Goal: Obtain resource: Download file/media

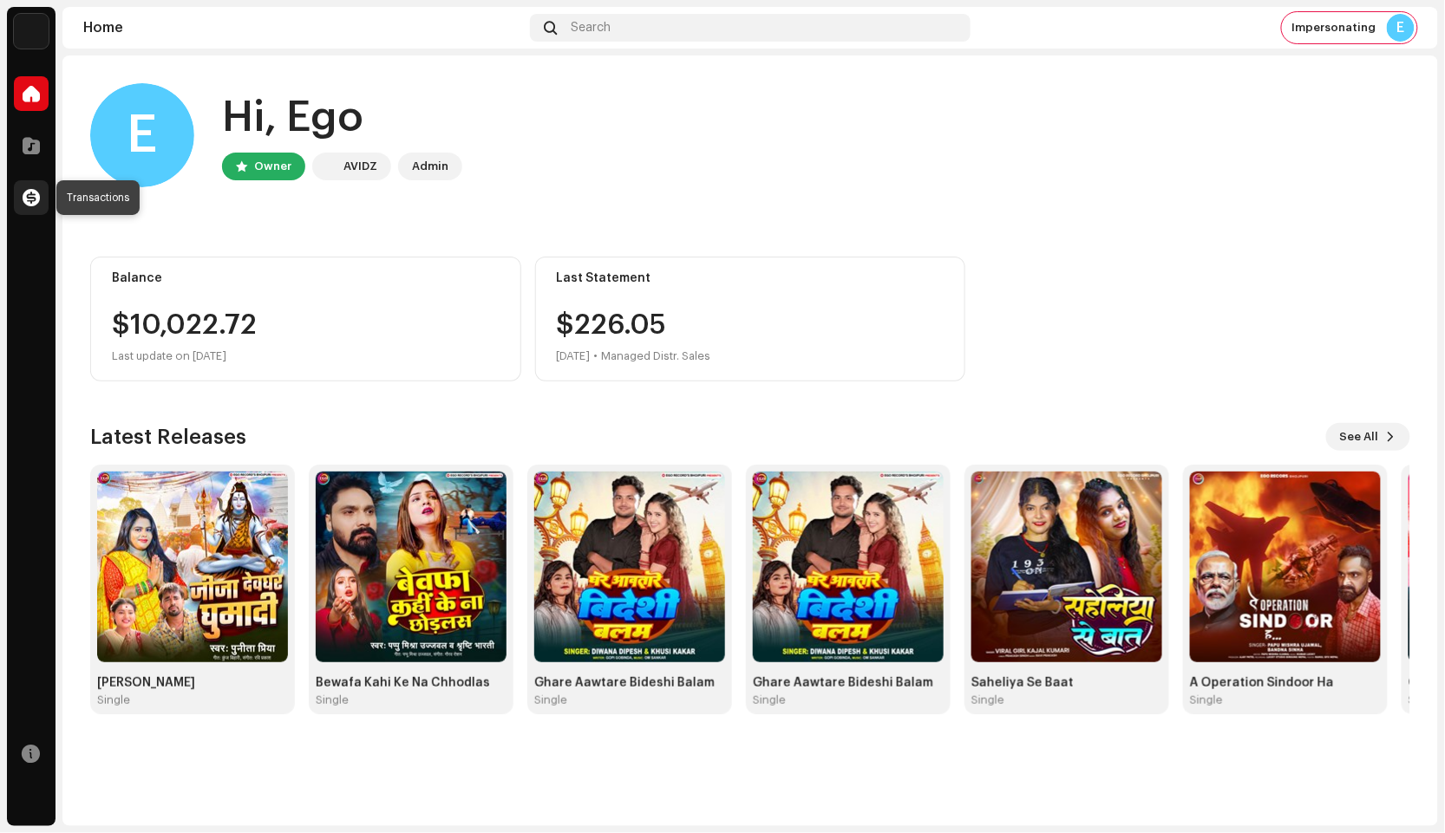
click at [23, 184] on div at bounding box center [31, 197] width 35 height 35
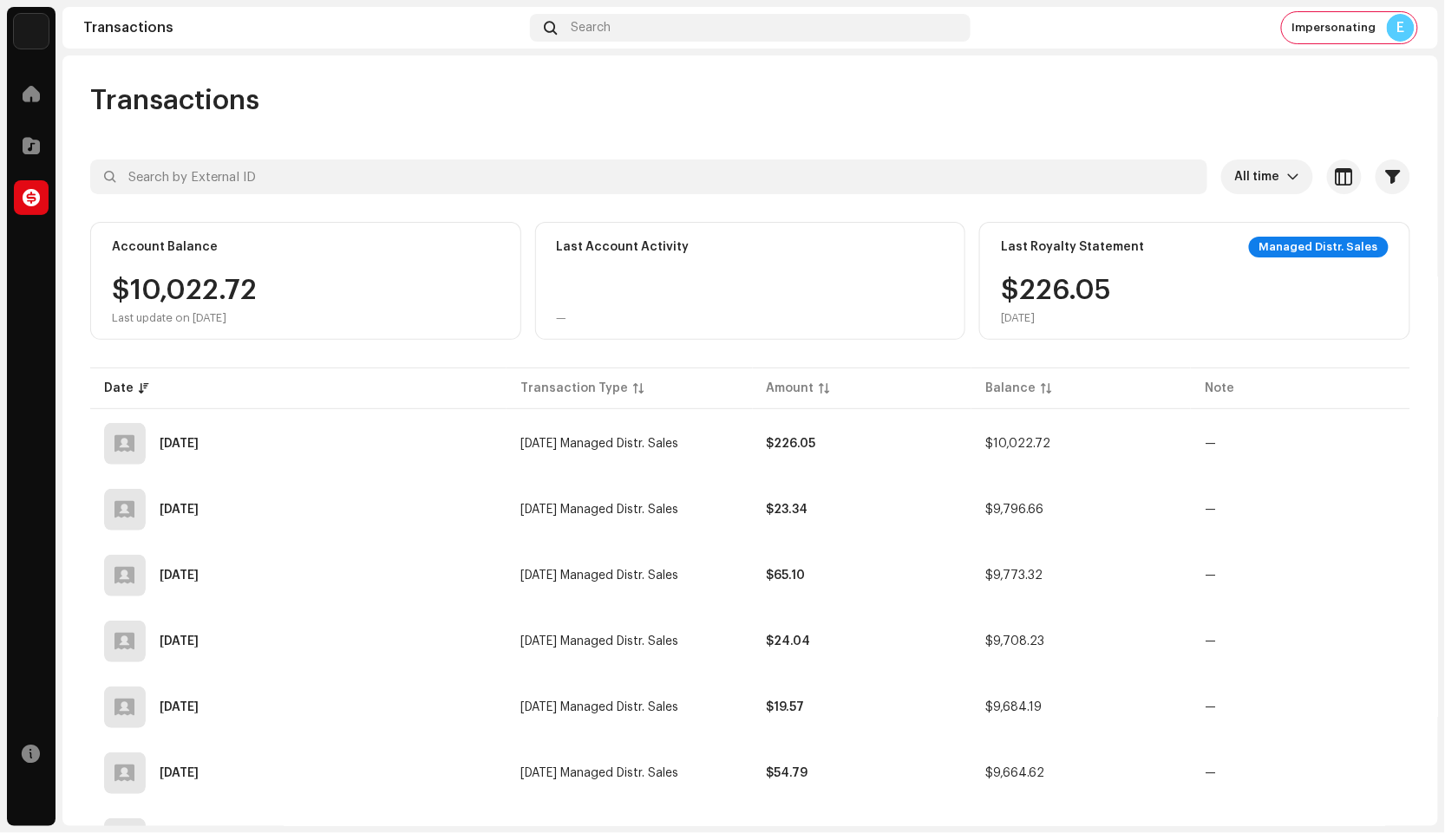
click at [1386, 170] on span "button" at bounding box center [1393, 177] width 15 height 14
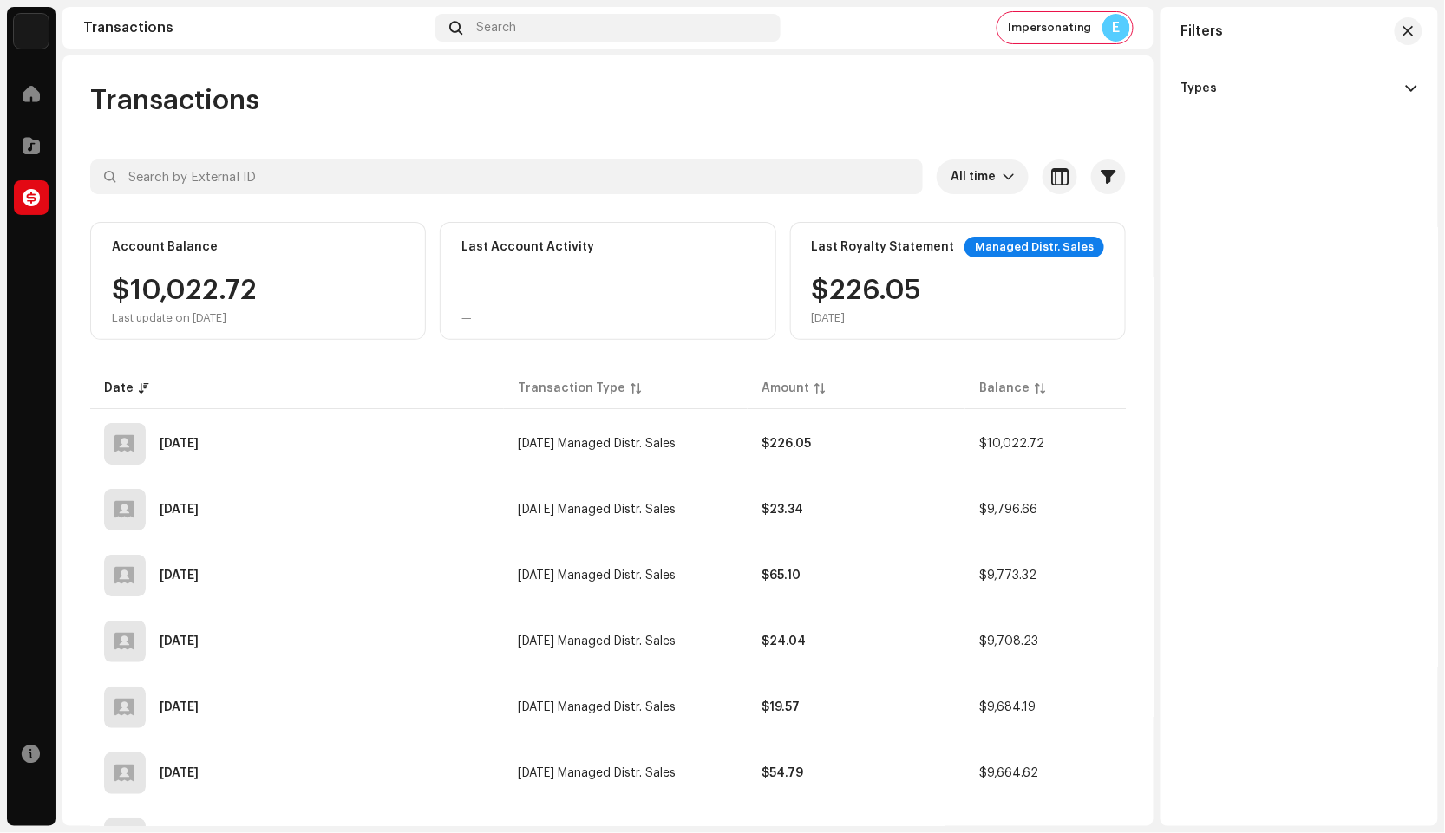
click at [1318, 73] on p-accordion-header "Types" at bounding box center [1299, 88] width 236 height 38
click at [1211, 148] on div "Payments" at bounding box center [1209, 154] width 56 height 14
checkbox input "true"
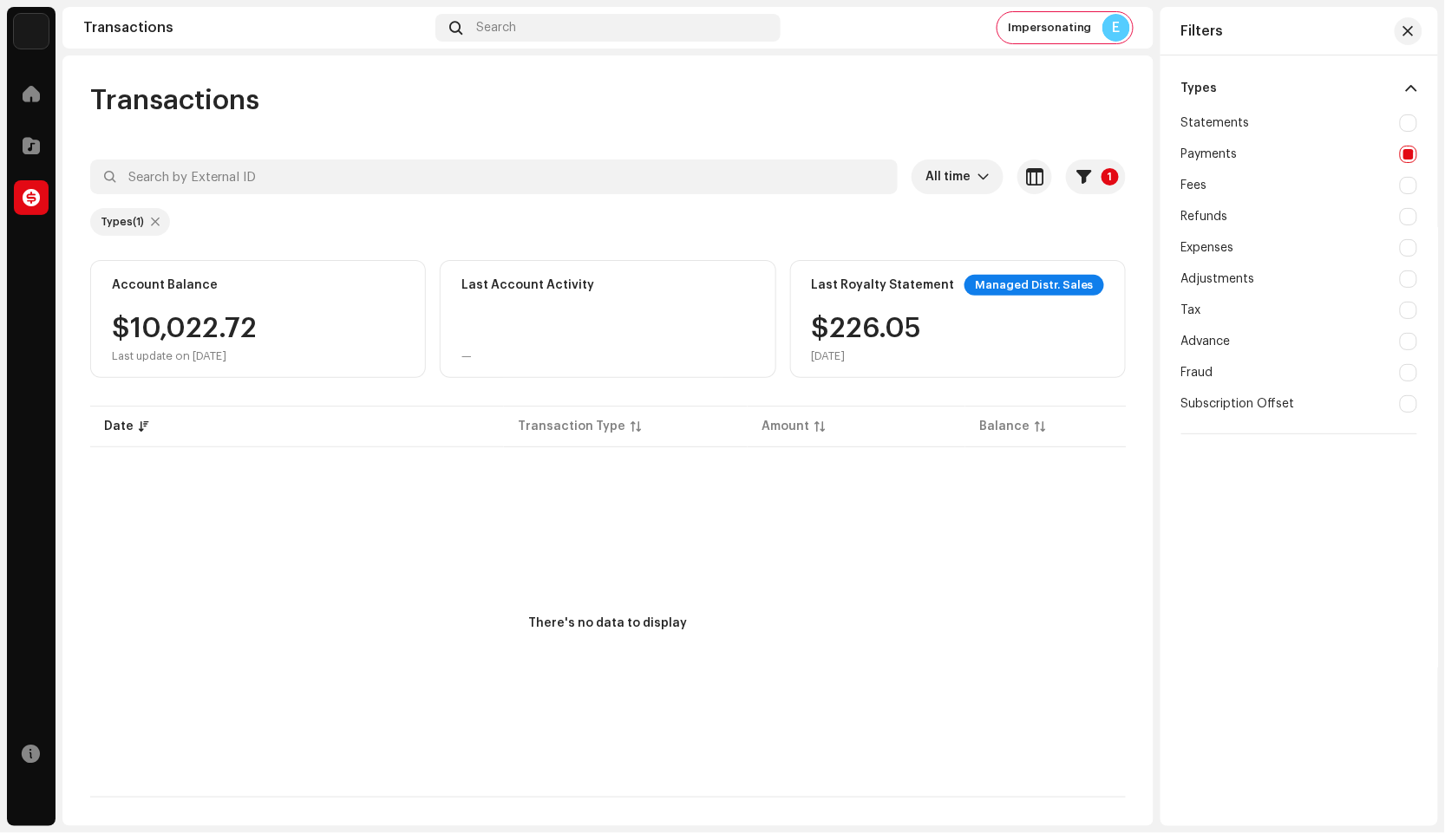
click at [1403, 123] on div at bounding box center [1408, 122] width 17 height 17
checkbox input "true"
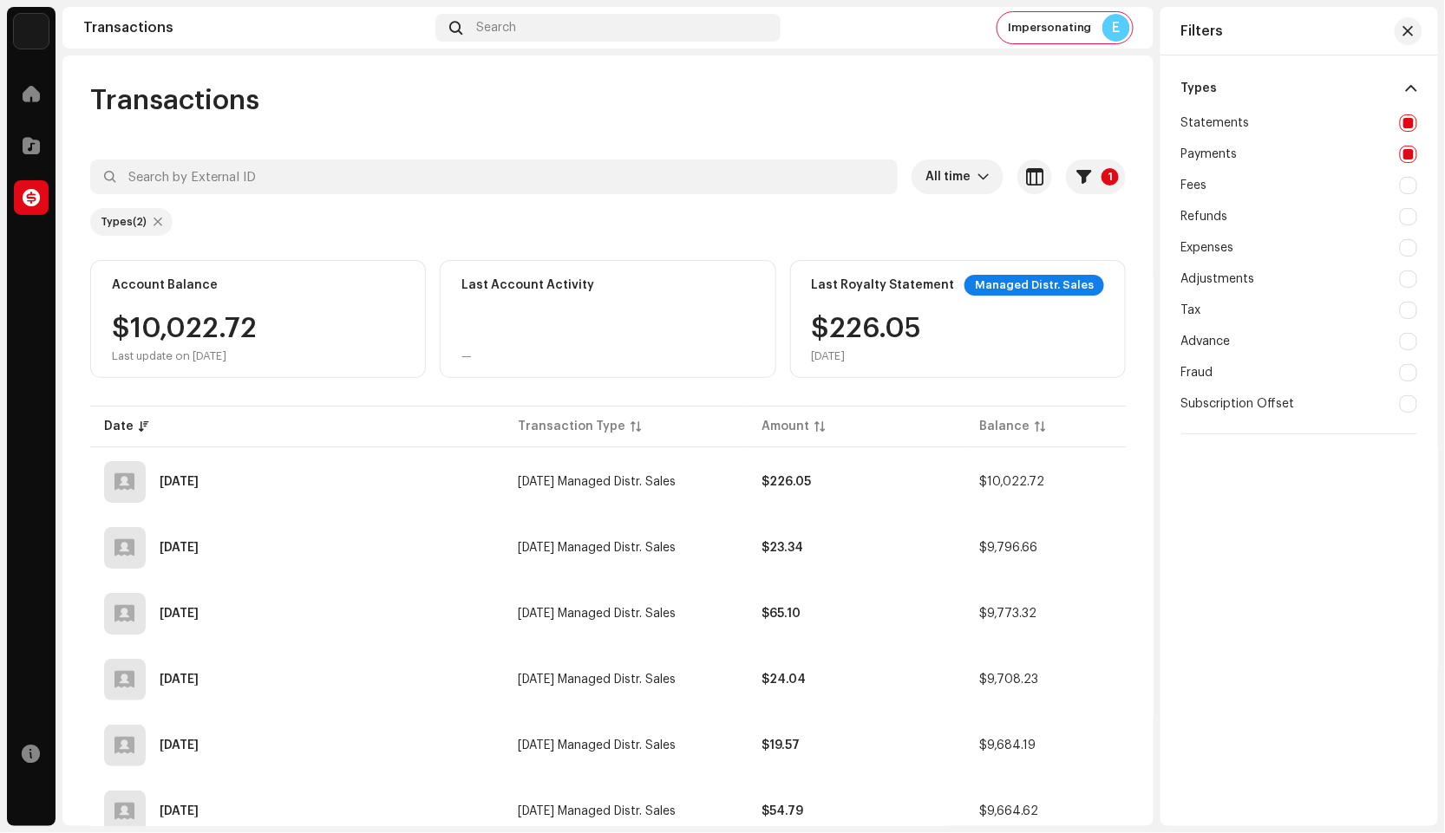
click at [1407, 153] on div at bounding box center [1408, 154] width 17 height 17
checkbox input "false"
click at [1408, 186] on div at bounding box center [1408, 185] width 17 height 17
checkbox input "true"
click at [1410, 126] on div at bounding box center [1408, 122] width 17 height 17
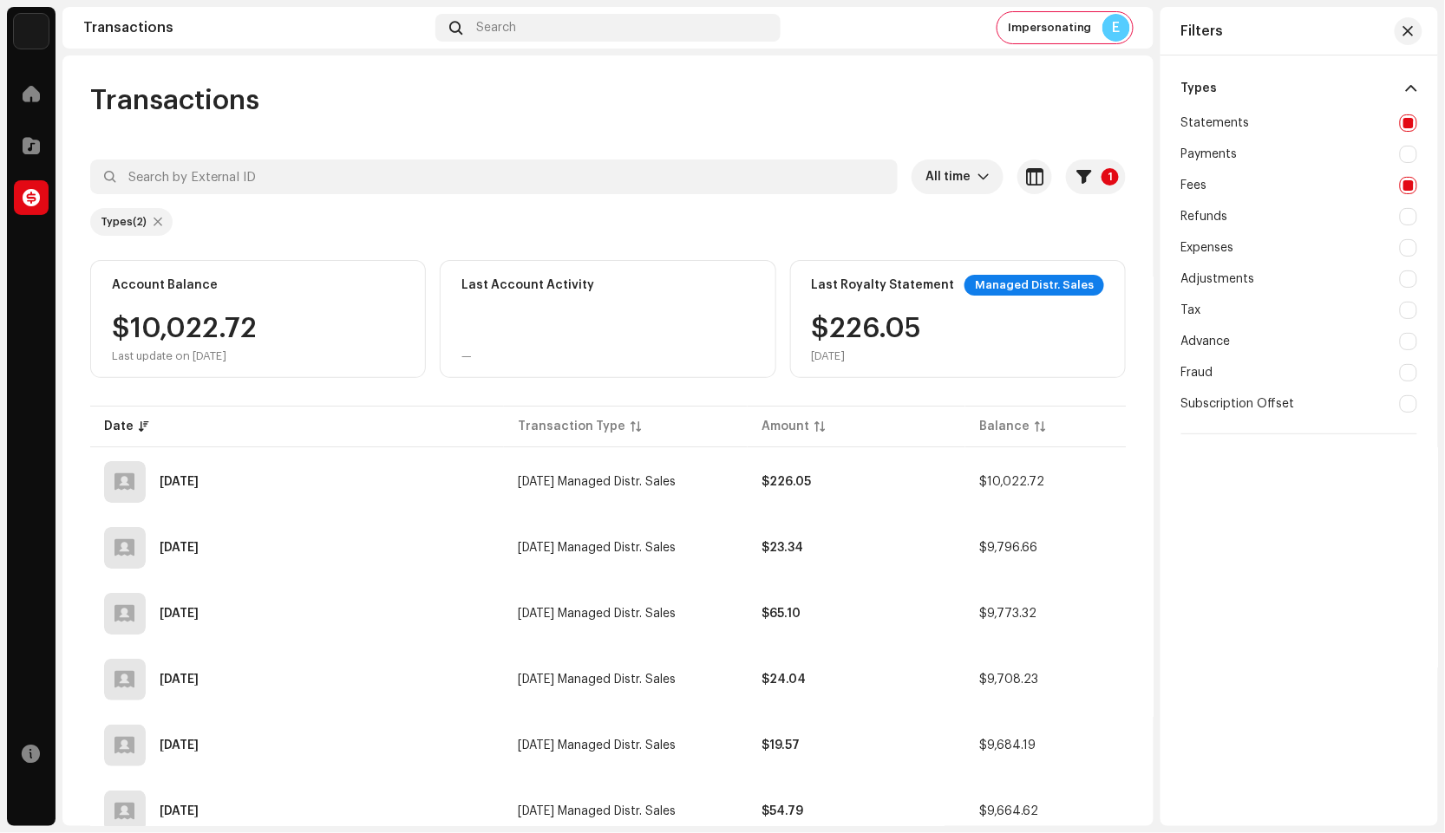
checkbox input "false"
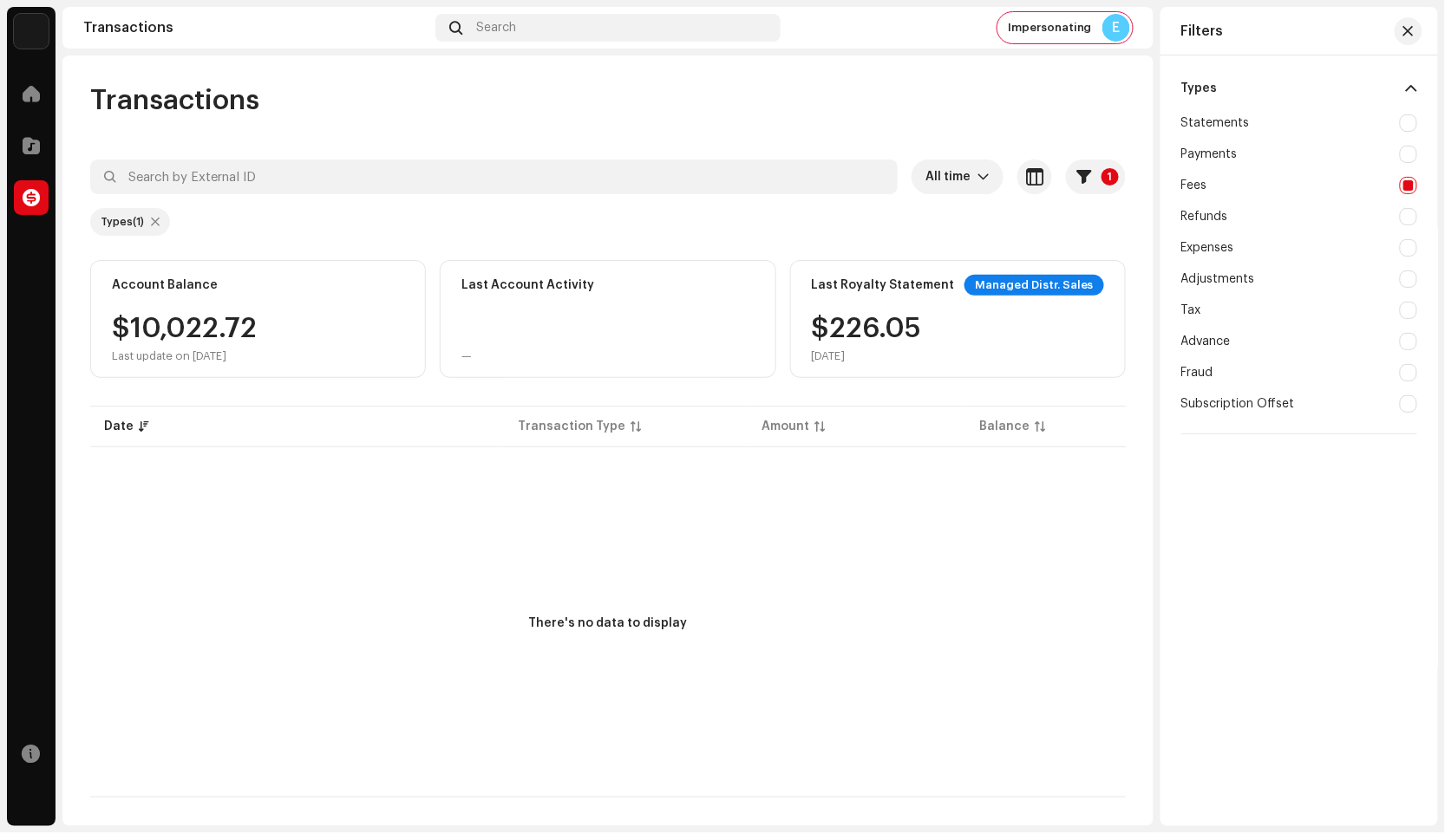
click at [1411, 219] on div at bounding box center [1408, 216] width 17 height 17
checkbox input "true"
click at [1416, 195] on div "Fees" at bounding box center [1299, 185] width 236 height 31
checkbox input "false"
click at [1407, 251] on div at bounding box center [1408, 247] width 17 height 17
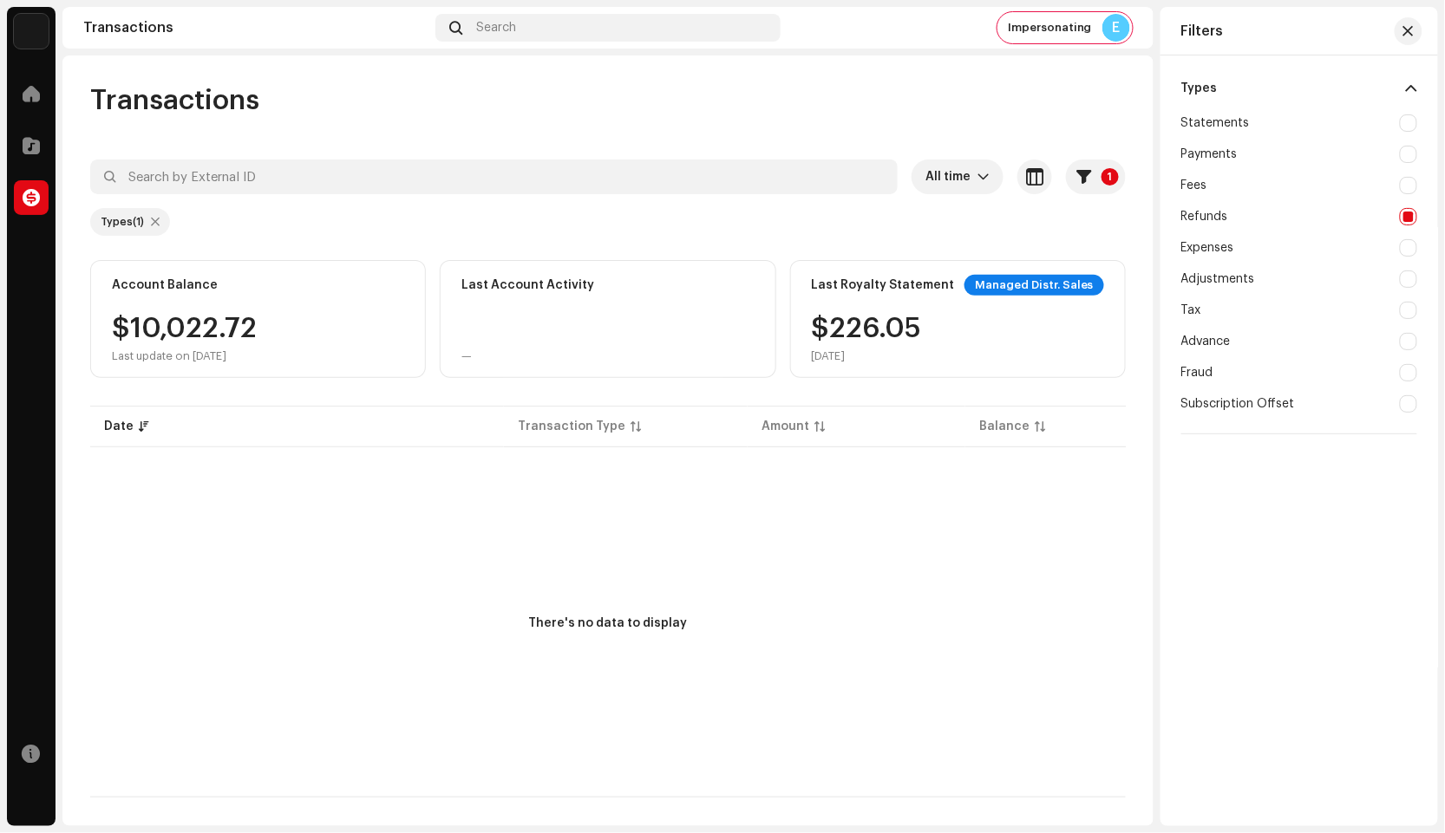
checkbox input "true"
click at [1408, 213] on div at bounding box center [1408, 216] width 17 height 17
checkbox input "false"
click at [1405, 283] on div at bounding box center [1408, 279] width 17 height 17
checkbox input "true"
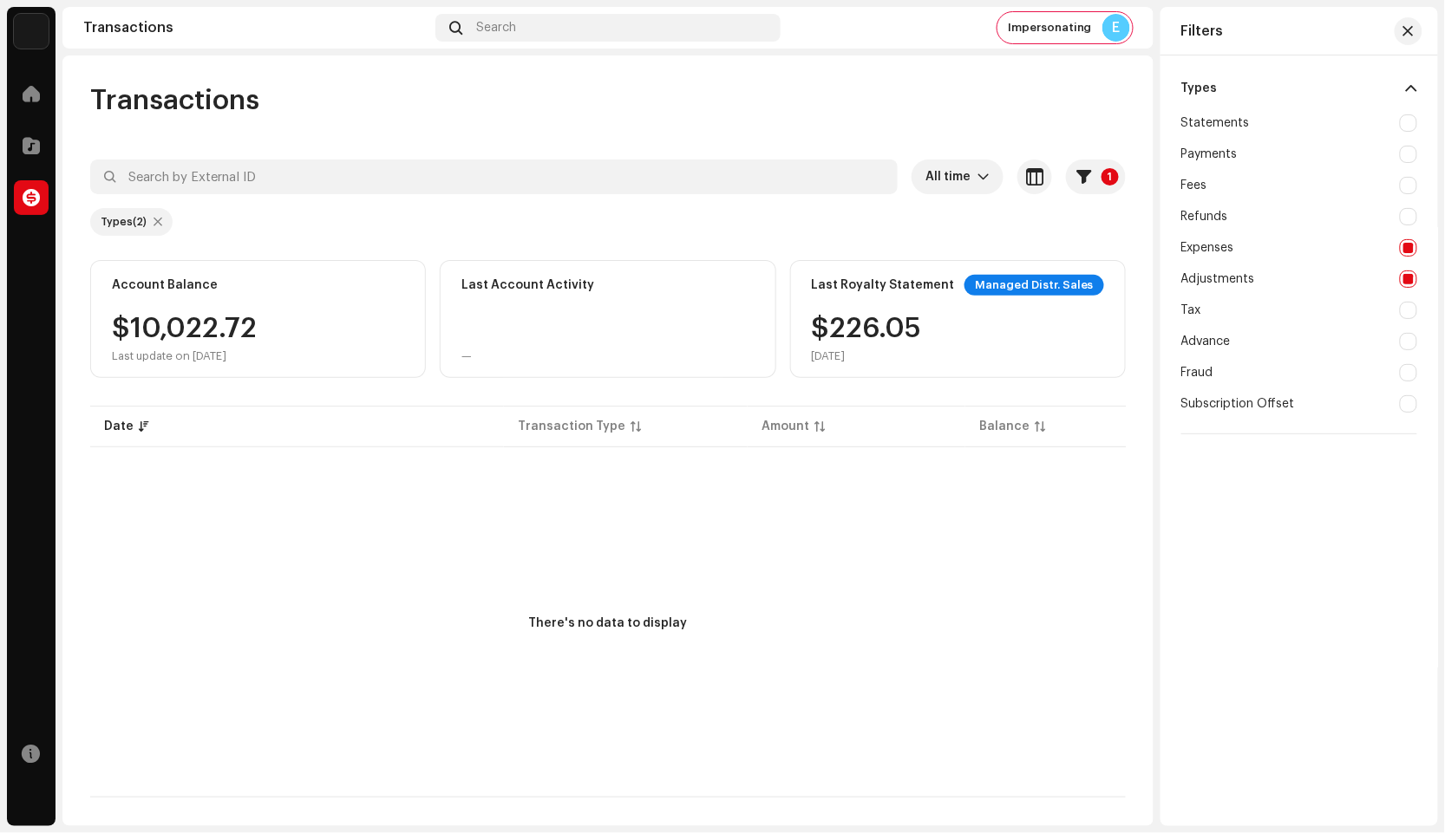
click at [1410, 260] on div "Expenses" at bounding box center [1299, 247] width 236 height 31
checkbox input "false"
click at [1410, 316] on div at bounding box center [1408, 310] width 17 height 17
checkbox input "true"
click at [1411, 288] on div "Adjustments" at bounding box center [1299, 279] width 236 height 31
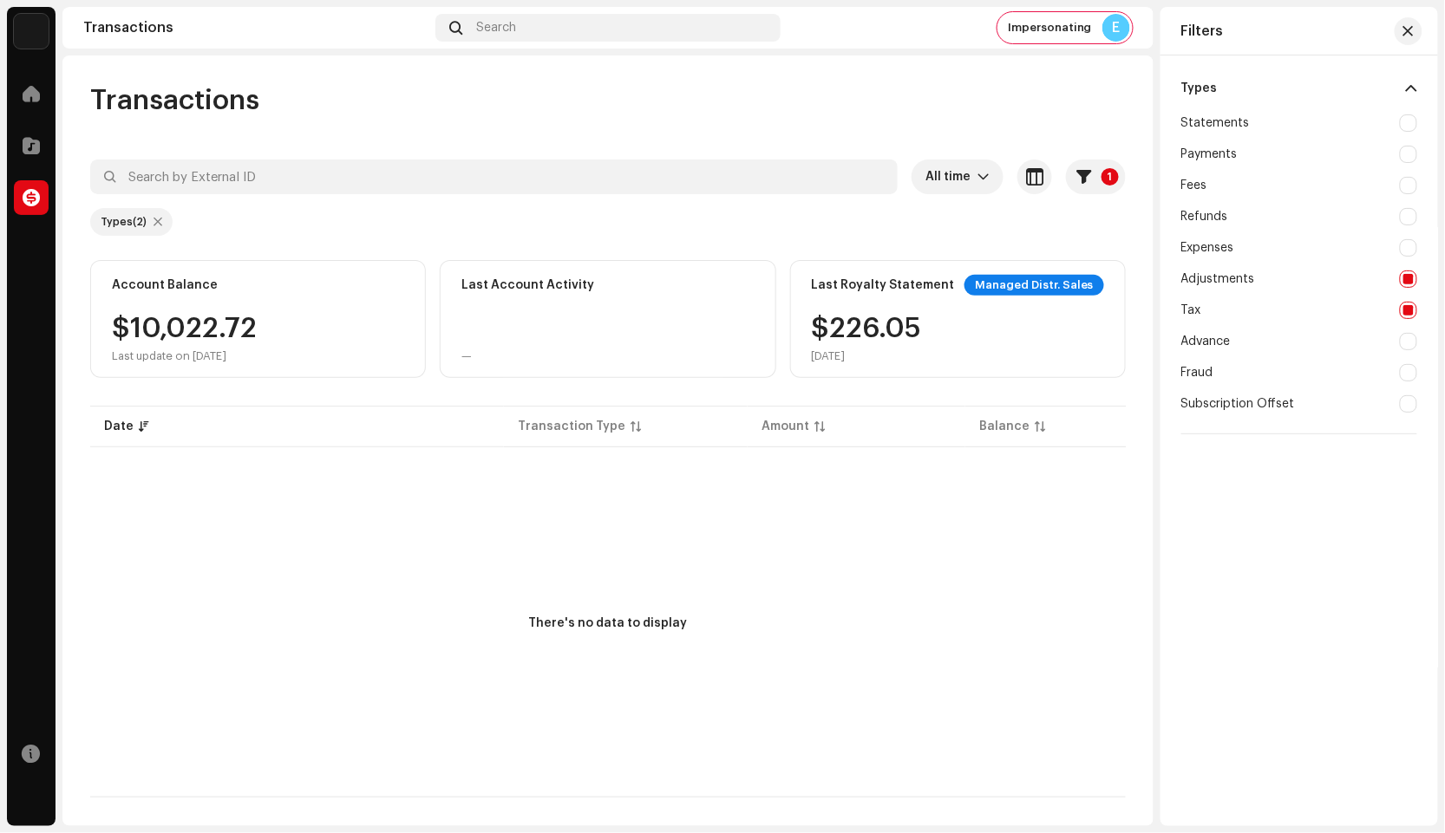
checkbox input "false"
click at [1407, 345] on div at bounding box center [1408, 341] width 17 height 17
checkbox input "true"
click at [1410, 314] on div at bounding box center [1408, 310] width 17 height 17
checkbox input "false"
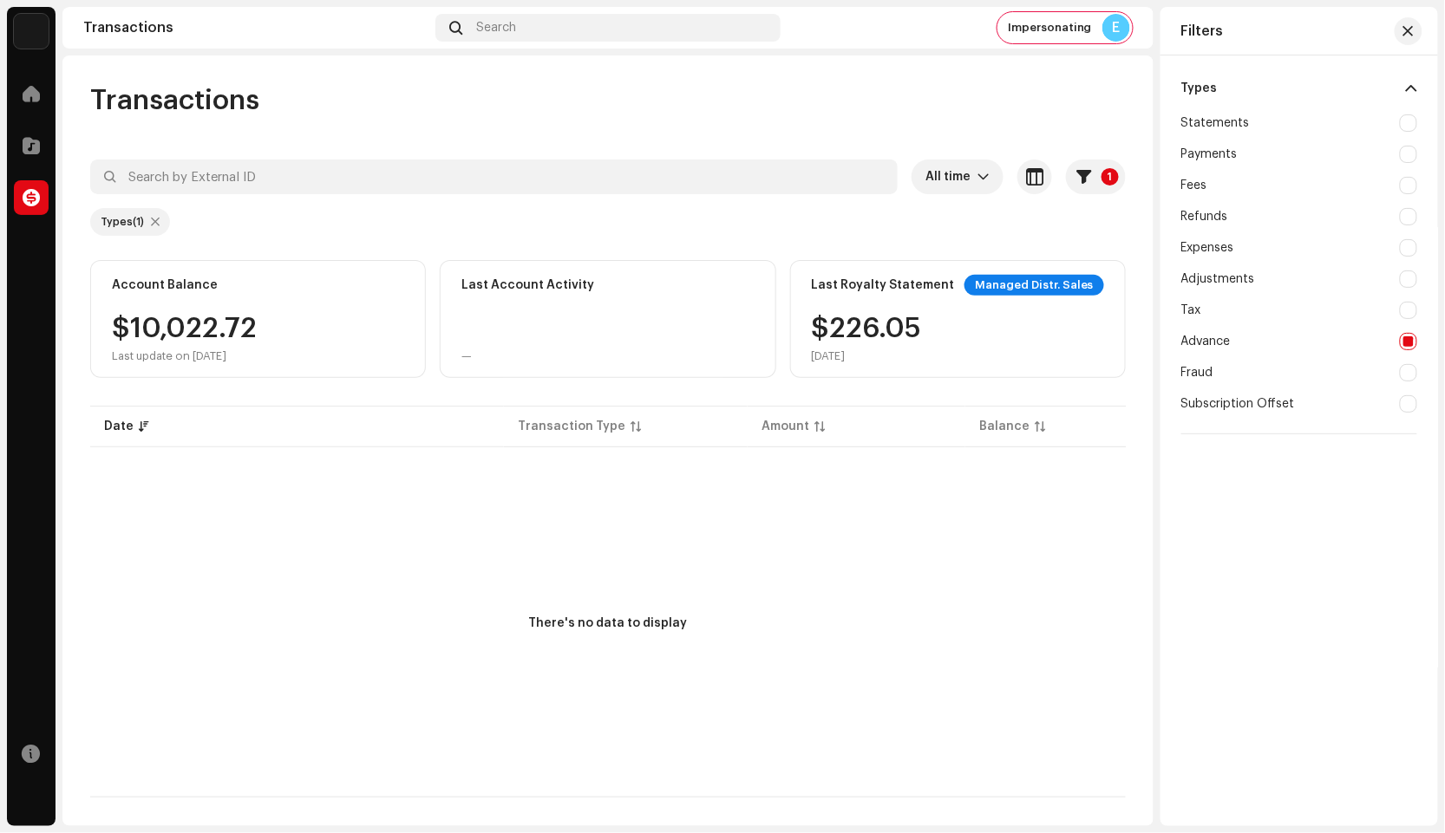
click at [1407, 374] on div at bounding box center [1408, 372] width 17 height 17
checkbox input "true"
click at [1400, 337] on div at bounding box center [1408, 341] width 17 height 17
checkbox input "false"
click at [1408, 406] on div at bounding box center [1408, 403] width 17 height 17
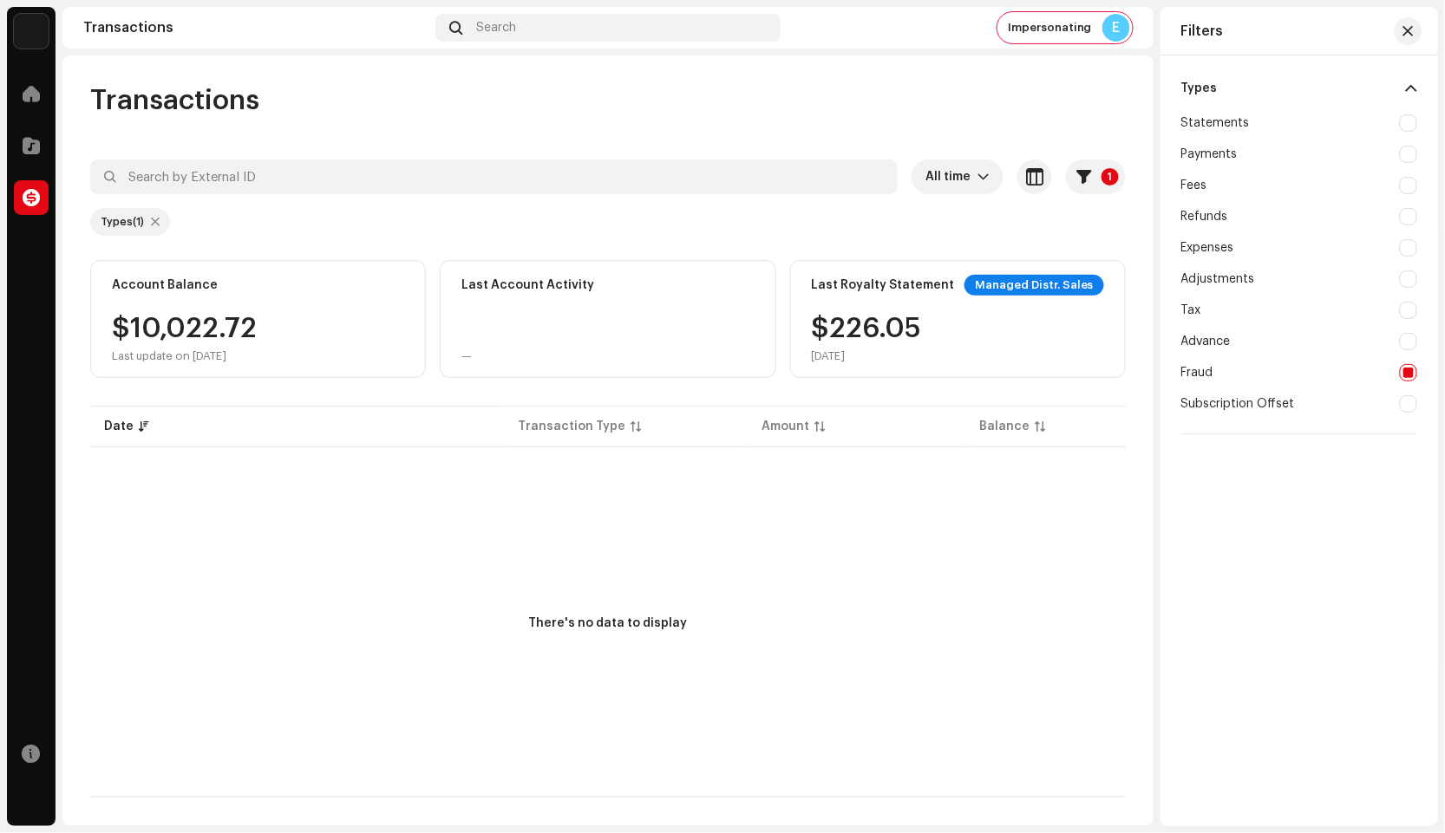
checkbox input "true"
click at [1407, 375] on div at bounding box center [1408, 372] width 17 height 17
checkbox input "false"
click at [1411, 93] on span at bounding box center [1411, 89] width 11 height 14
click at [1413, 85] on span at bounding box center [1411, 89] width 11 height 14
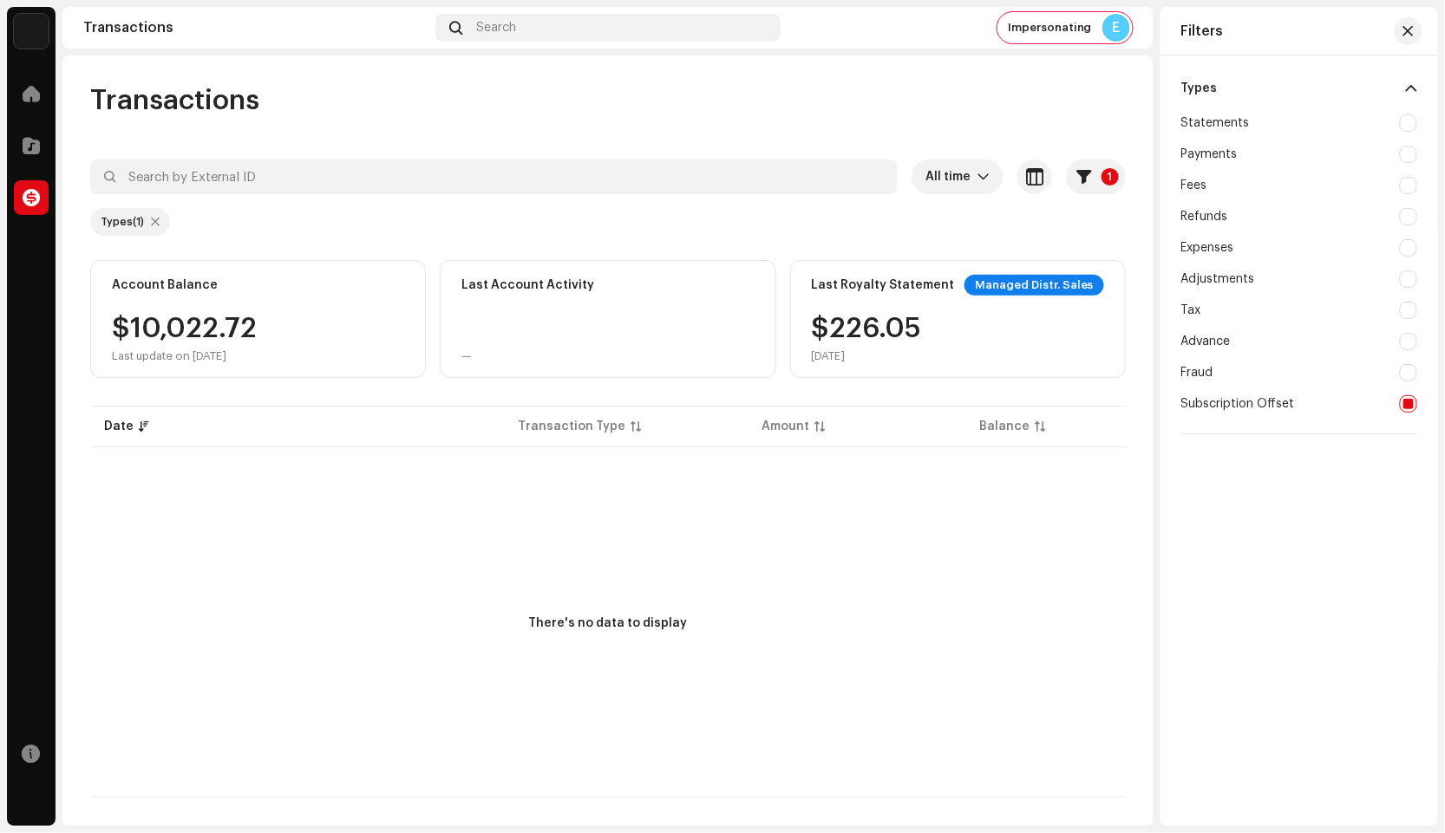
click at [1397, 403] on div "Subscription Offset" at bounding box center [1299, 403] width 236 height 31
checkbox input "false"
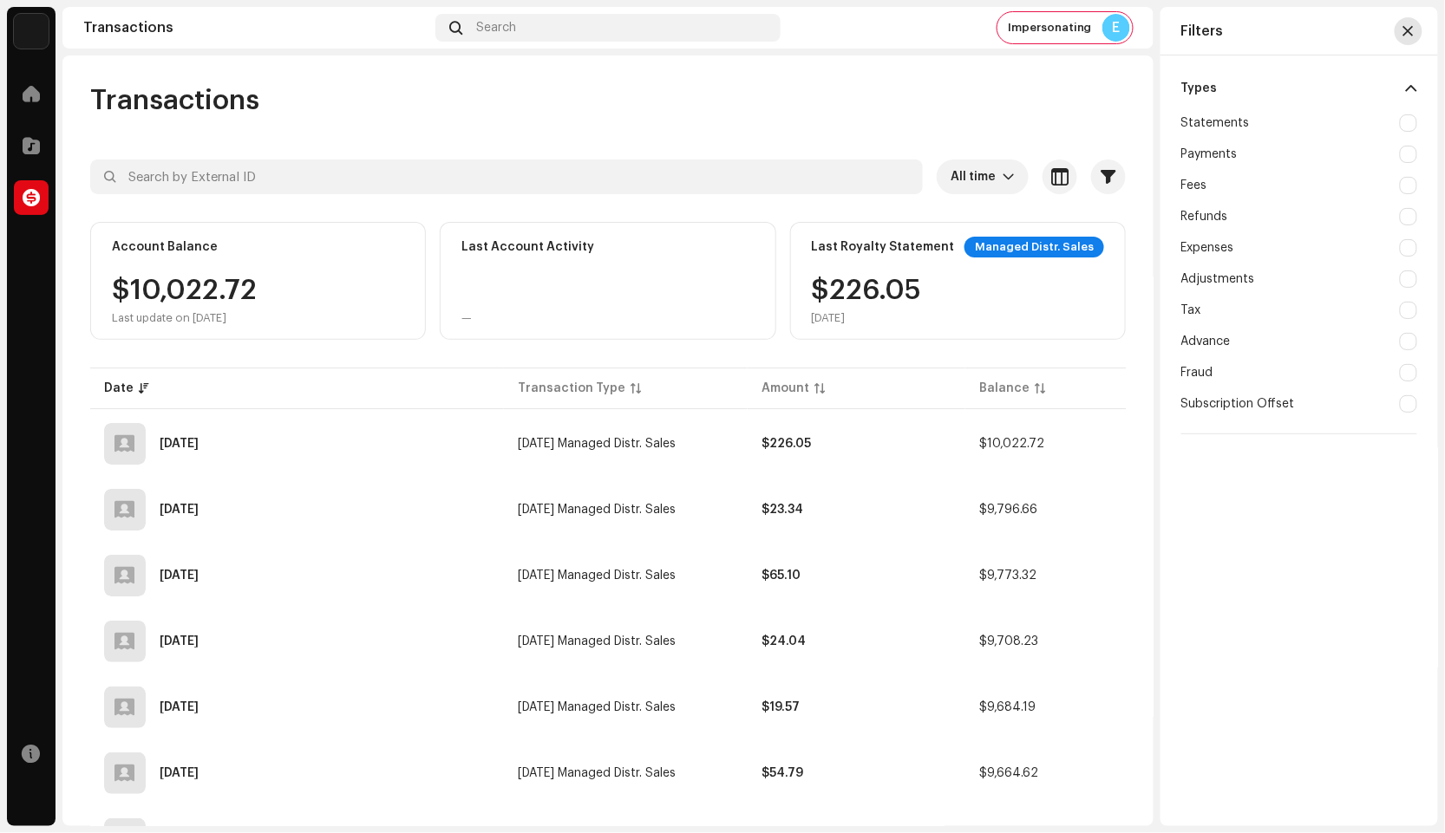
click at [1409, 35] on span "button" at bounding box center [1408, 31] width 10 height 14
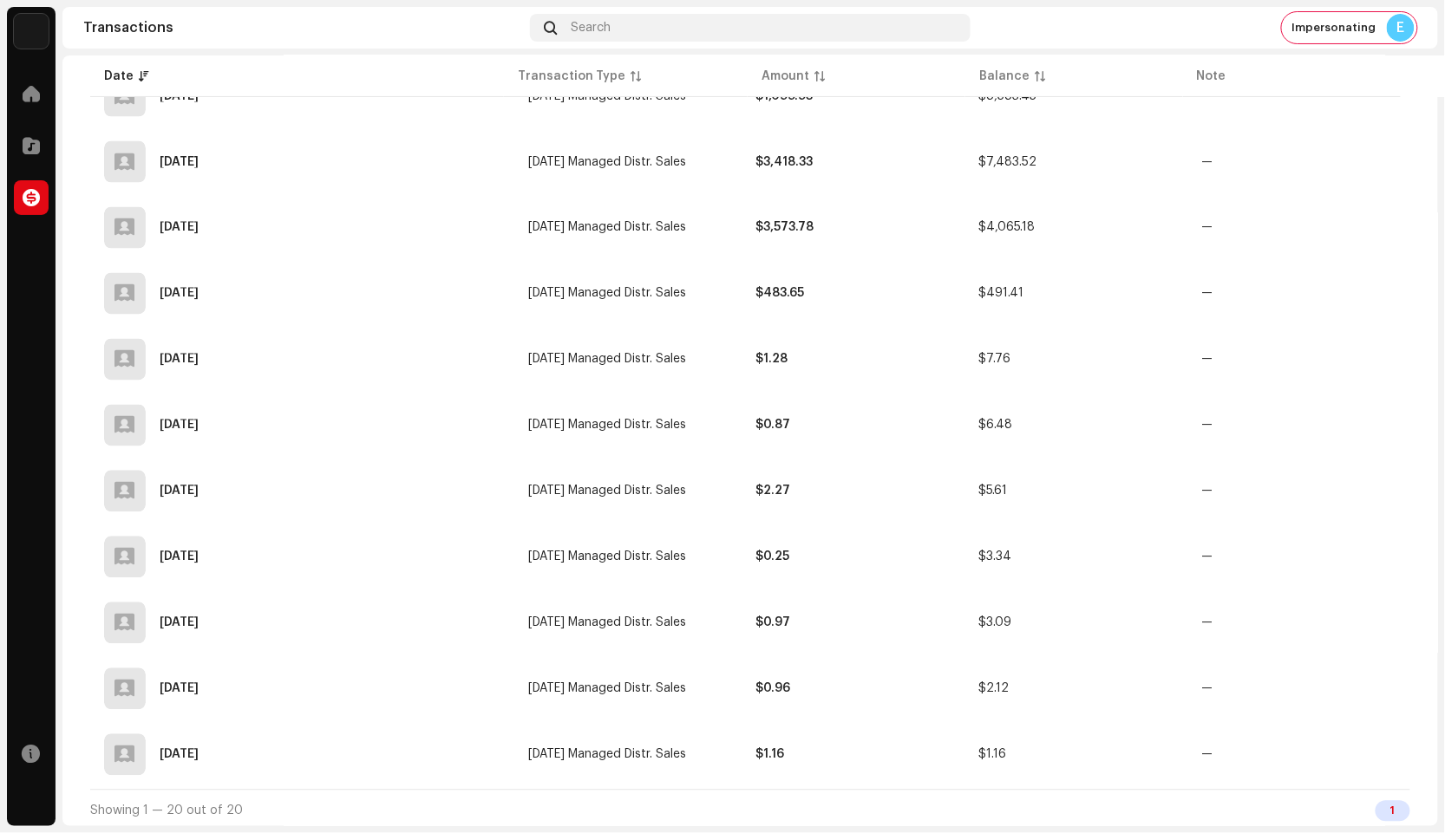
scroll to position [947, 0]
click at [1387, 800] on div "1" at bounding box center [1392, 810] width 35 height 21
click at [1387, 808] on div "1" at bounding box center [1392, 810] width 35 height 21
click at [171, 805] on span "Showing 1 — 20 out of 20" at bounding box center [166, 810] width 153 height 12
click at [1376, 747] on span "button" at bounding box center [1373, 754] width 13 height 14
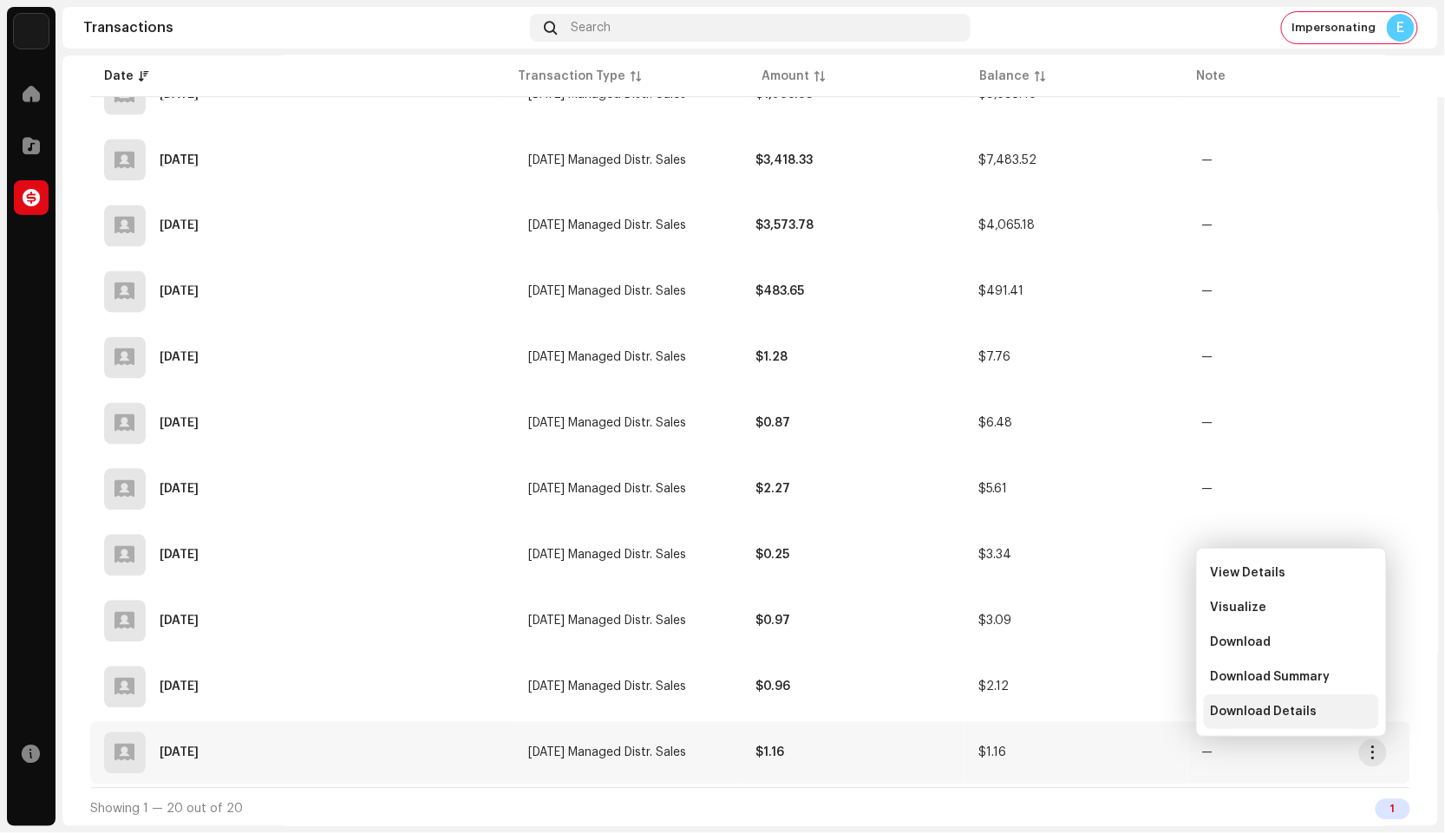
click at [1309, 713] on span "Download Details" at bounding box center [1264, 712] width 107 height 14
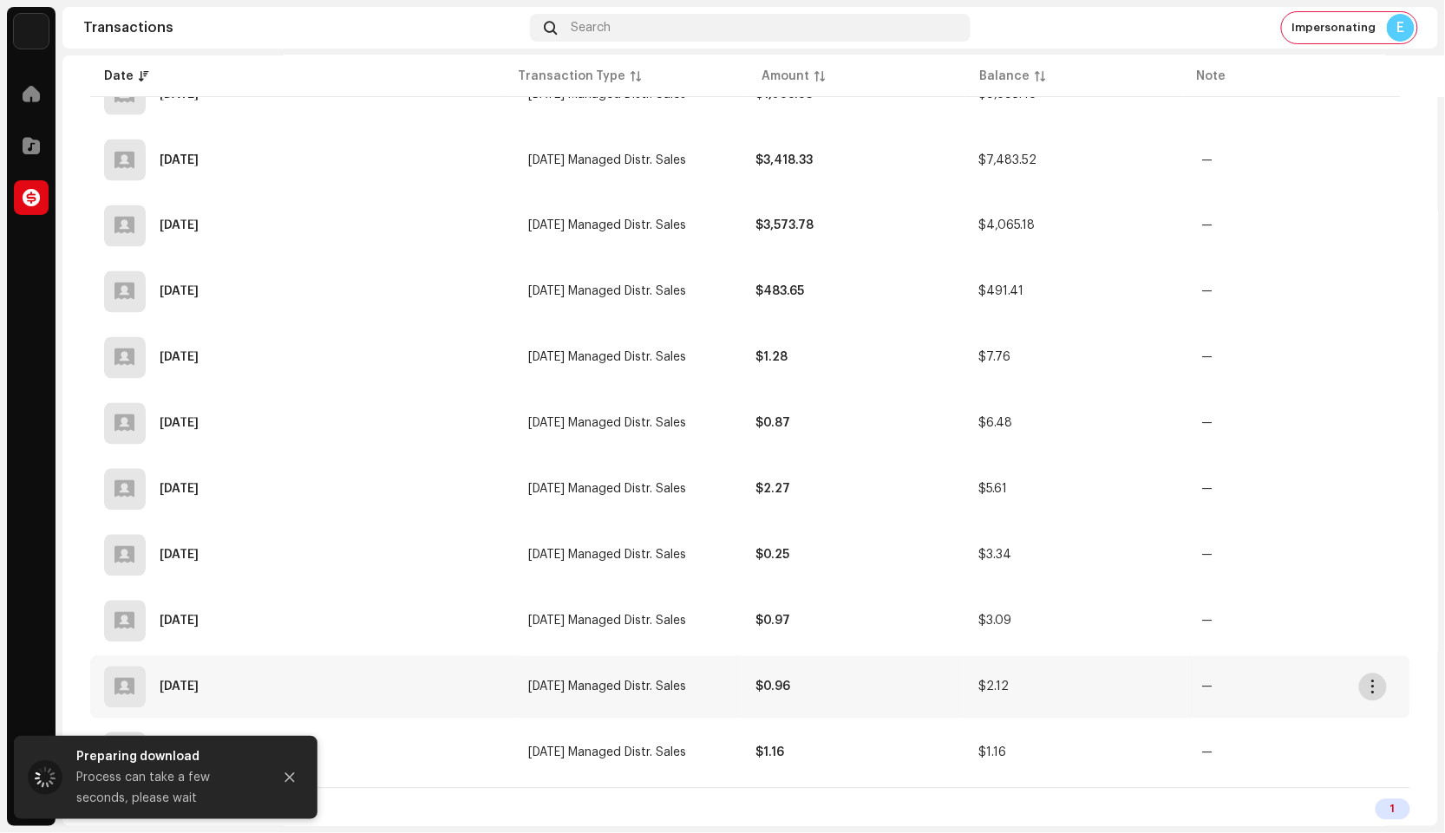
click at [1371, 688] on span "button" at bounding box center [1373, 688] width 13 height 14
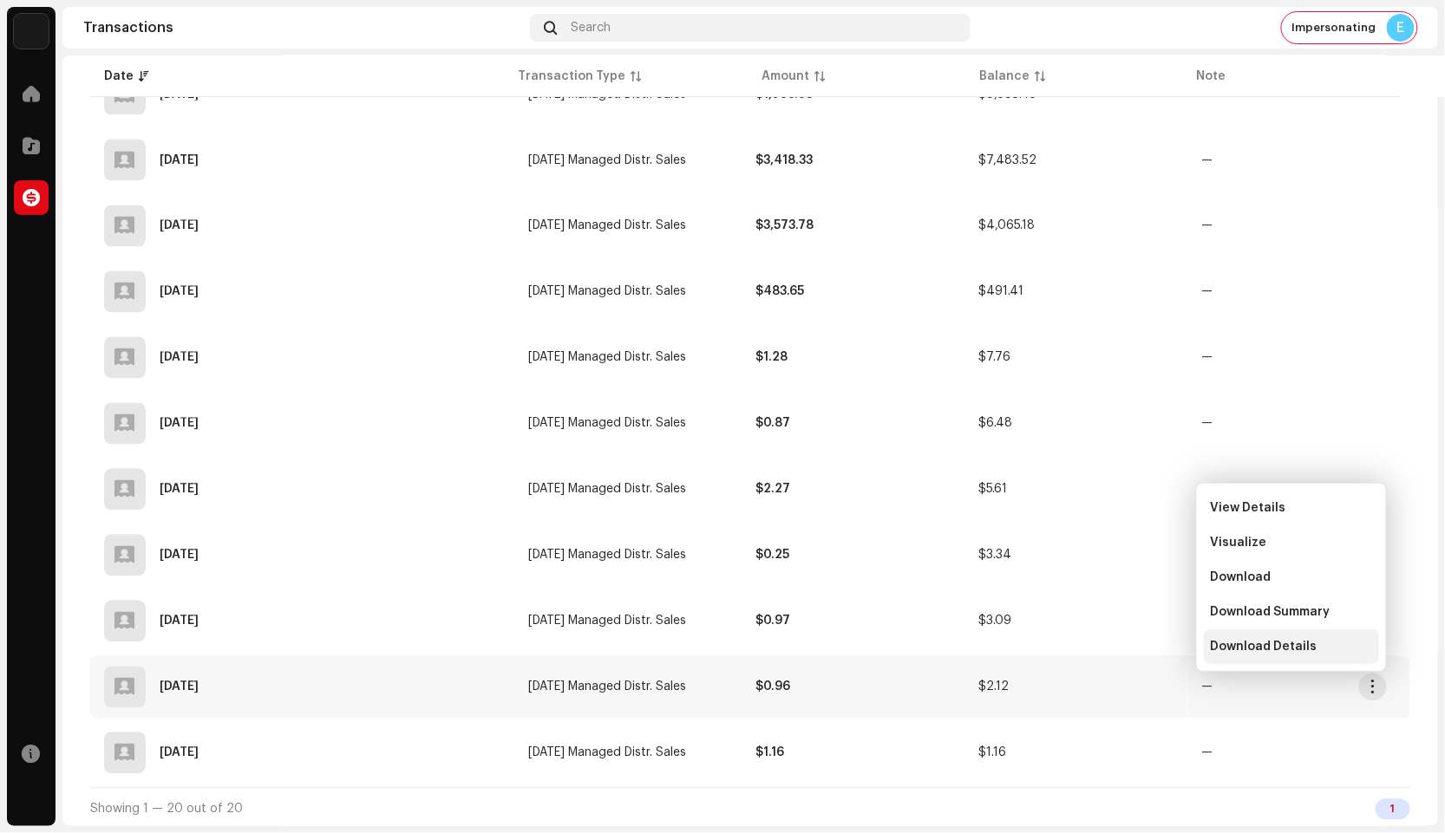
click at [1316, 637] on div "Download Details" at bounding box center [1291, 647] width 175 height 35
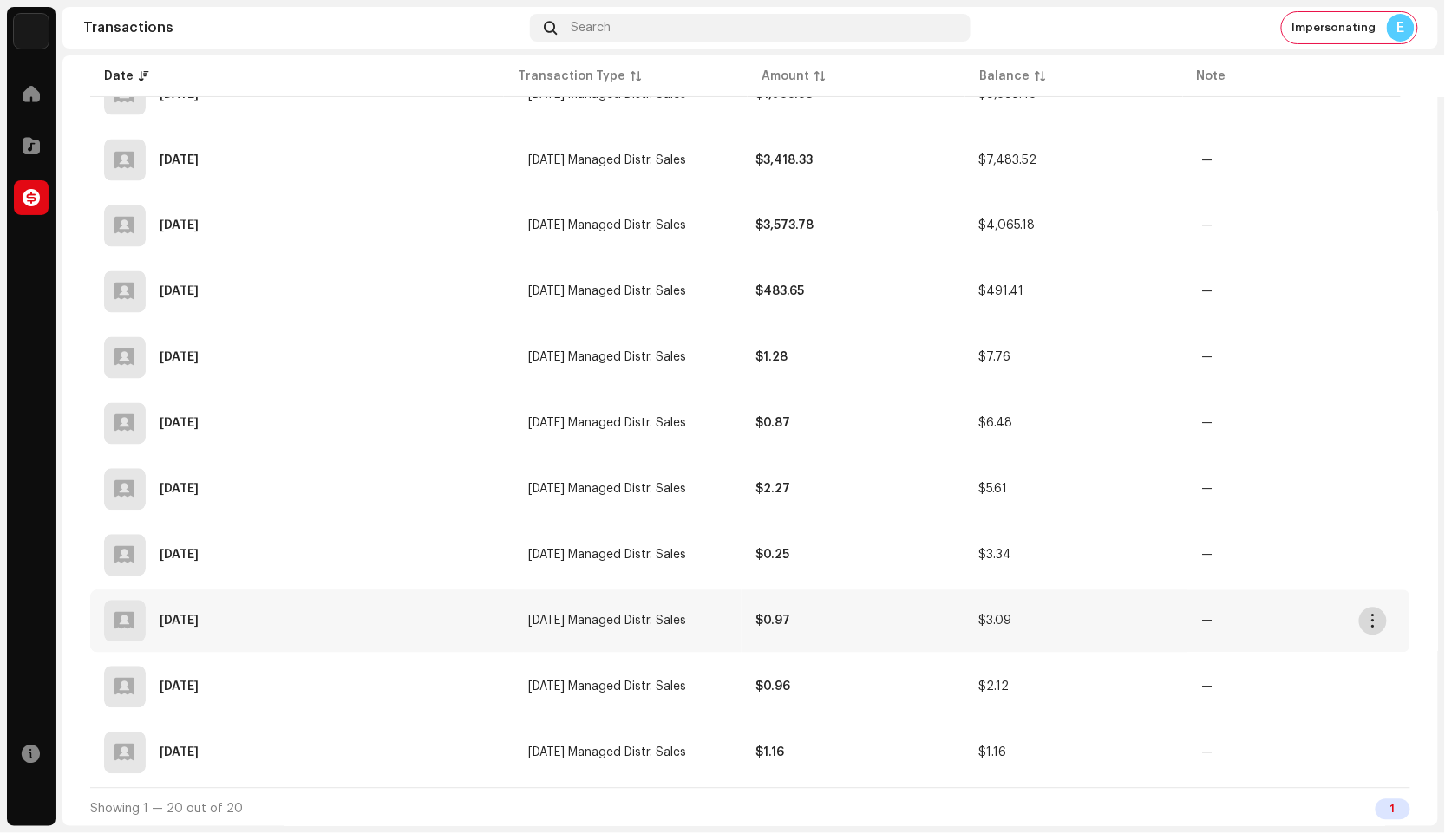
click at [1379, 618] on span "button" at bounding box center [1373, 622] width 13 height 14
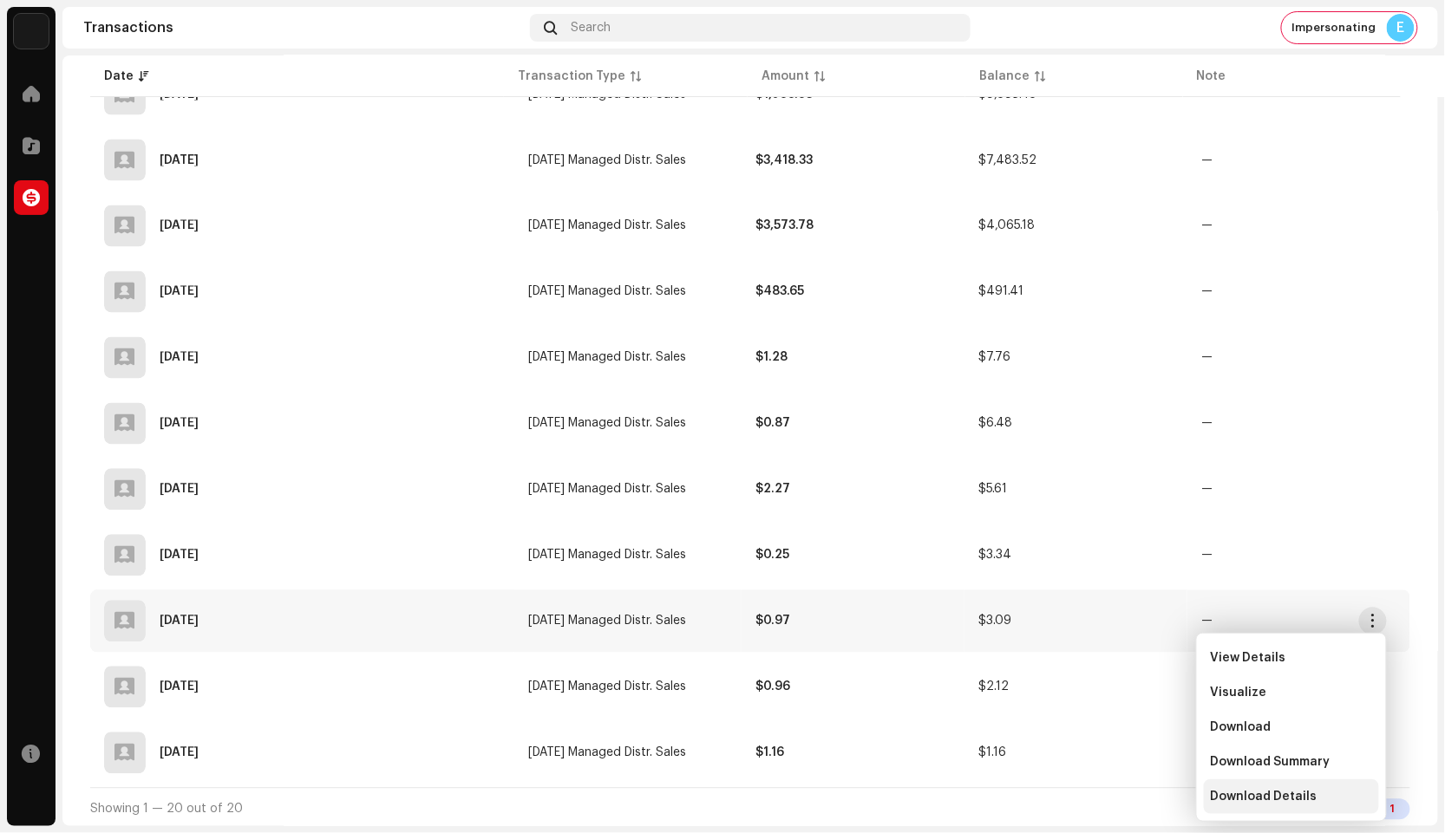
click at [1300, 783] on div "Download Details" at bounding box center [1291, 797] width 175 height 35
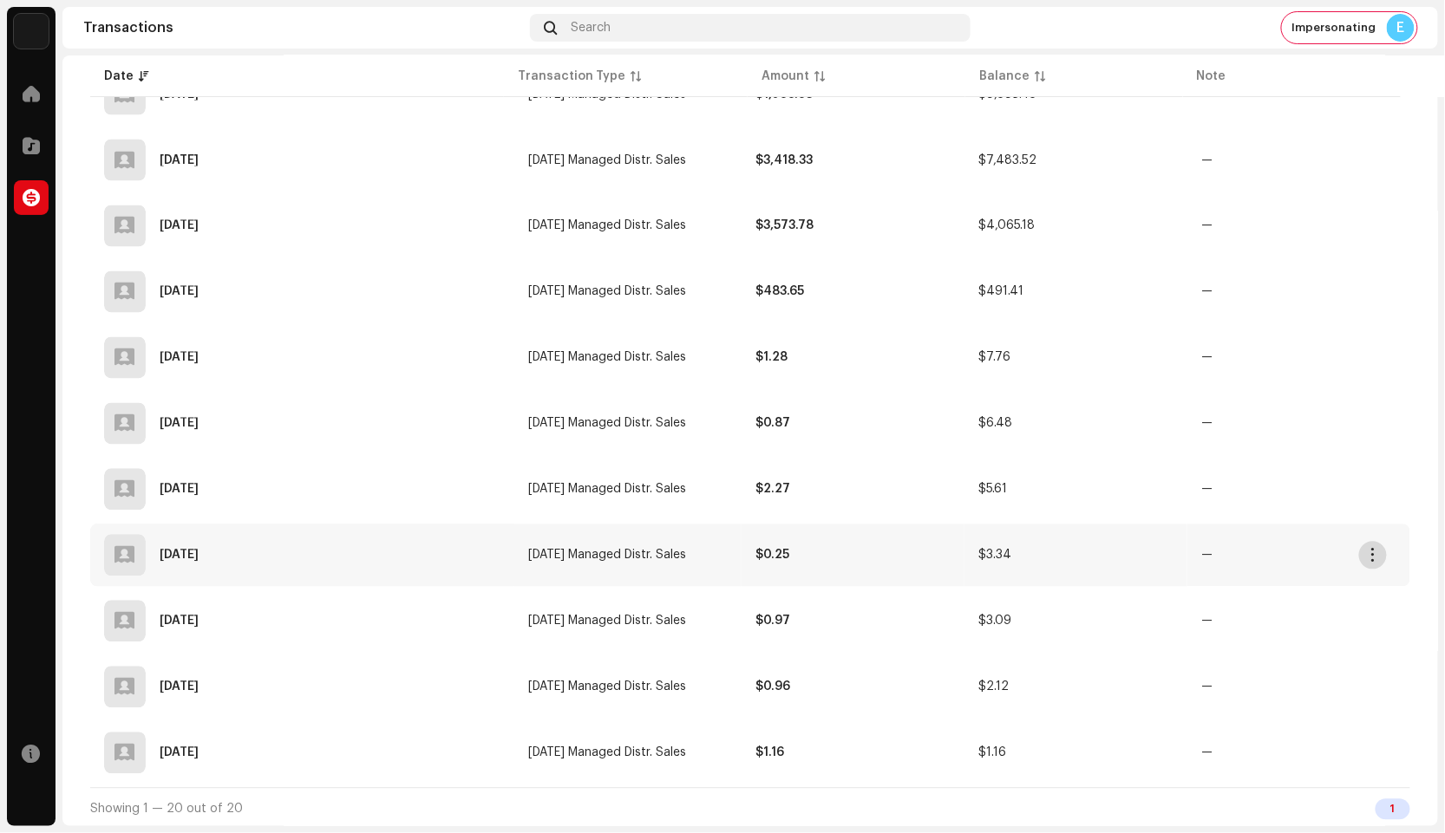
click at [1368, 557] on span "button" at bounding box center [1373, 556] width 13 height 14
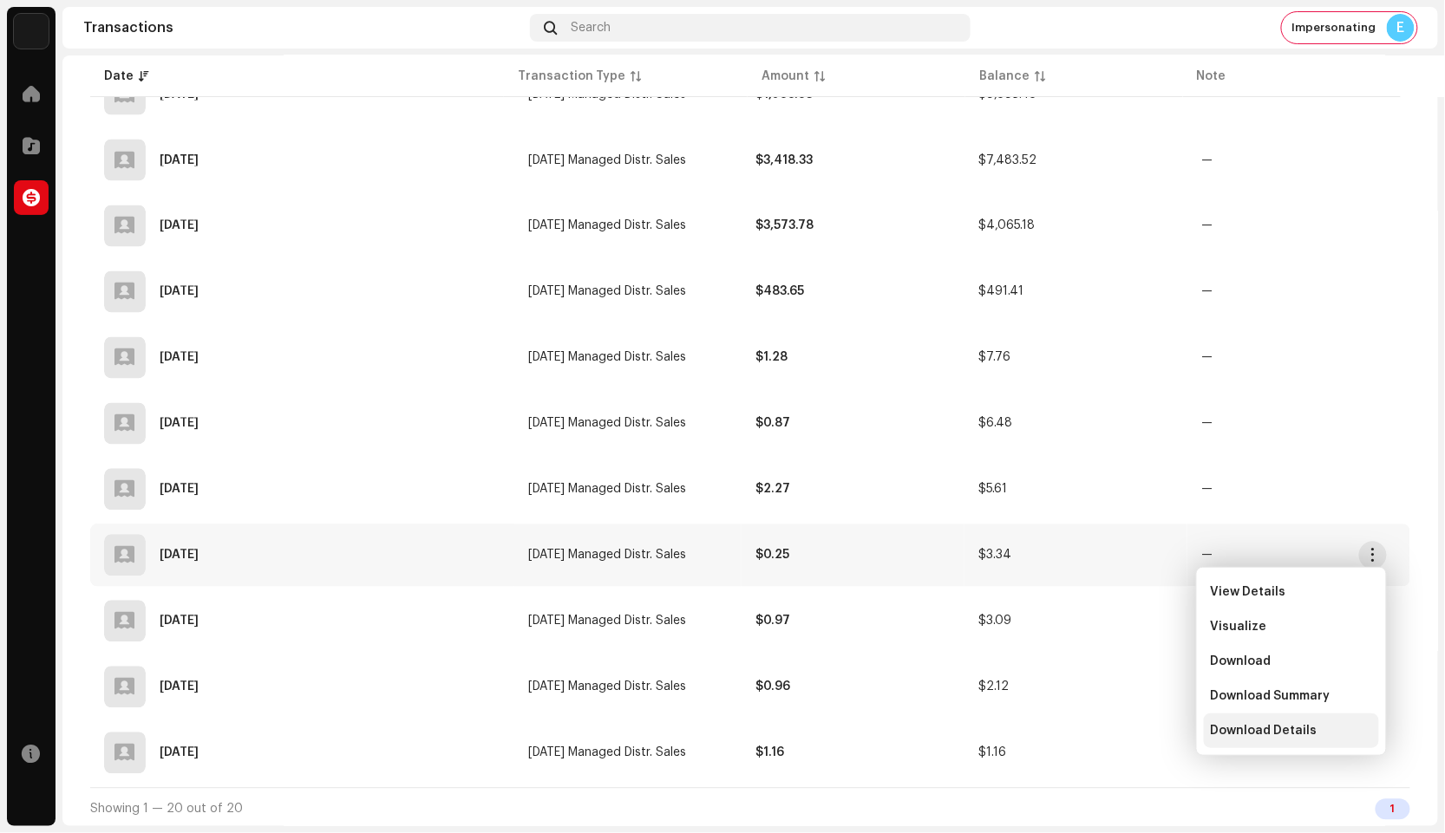
click at [1302, 728] on span "Download Details" at bounding box center [1264, 731] width 107 height 14
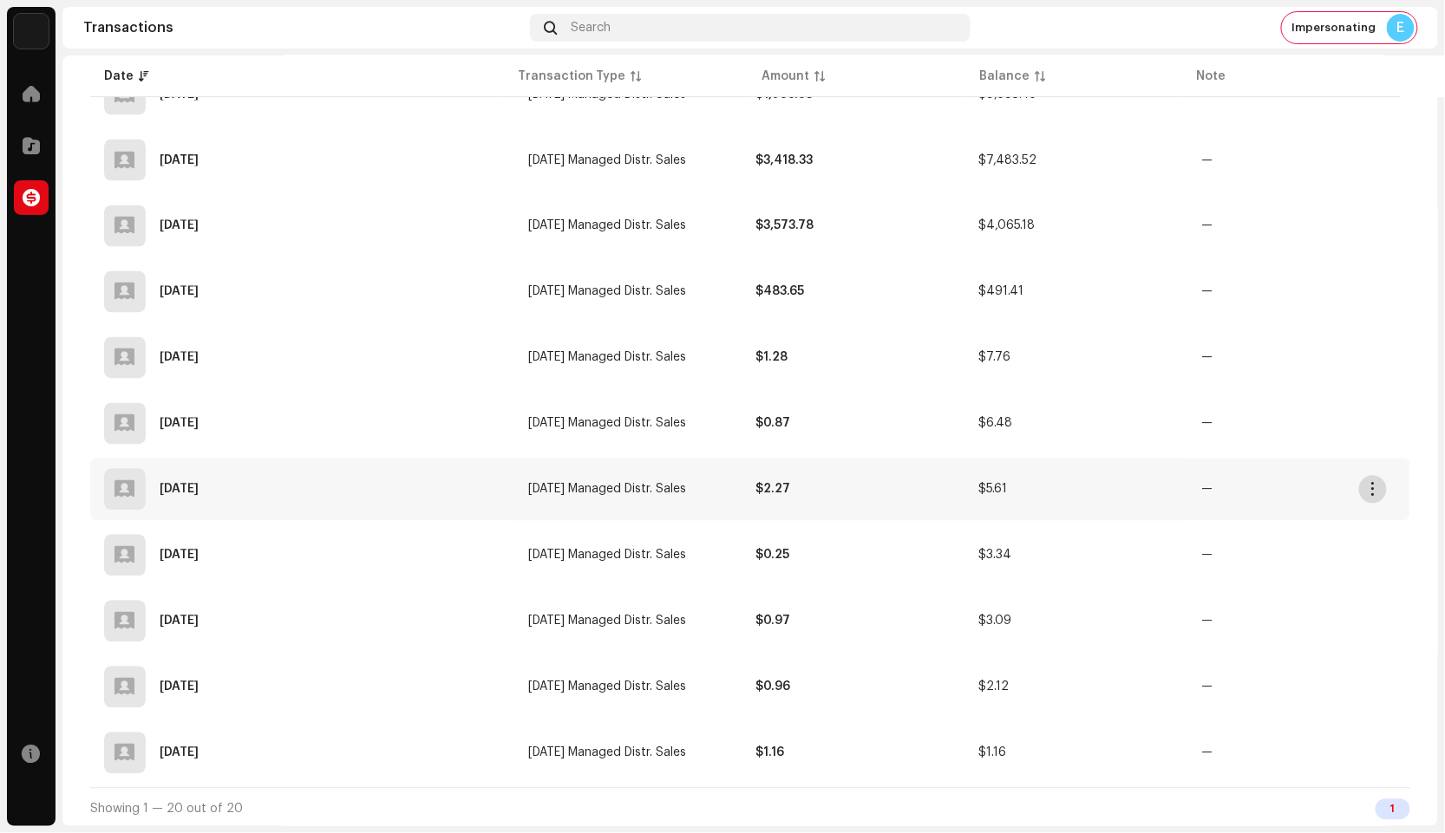
click at [1377, 484] on span "button" at bounding box center [1373, 490] width 13 height 14
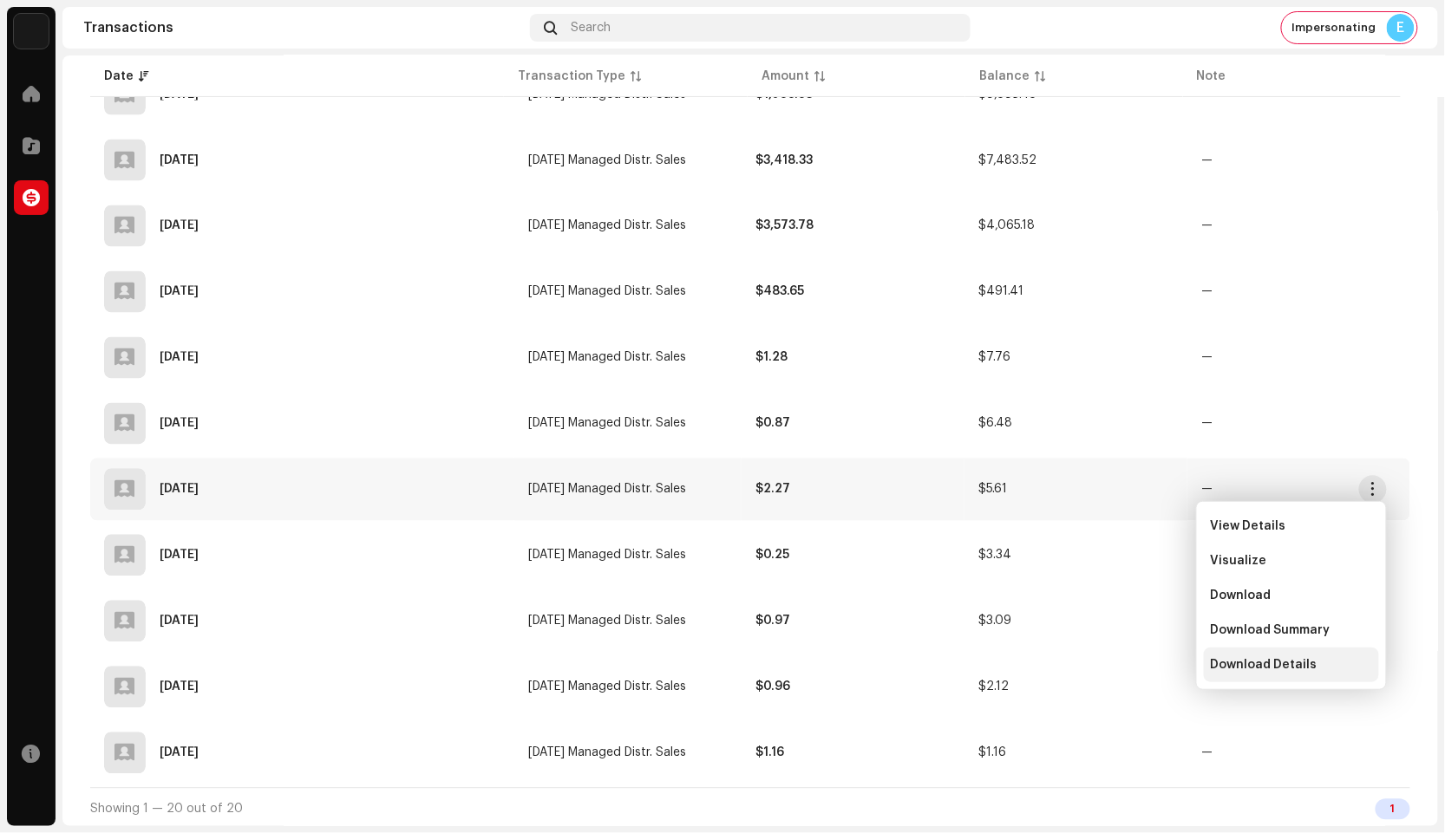
click at [1272, 665] on span "Download Details" at bounding box center [1264, 665] width 107 height 14
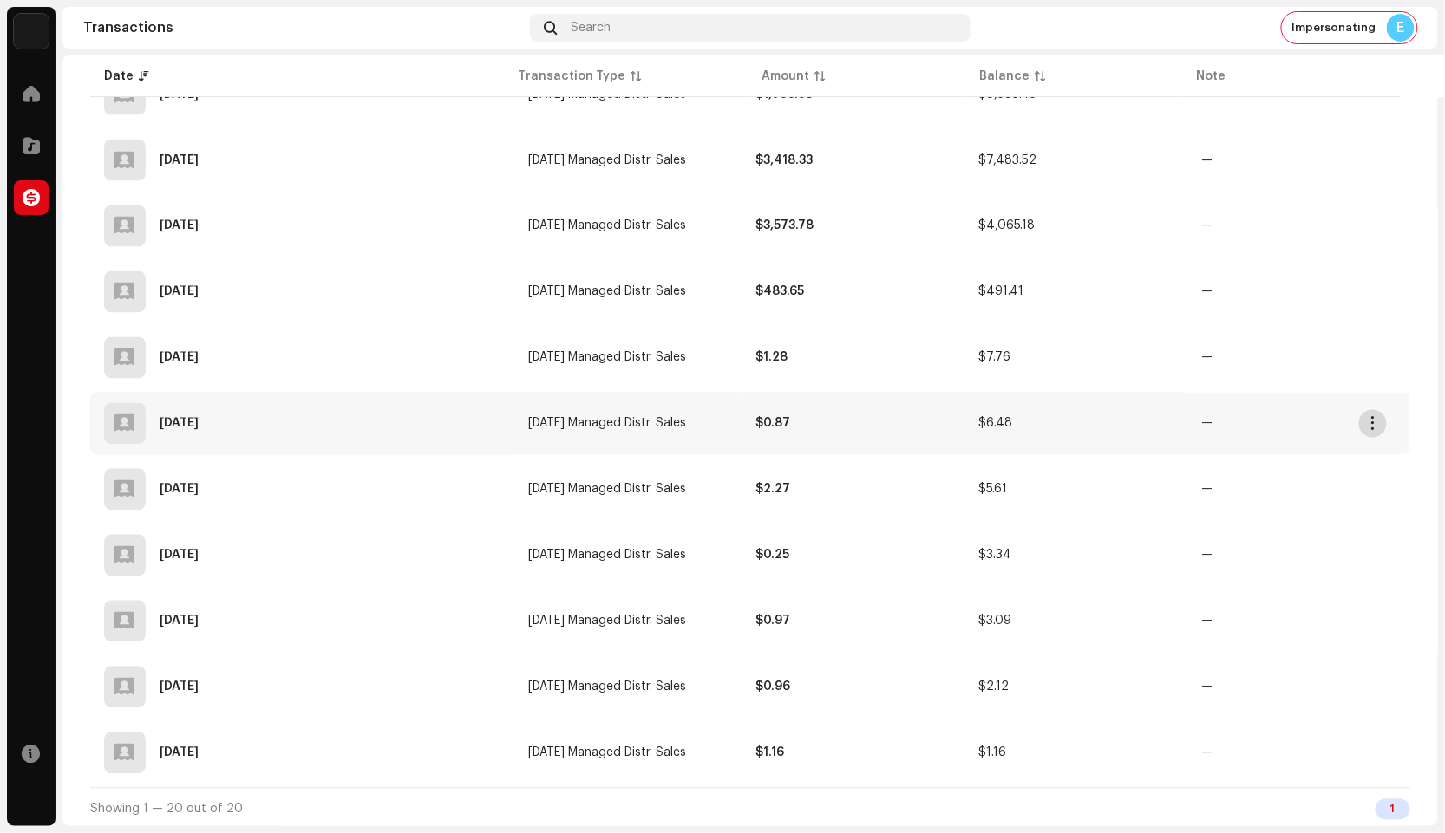
click at [1378, 430] on button "button" at bounding box center [1373, 424] width 28 height 28
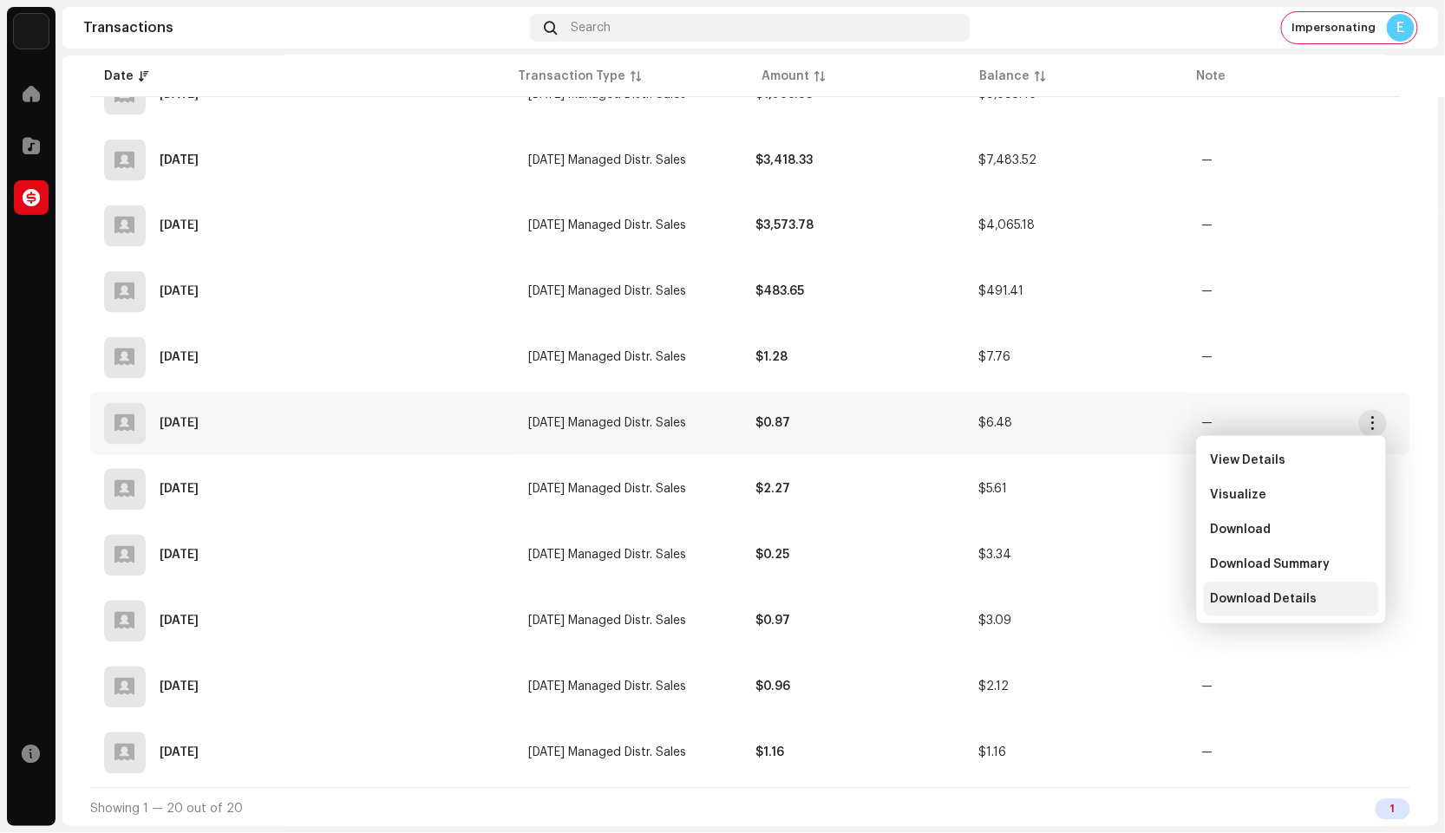
click at [1294, 594] on span "Download Details" at bounding box center [1264, 599] width 107 height 14
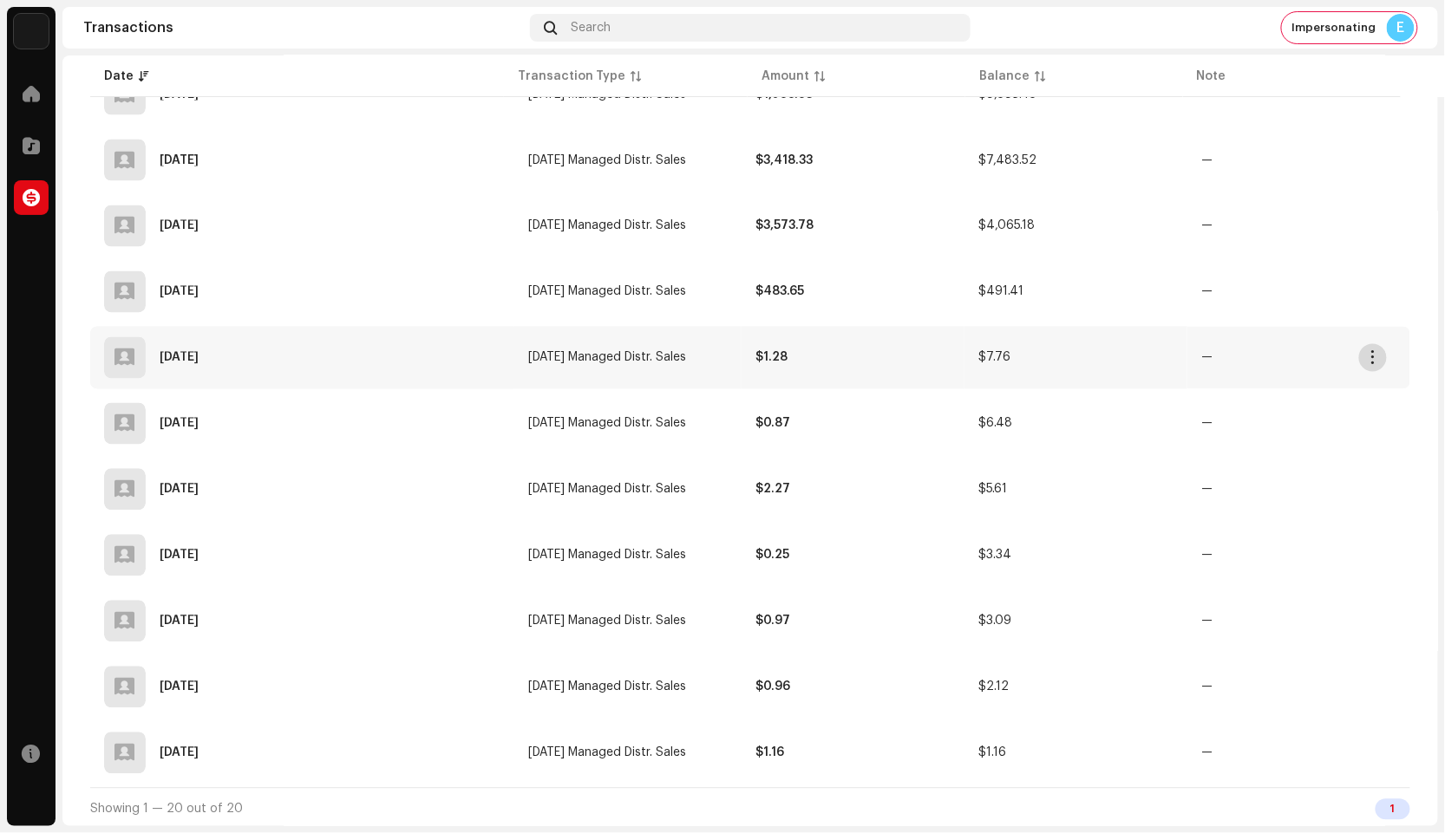
click at [1361, 358] on button "button" at bounding box center [1373, 358] width 28 height 28
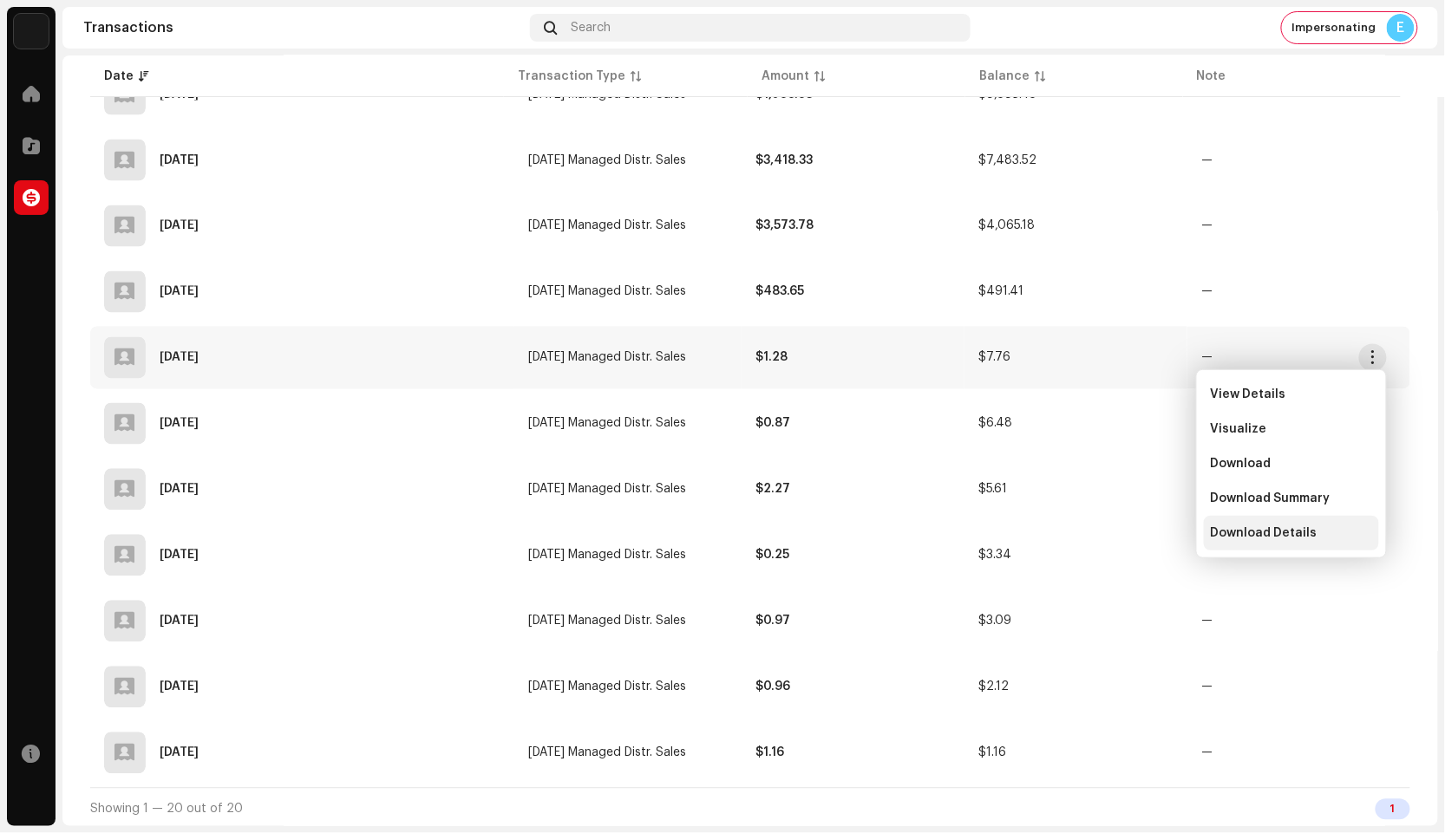
click at [1269, 526] on div "Download Details" at bounding box center [1291, 533] width 175 height 35
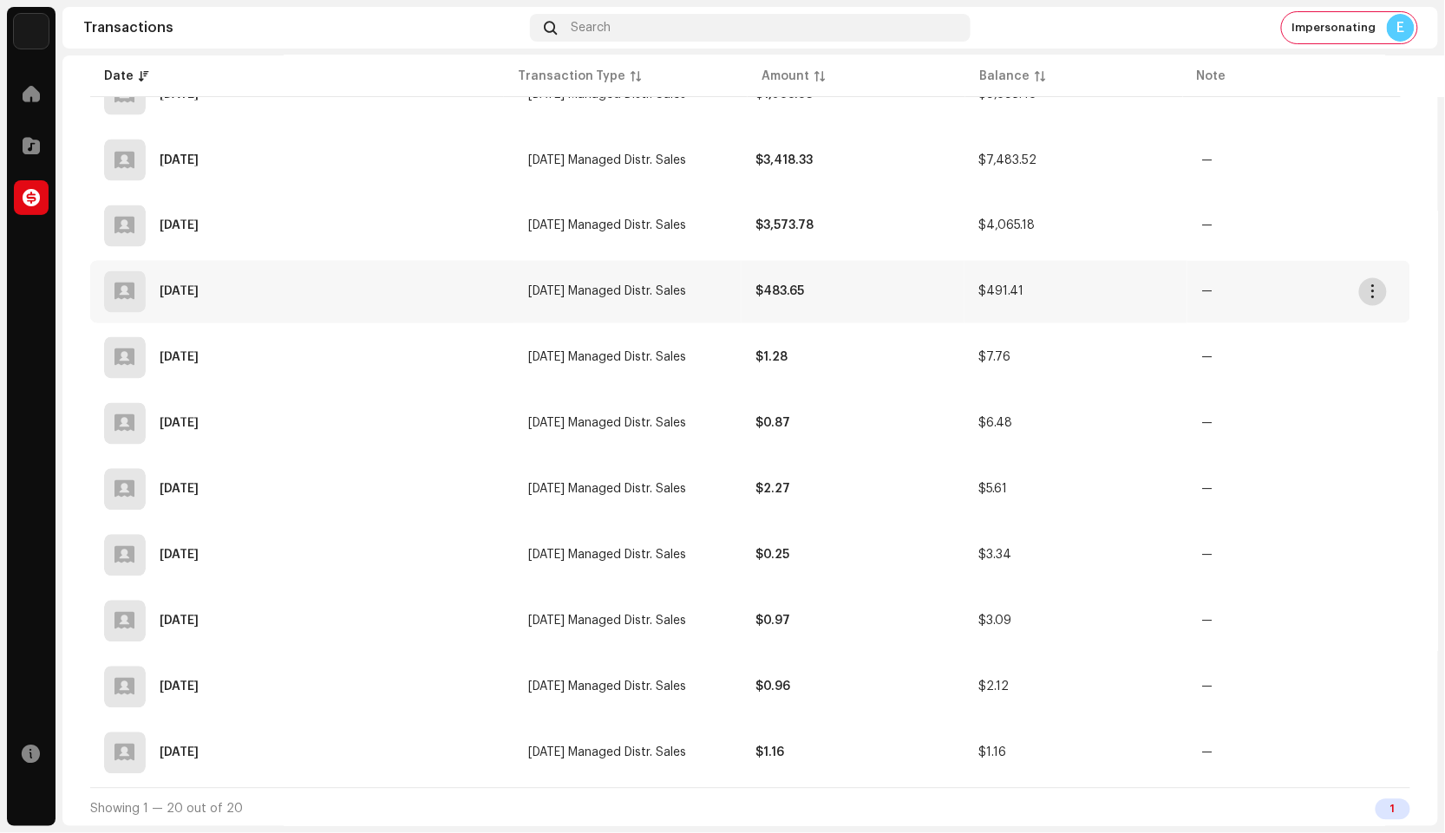
click at [1365, 293] on button "button" at bounding box center [1373, 292] width 28 height 28
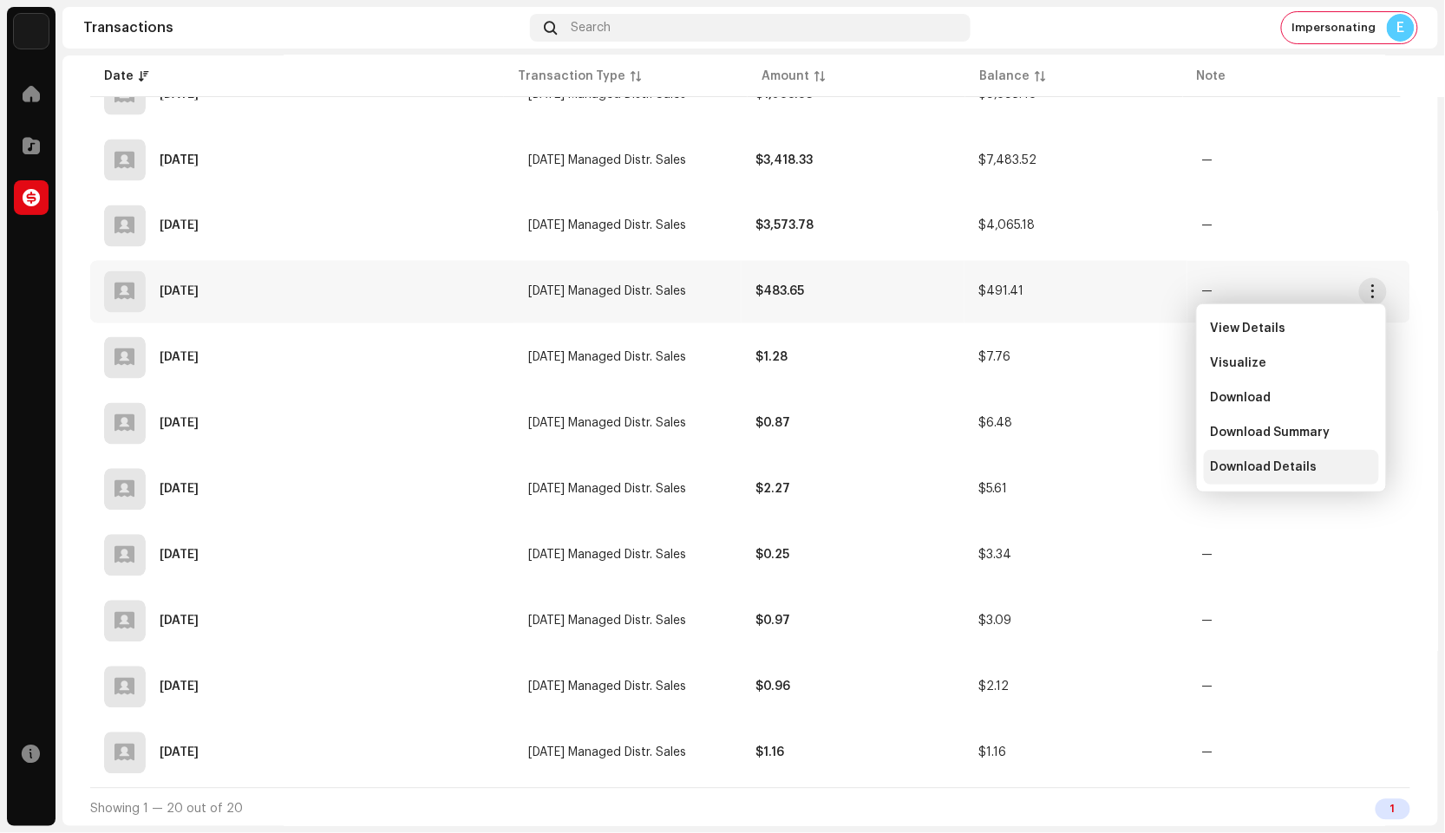
click at [1290, 458] on div "Download Details" at bounding box center [1291, 467] width 175 height 35
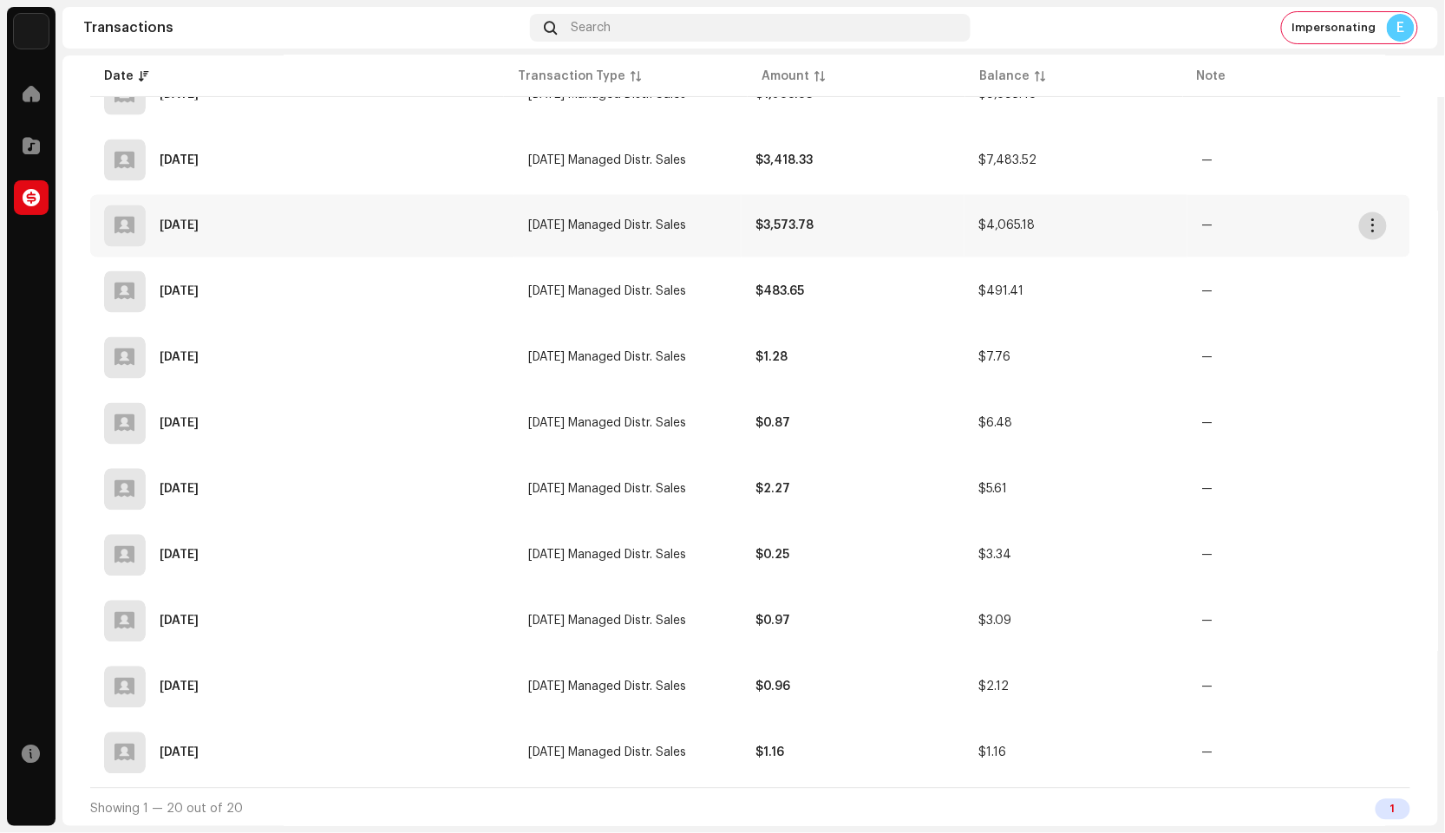
click at [1371, 230] on span "button" at bounding box center [1373, 226] width 13 height 14
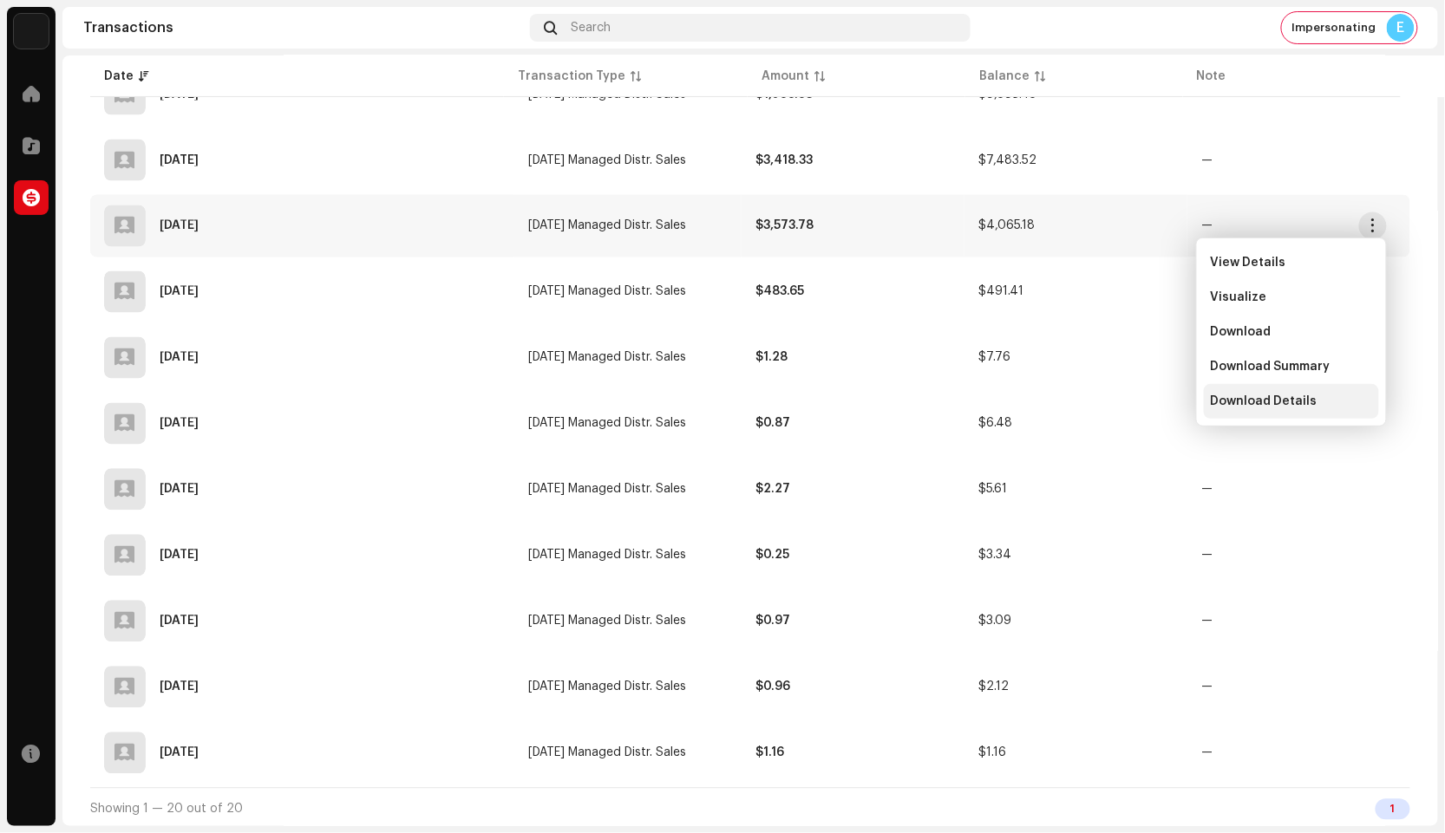
click at [1326, 392] on div "Download Details" at bounding box center [1291, 401] width 175 height 35
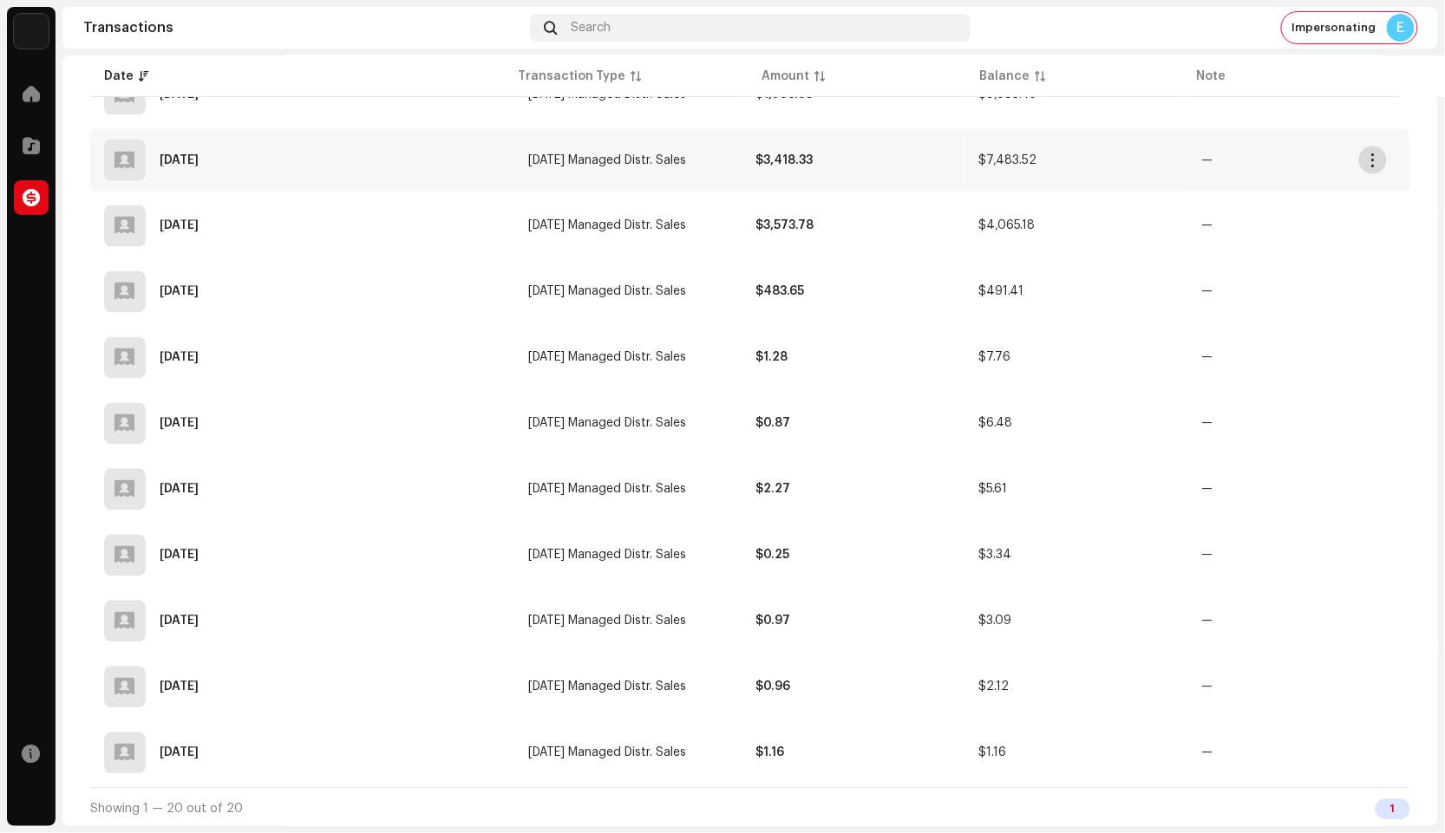
click at [1364, 154] on button "button" at bounding box center [1373, 161] width 28 height 28
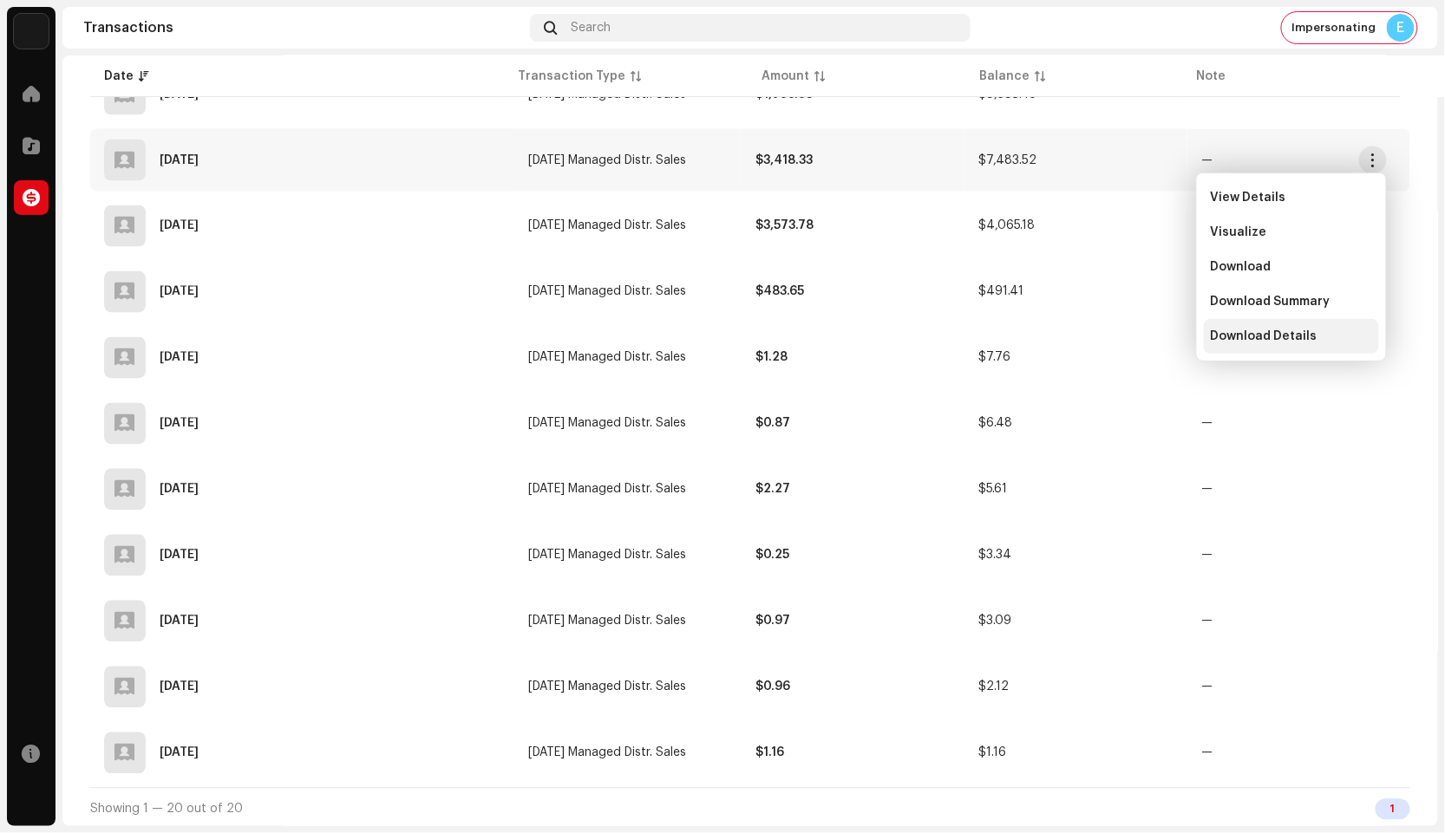
click at [1315, 330] on div "Download Details" at bounding box center [1291, 337] width 161 height 14
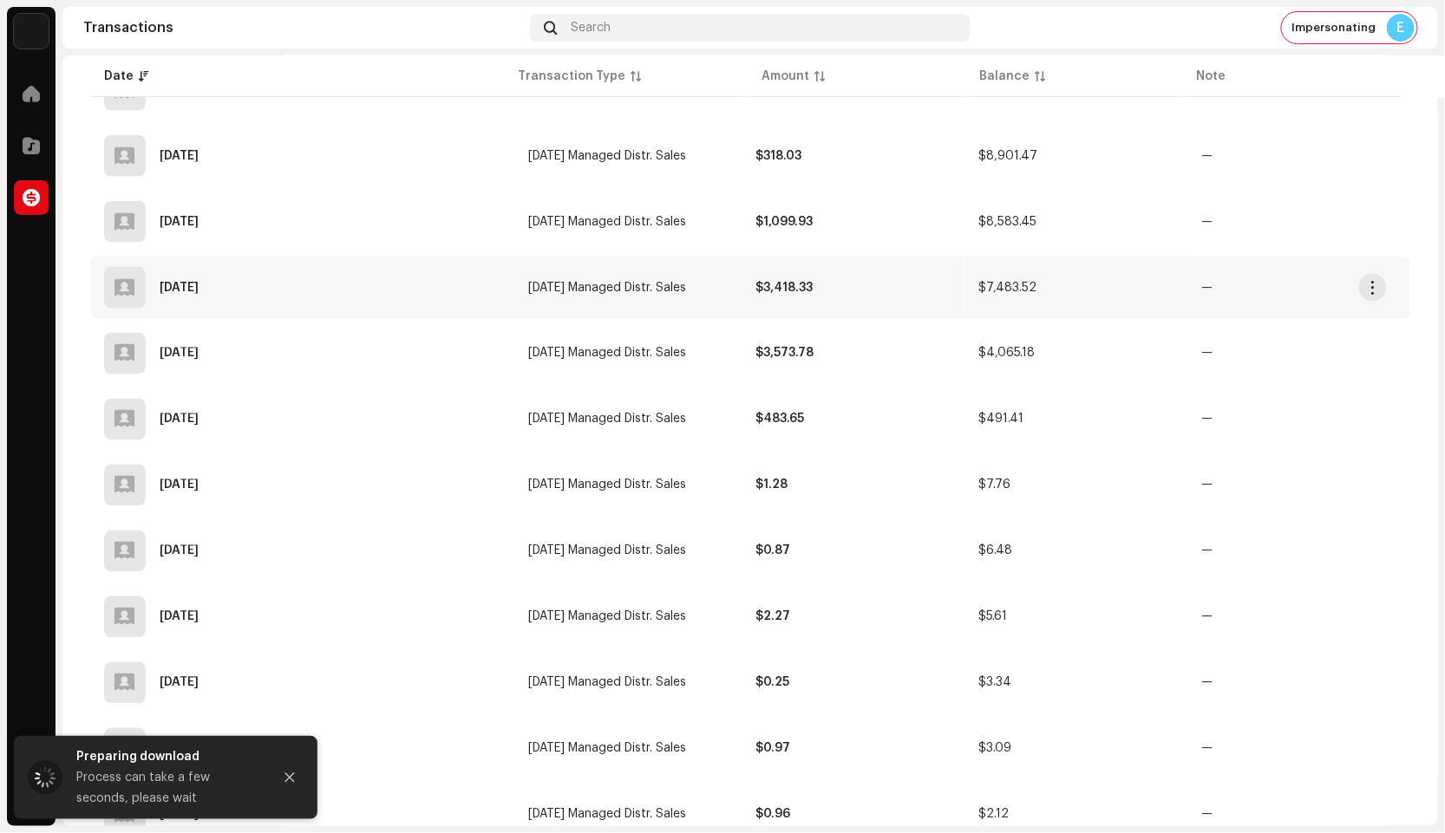
scroll to position [754, 0]
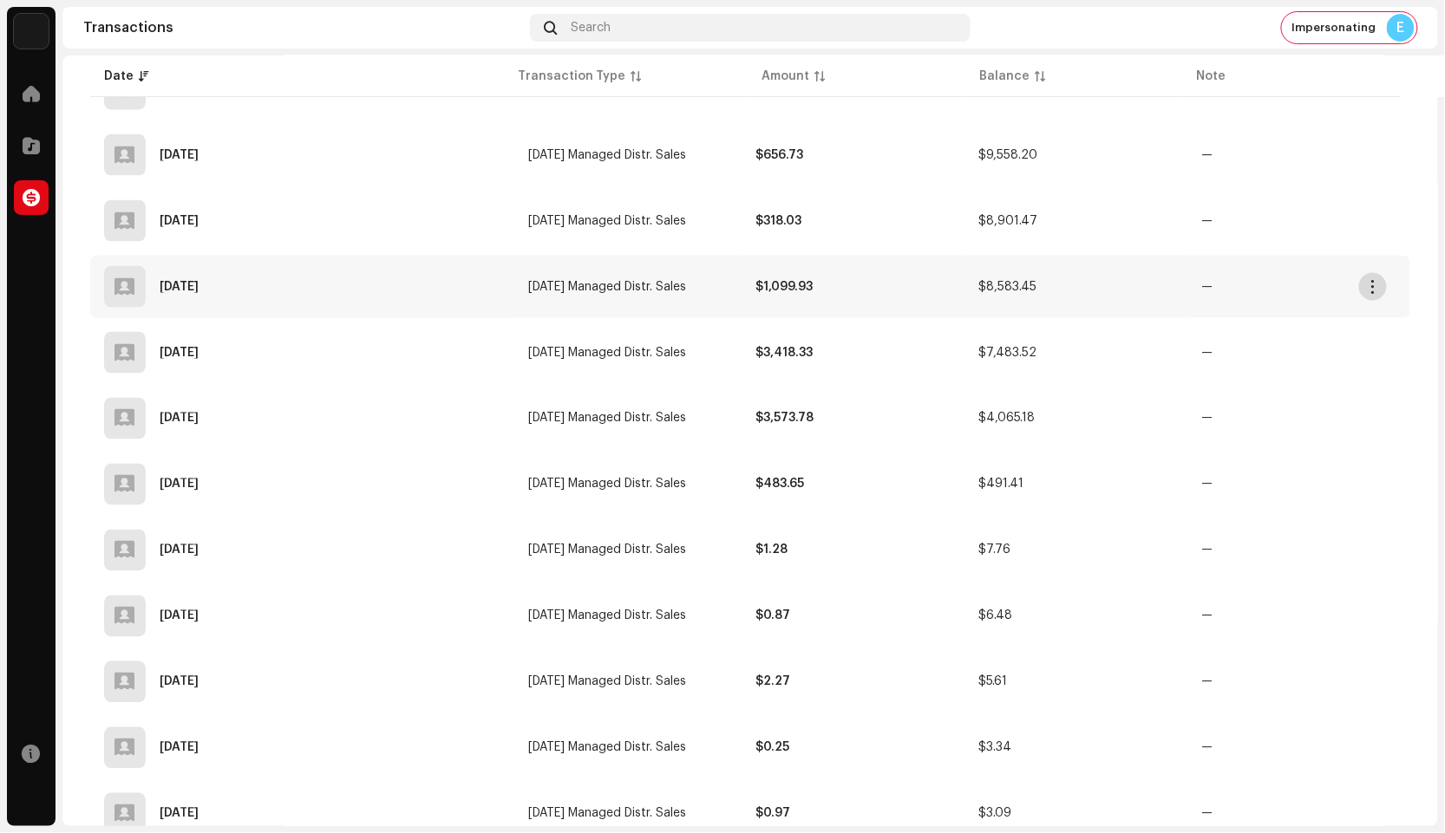
click at [1374, 276] on button "button" at bounding box center [1373, 287] width 28 height 28
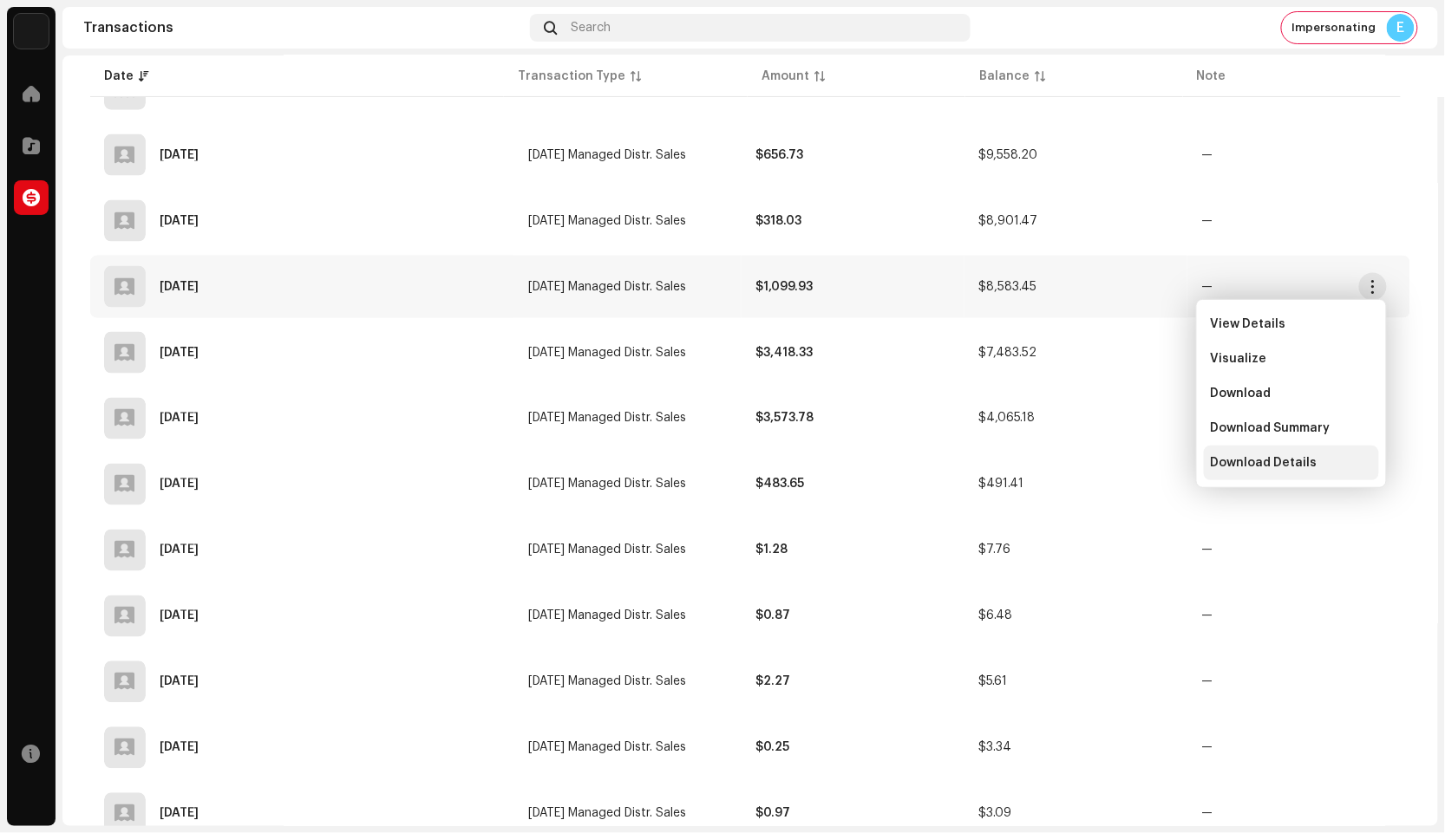
click at [1260, 453] on div "Download Details" at bounding box center [1291, 463] width 175 height 35
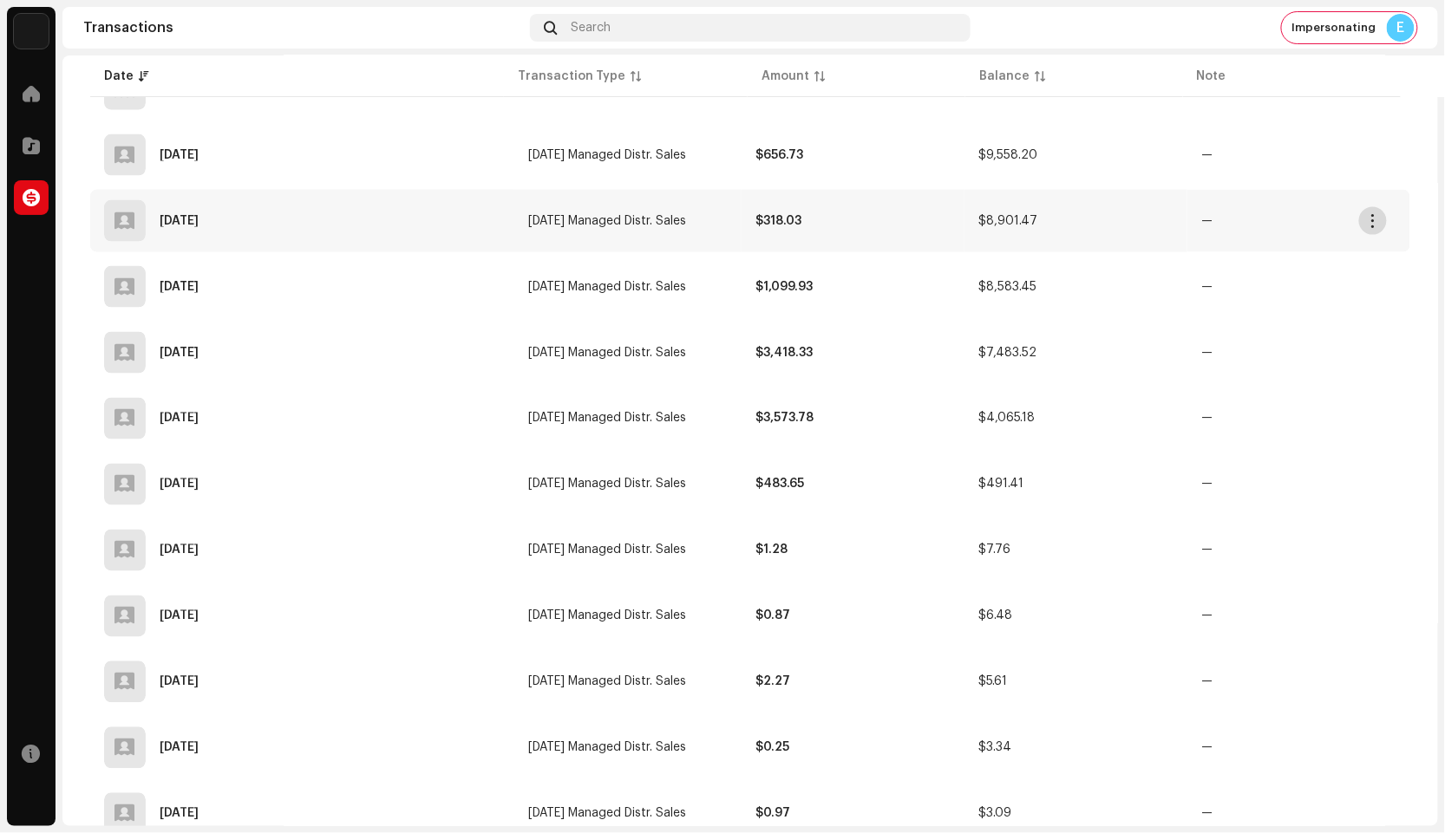
drag, startPoint x: 1376, startPoint y: 221, endPoint x: 1371, endPoint y: 232, distance: 11.6
click at [1376, 221] on span "button" at bounding box center [1373, 221] width 13 height 14
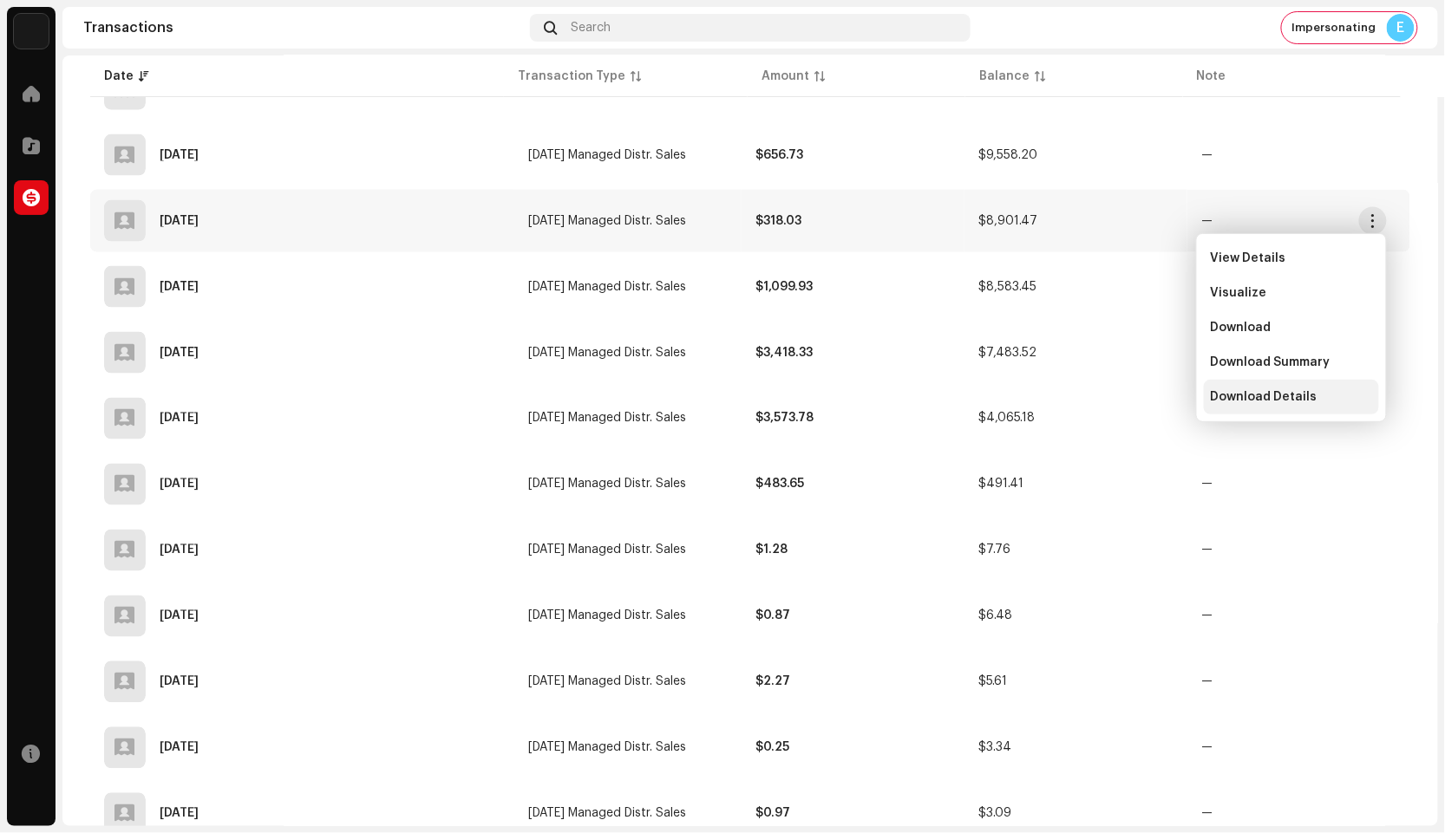
click at [1306, 392] on span "Download Details" at bounding box center [1264, 397] width 107 height 14
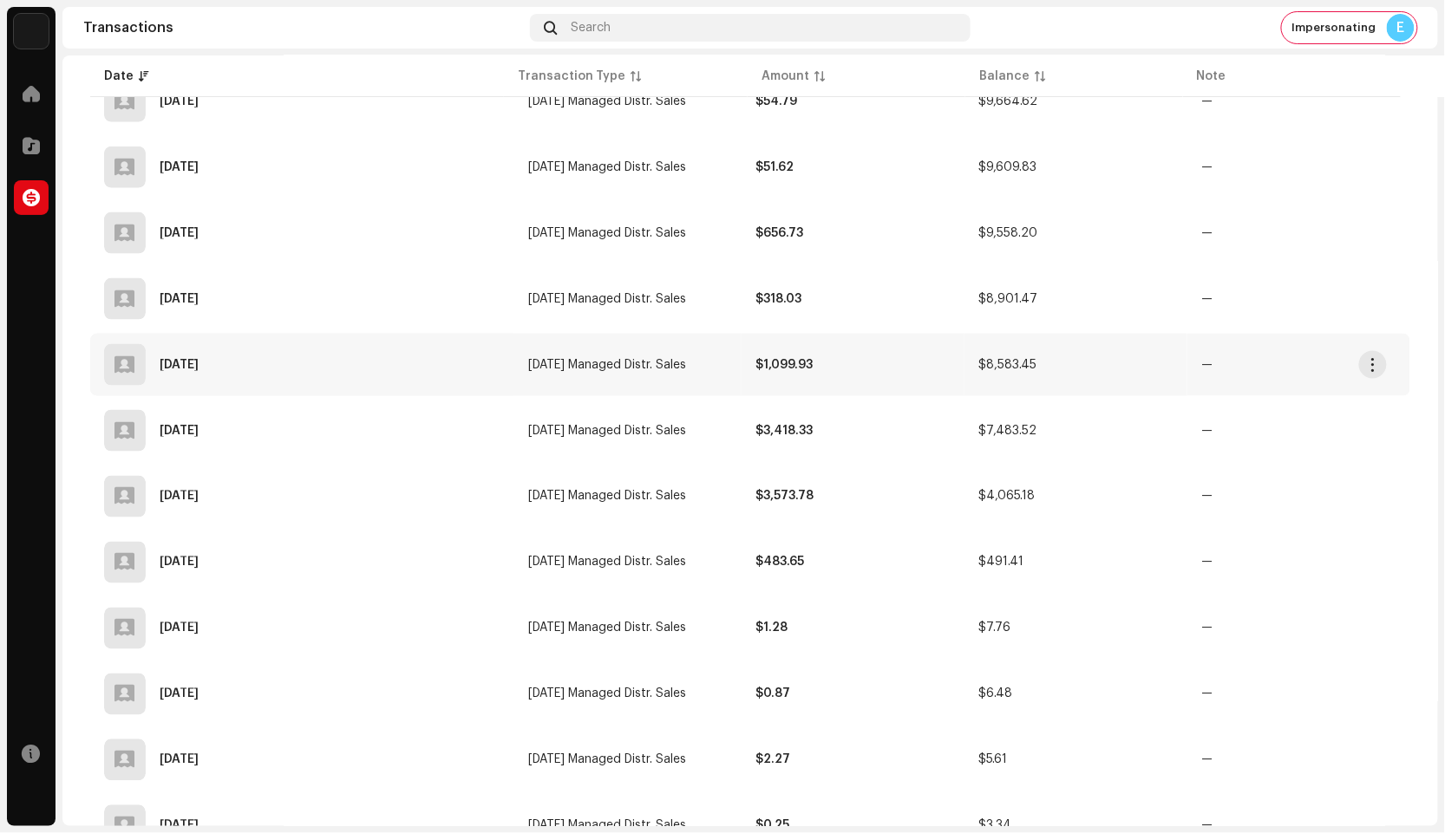
scroll to position [658, 0]
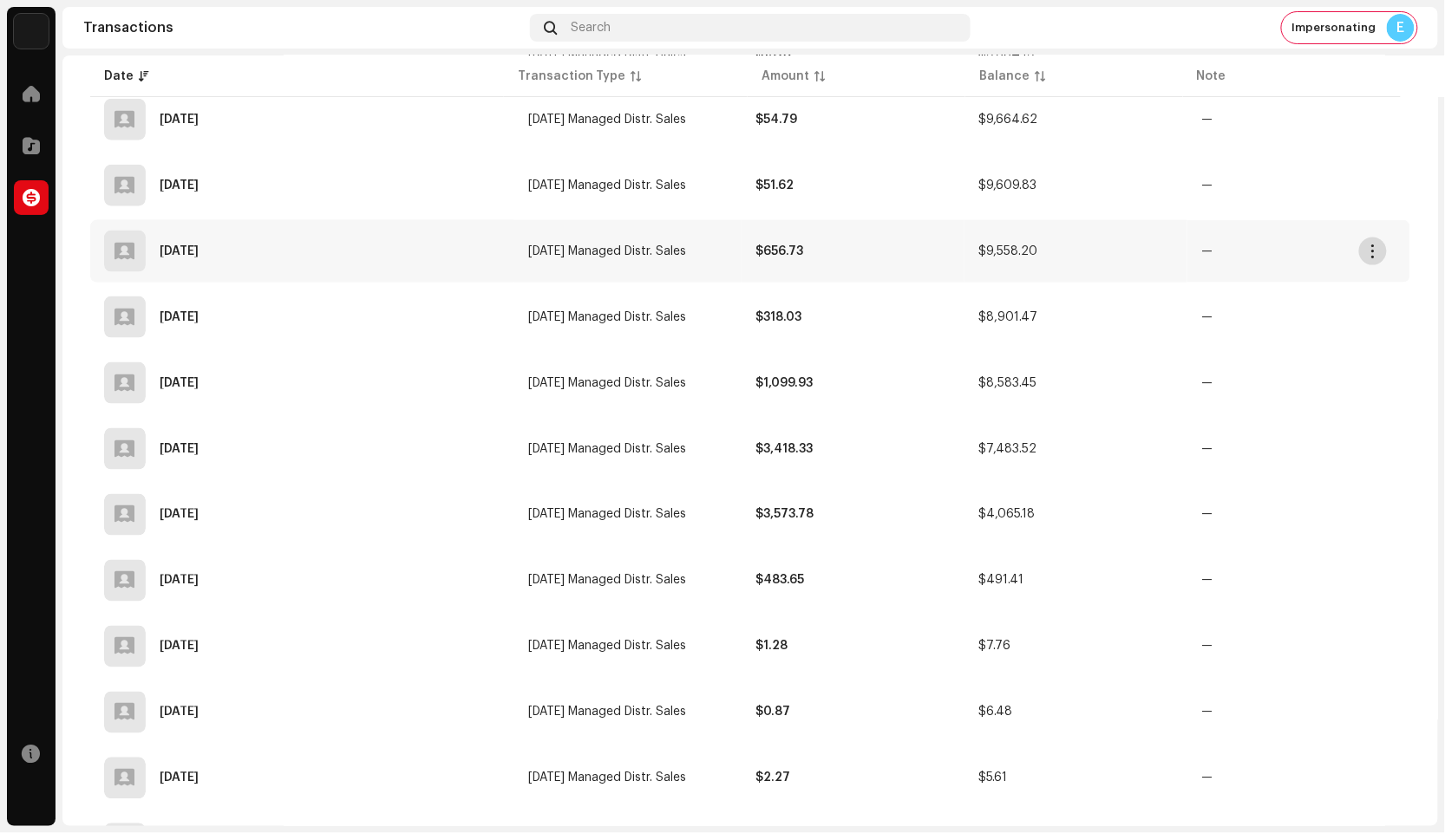
click at [1374, 247] on span "button" at bounding box center [1373, 252] width 13 height 14
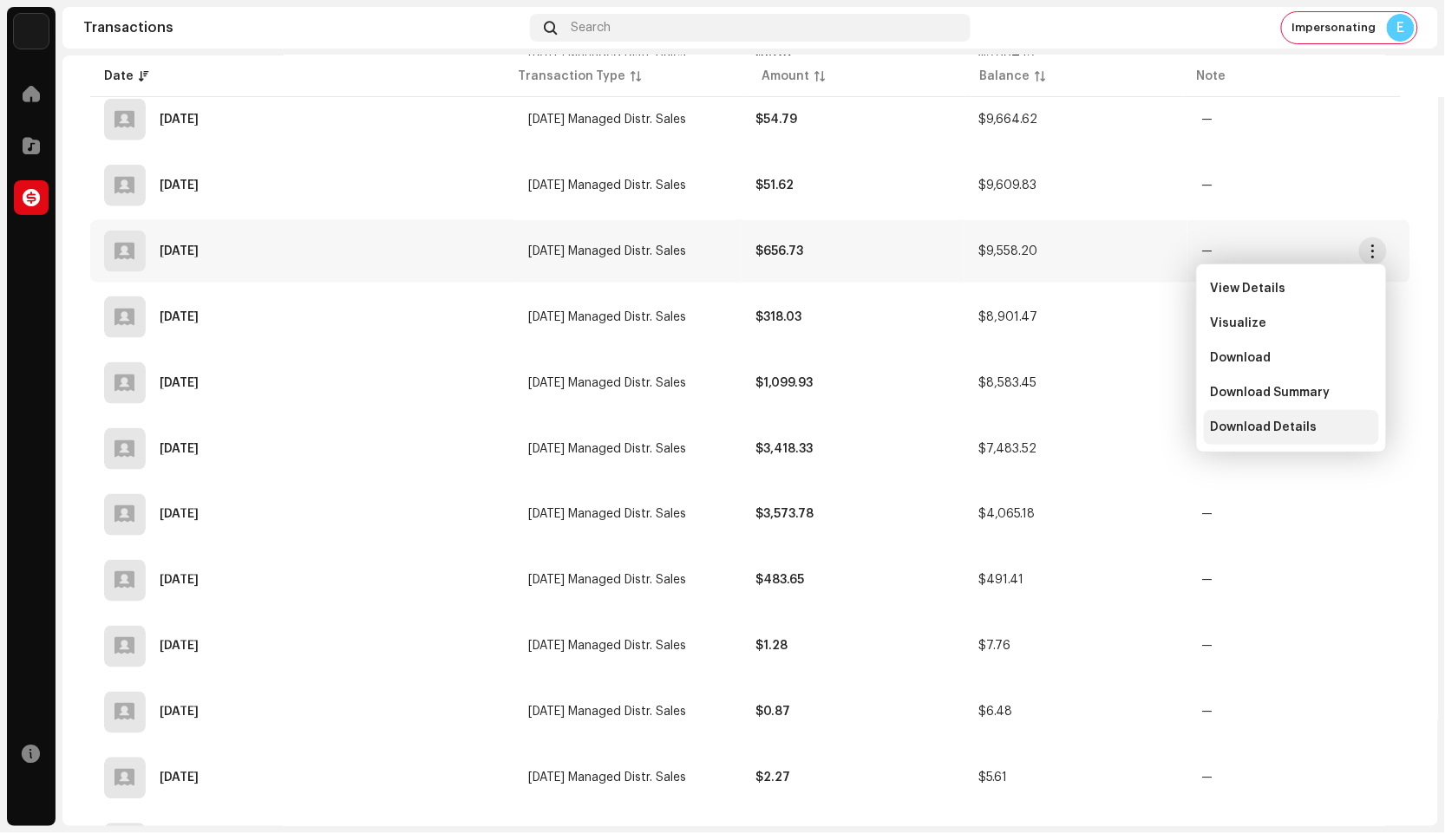
click at [1261, 422] on span "Download Details" at bounding box center [1264, 428] width 107 height 14
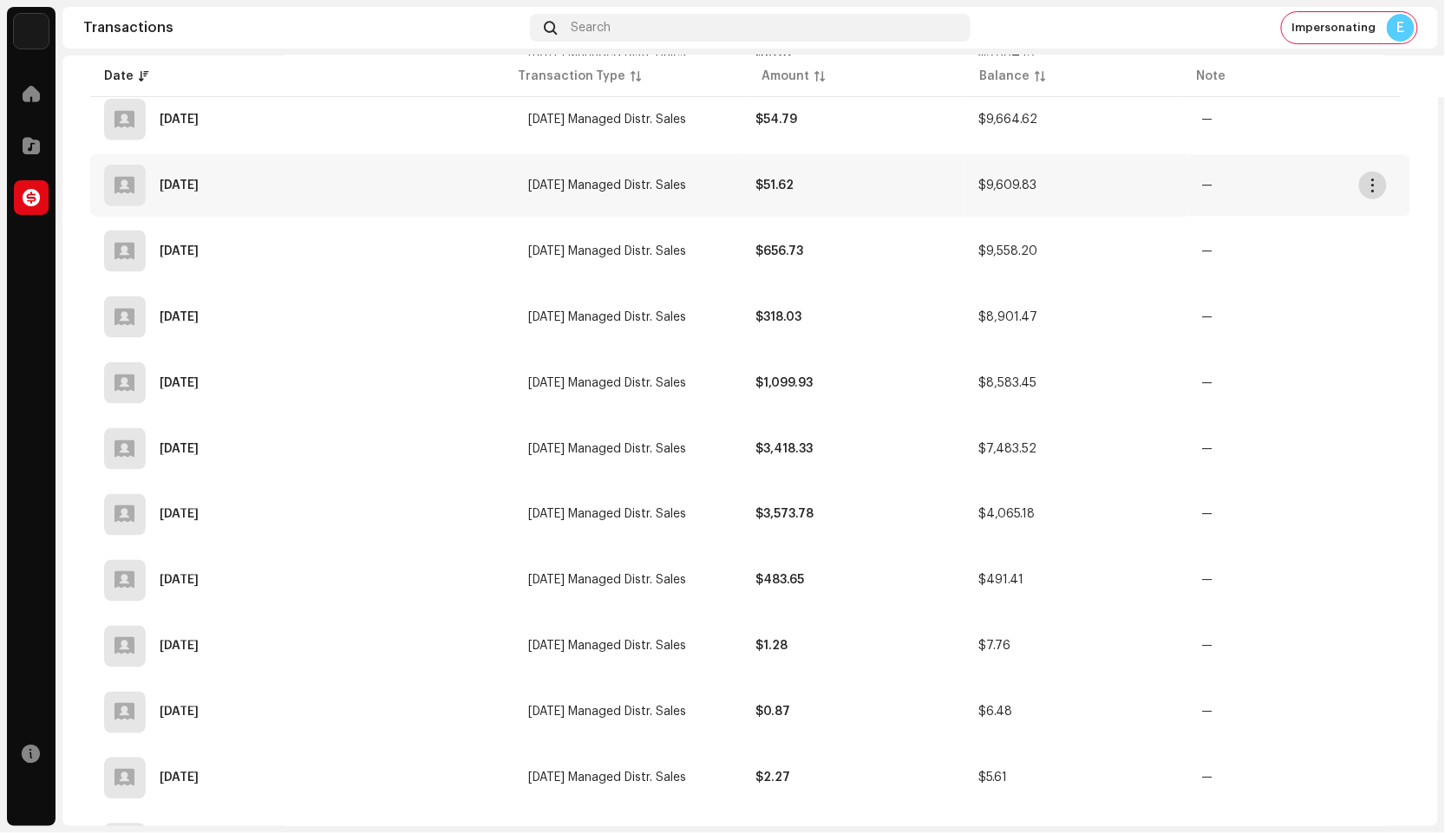
click at [1373, 174] on button "button" at bounding box center [1373, 186] width 28 height 28
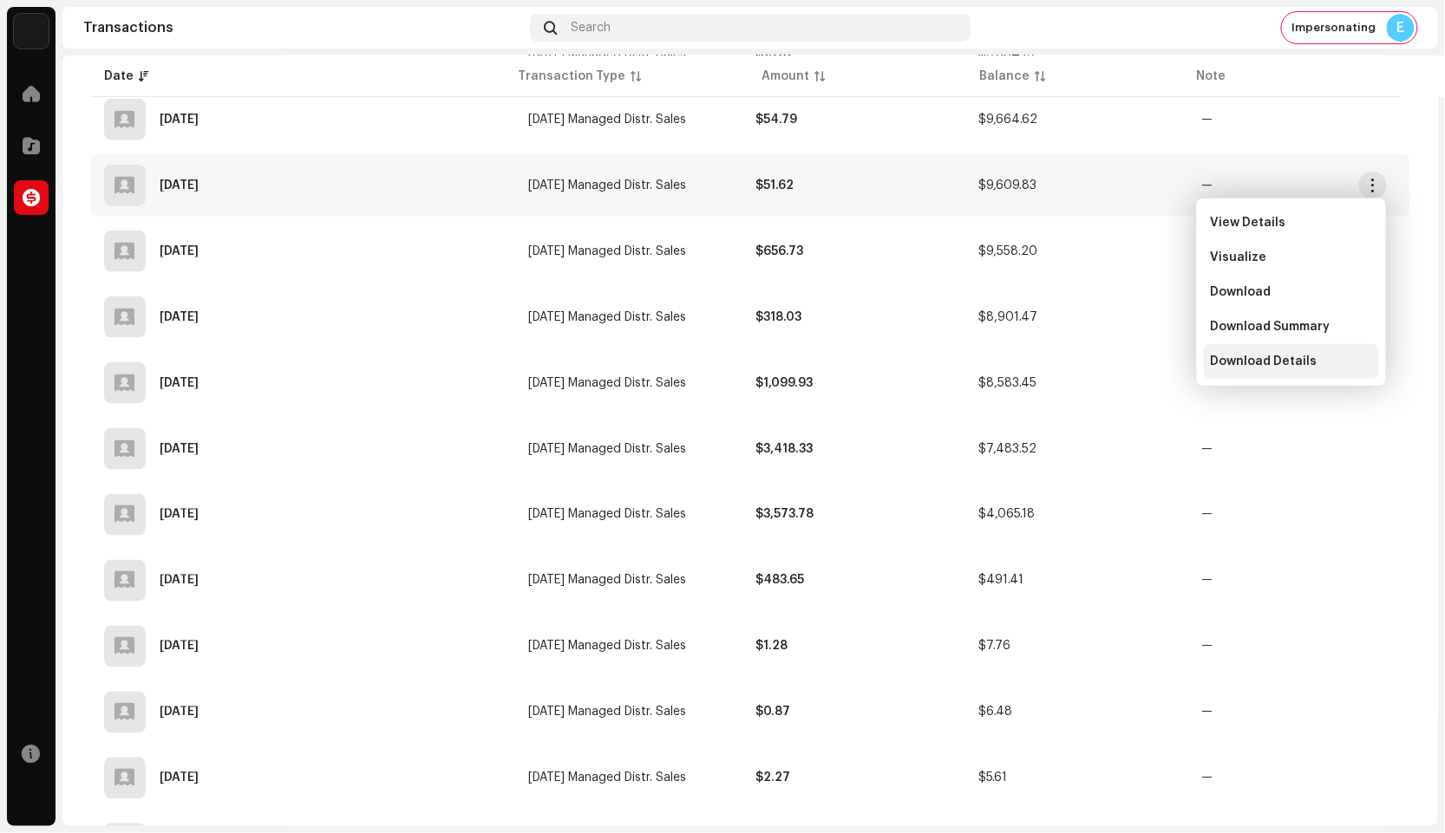
click at [1283, 363] on span "Download Details" at bounding box center [1264, 362] width 107 height 14
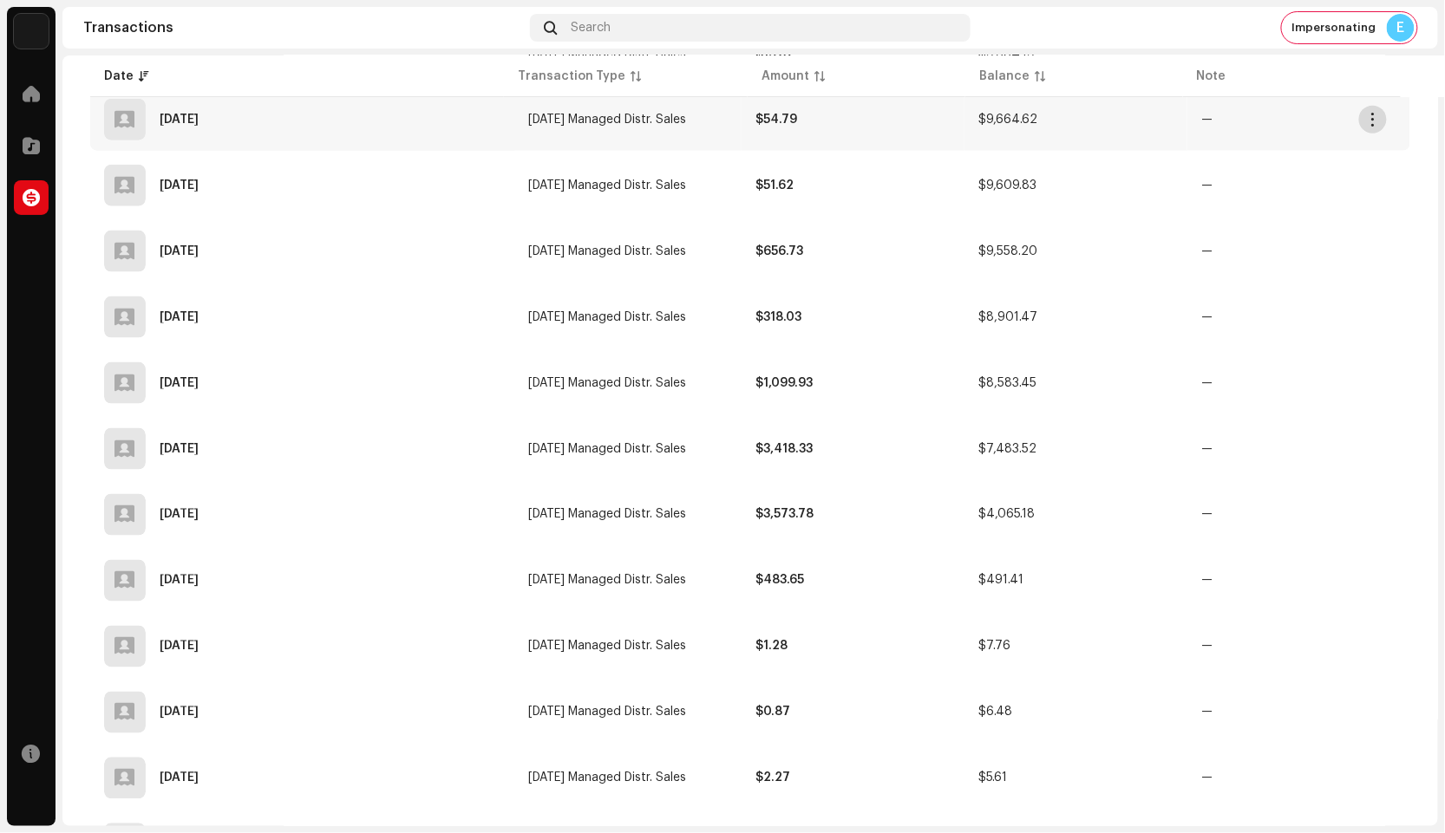
click at [1376, 117] on span "button" at bounding box center [1373, 120] width 13 height 14
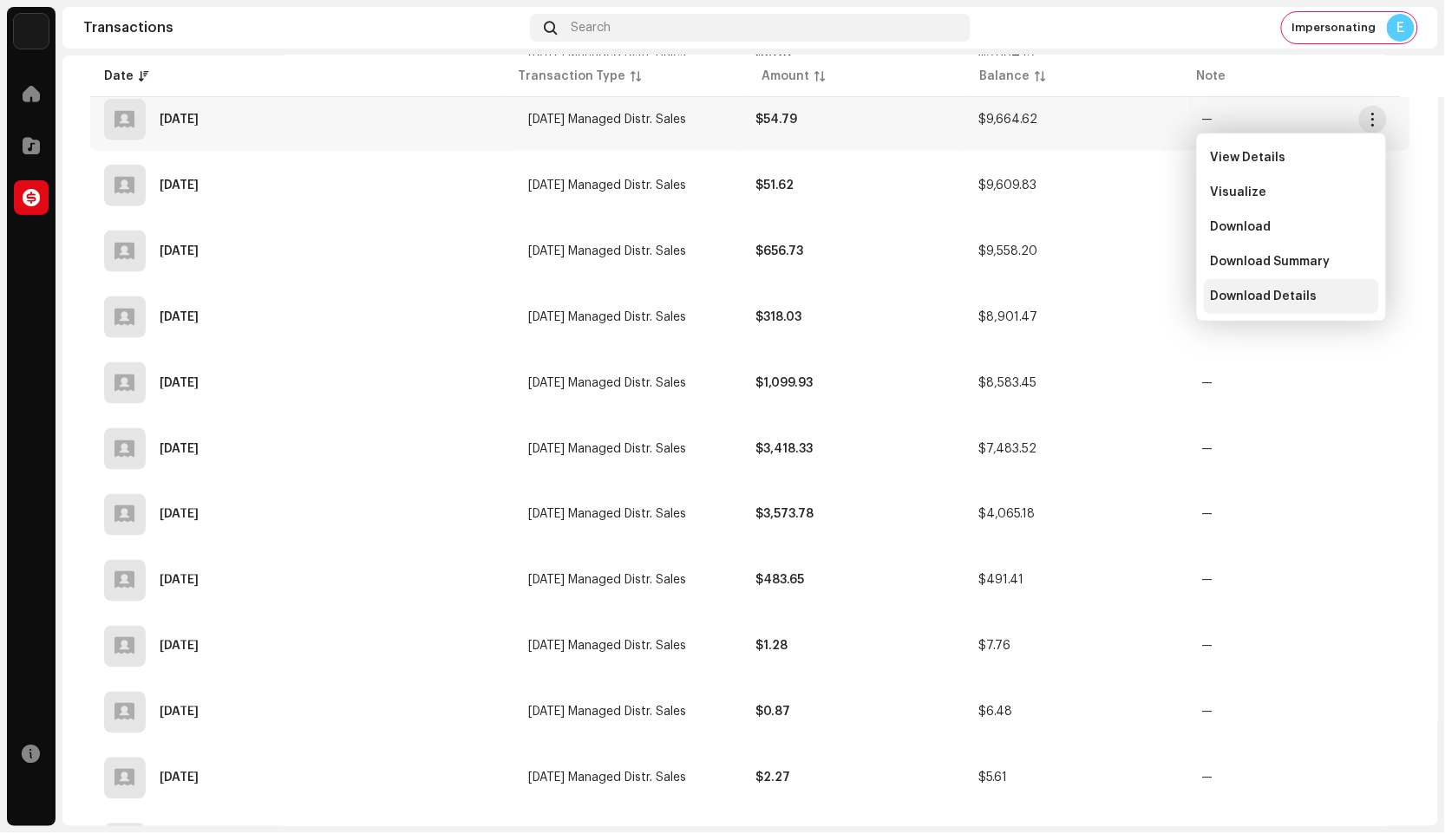
click at [1315, 292] on div "Download Details" at bounding box center [1291, 297] width 161 height 14
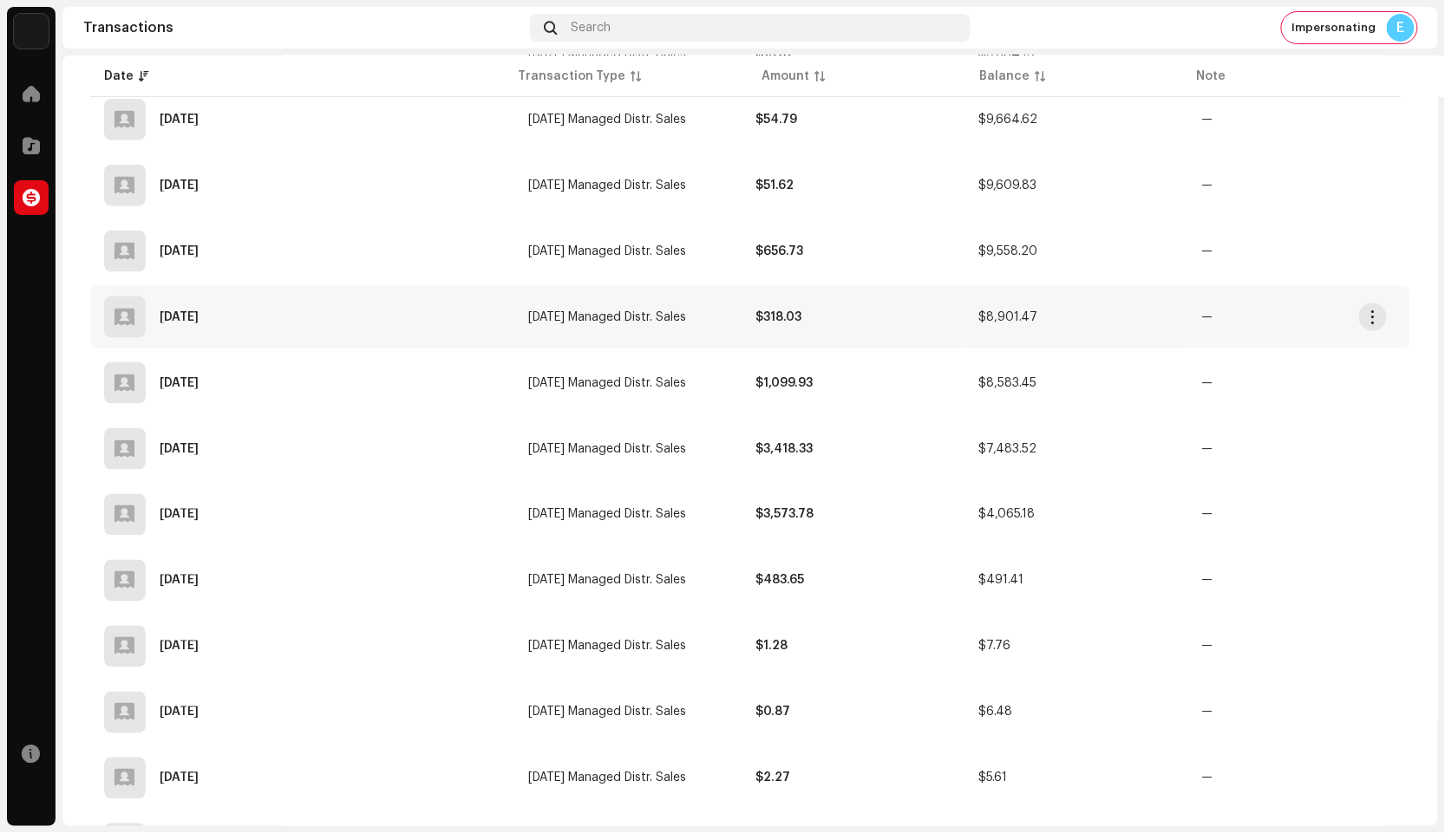
scroll to position [562, 0]
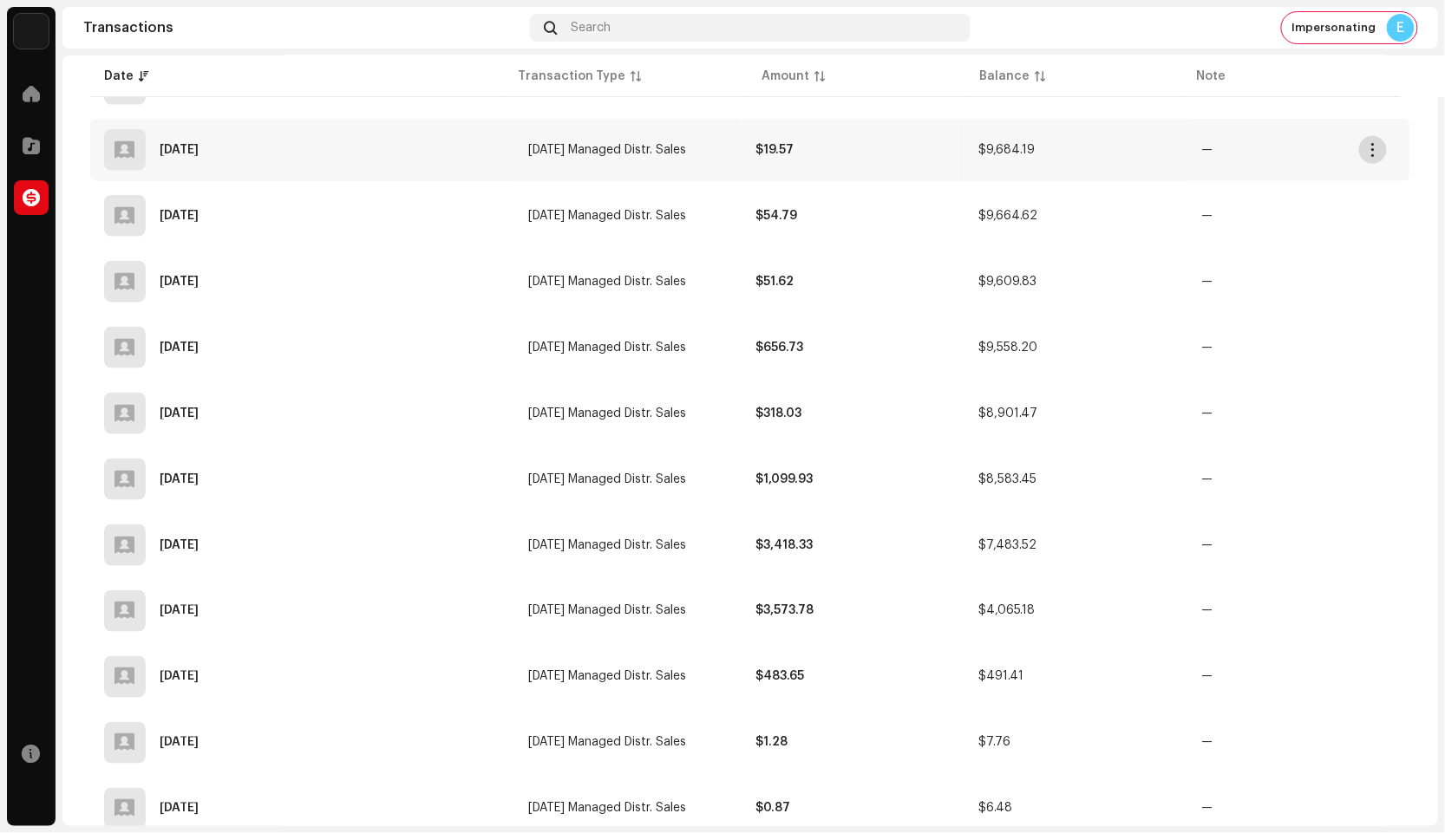
click at [1367, 150] on span "button" at bounding box center [1373, 150] width 13 height 14
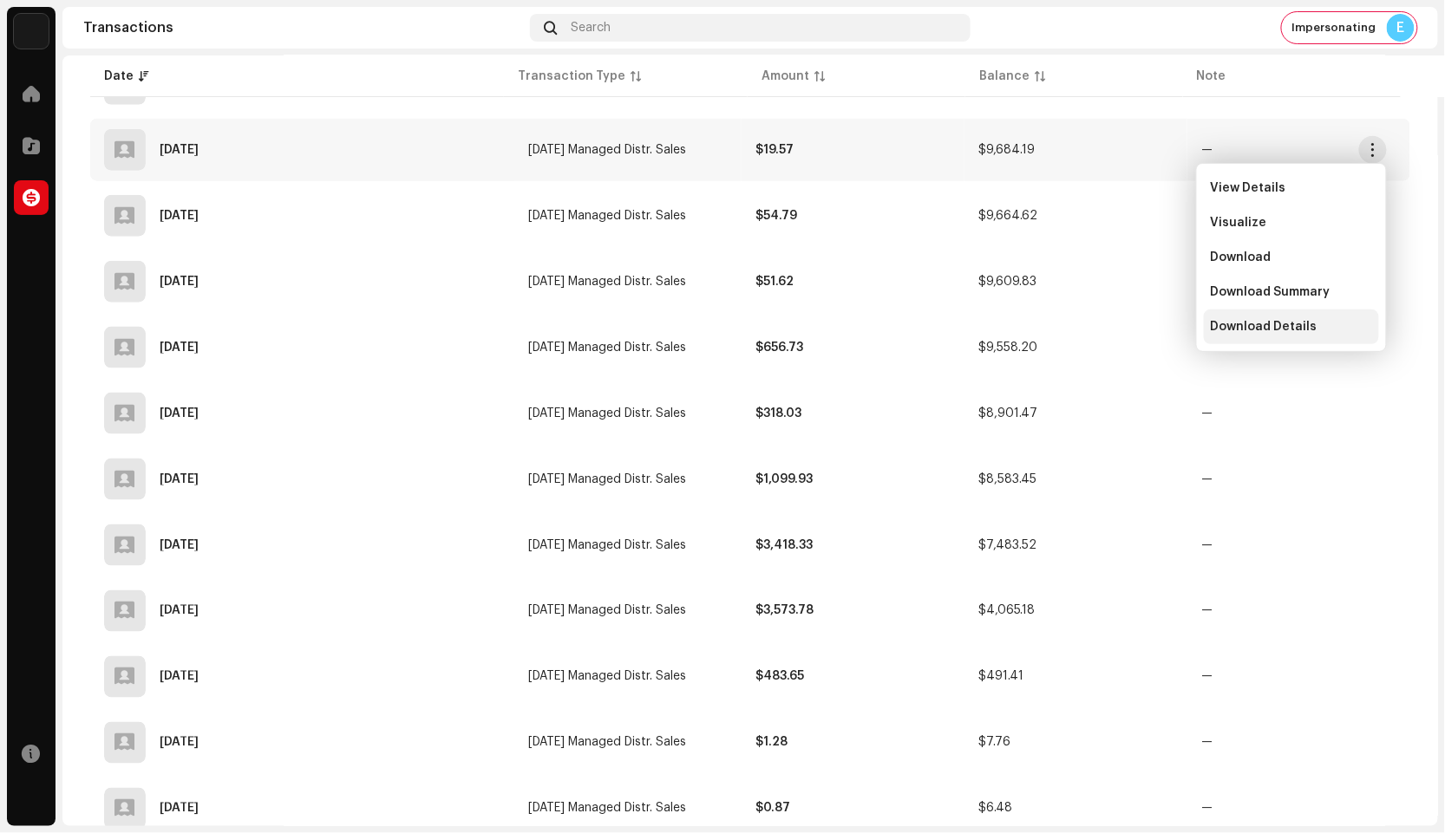
click at [1299, 330] on span "Download Details" at bounding box center [1264, 327] width 107 height 14
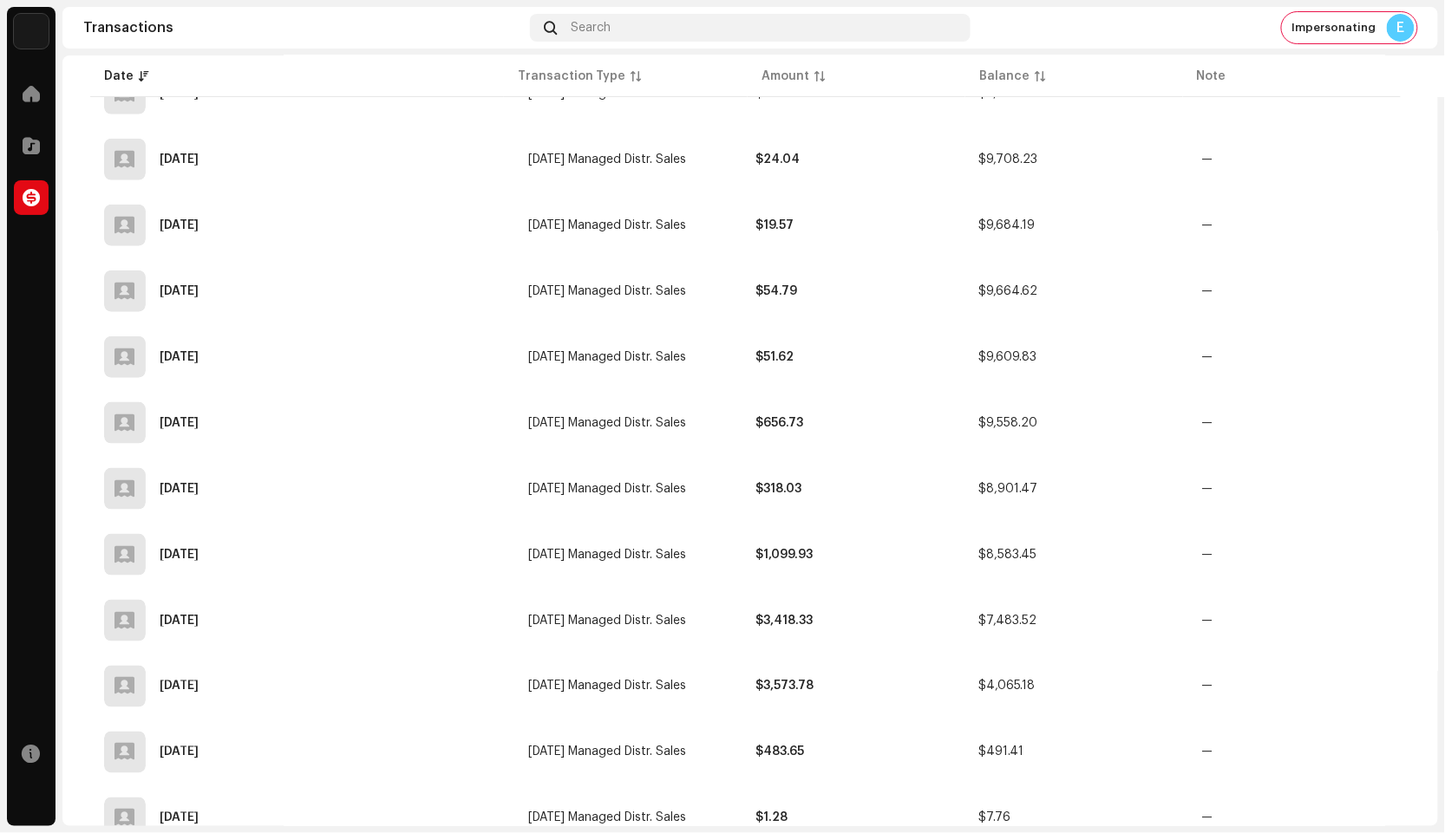
scroll to position [466, 0]
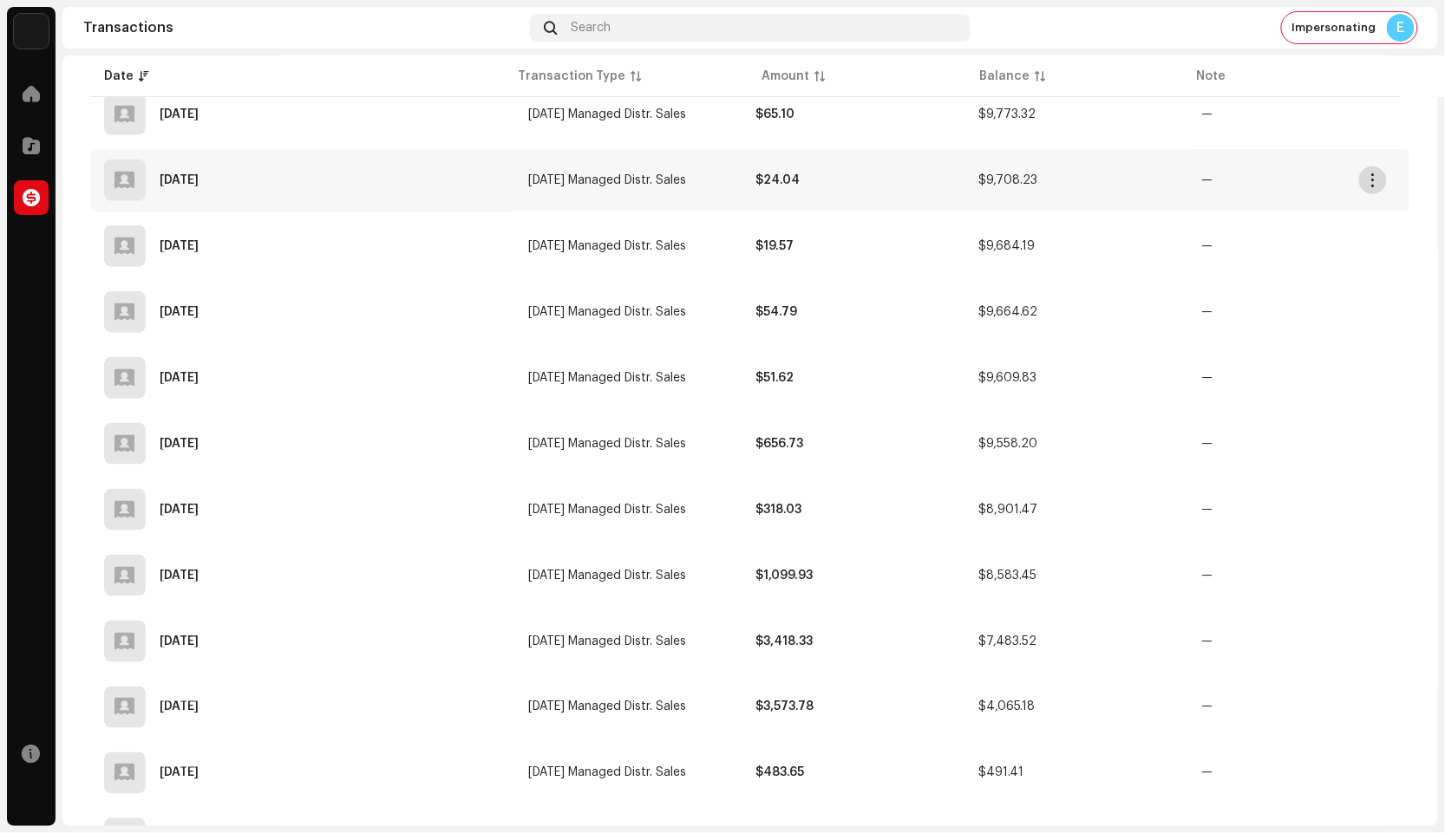
click at [1379, 175] on span "button" at bounding box center [1373, 180] width 13 height 14
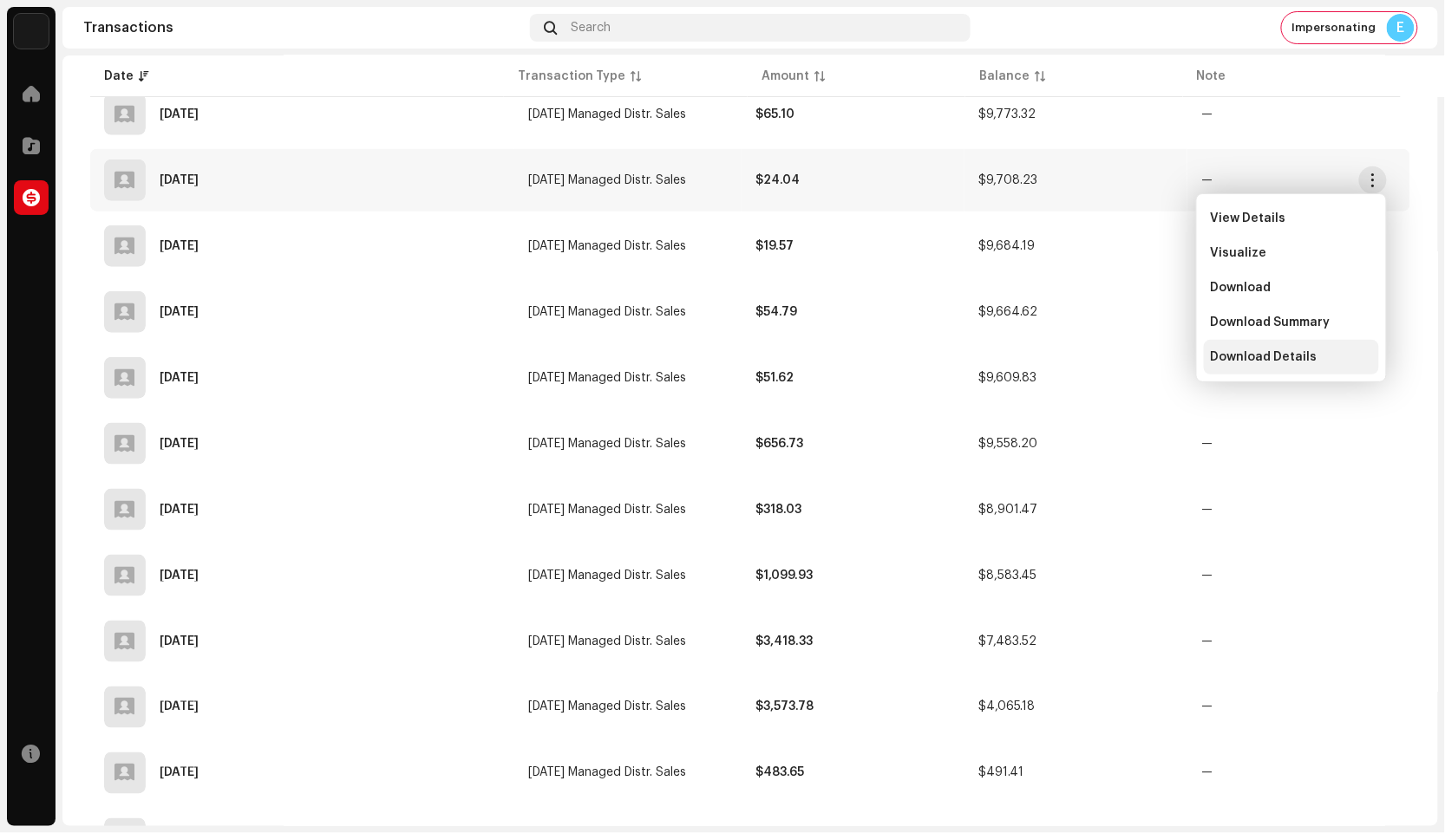
click at [1294, 340] on div "Download Details" at bounding box center [1291, 357] width 175 height 35
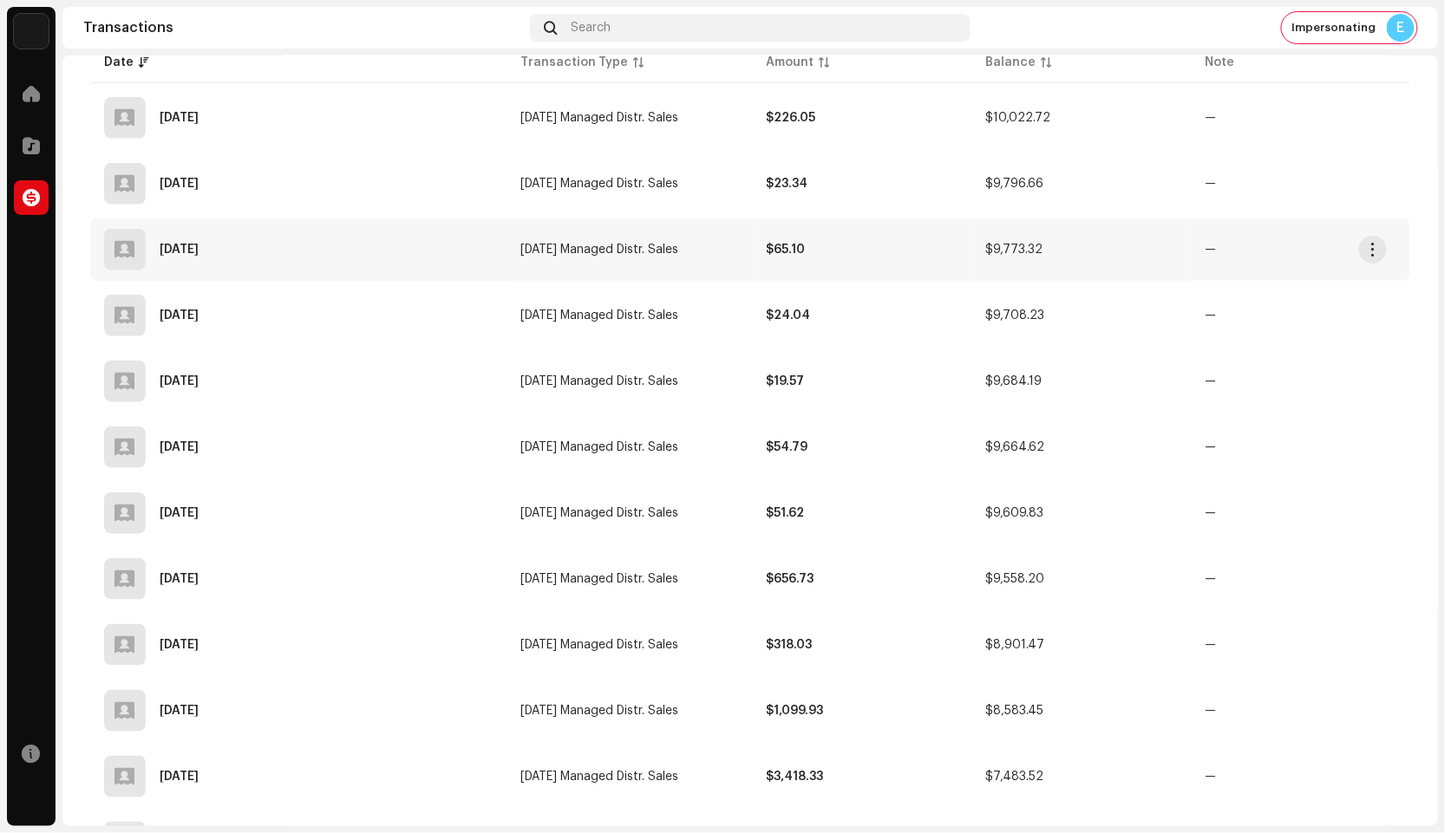
scroll to position [273, 0]
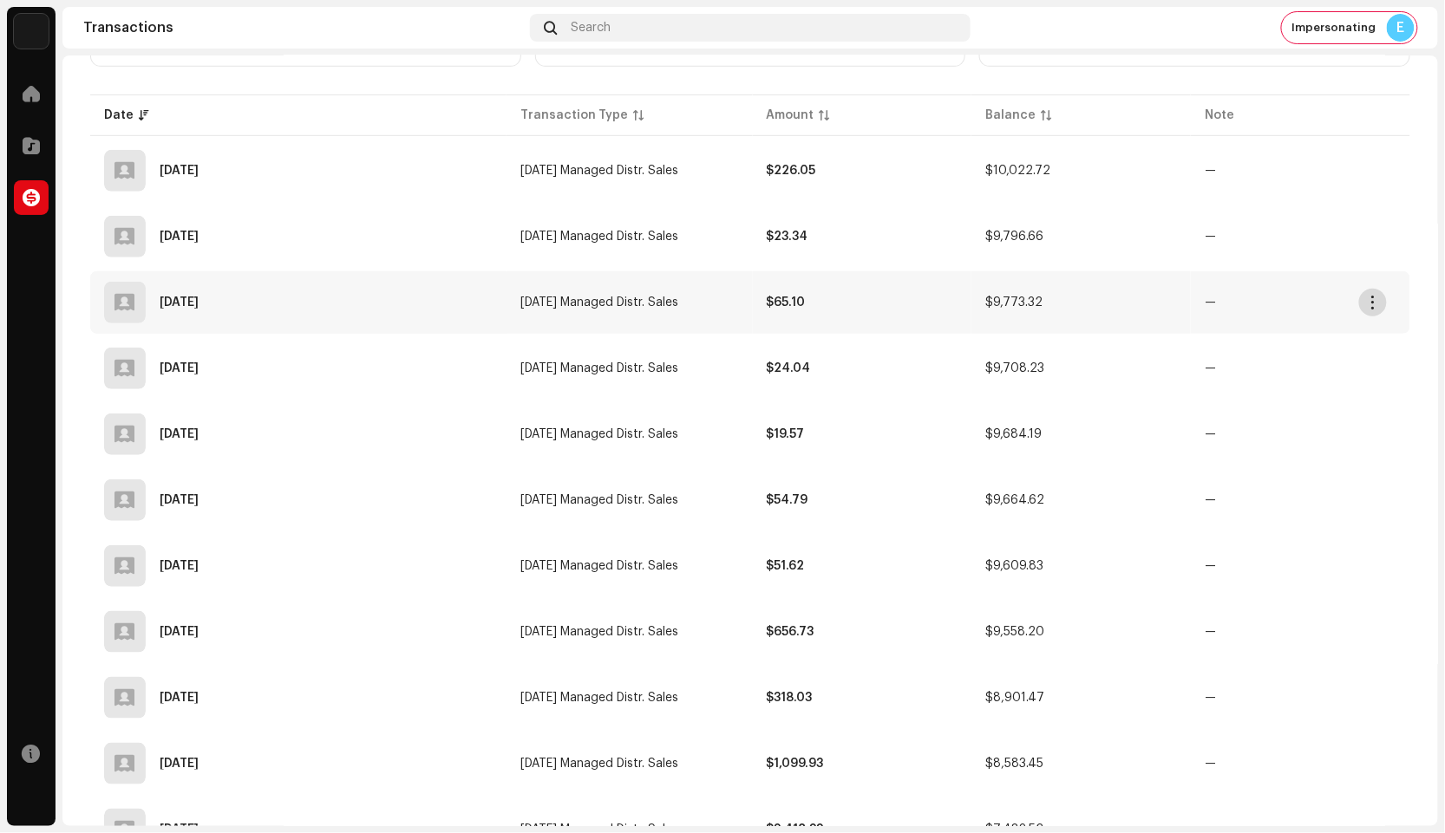
click at [1377, 303] on span "button" at bounding box center [1373, 303] width 13 height 14
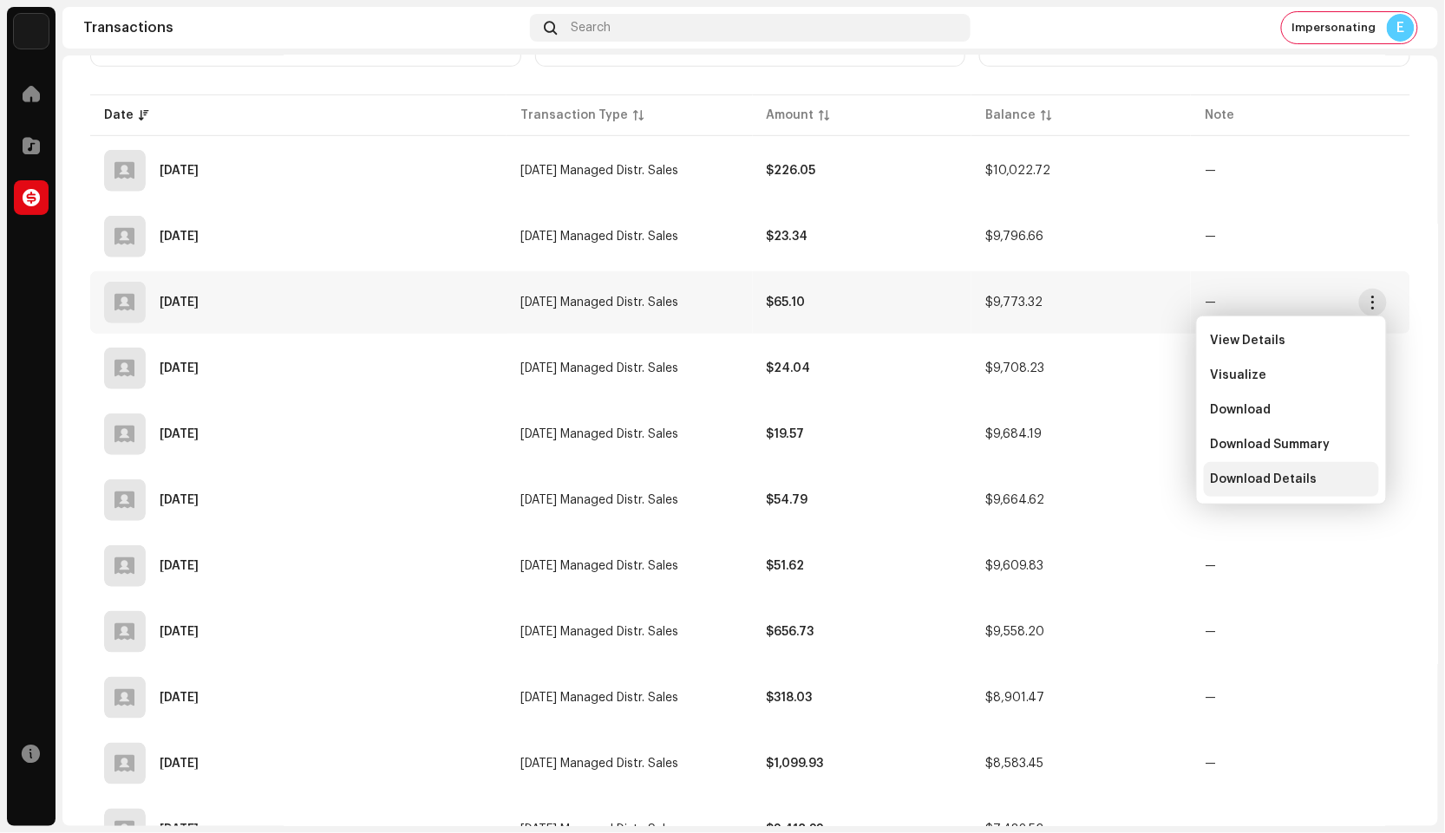
click at [1263, 473] on span "Download Details" at bounding box center [1264, 480] width 107 height 14
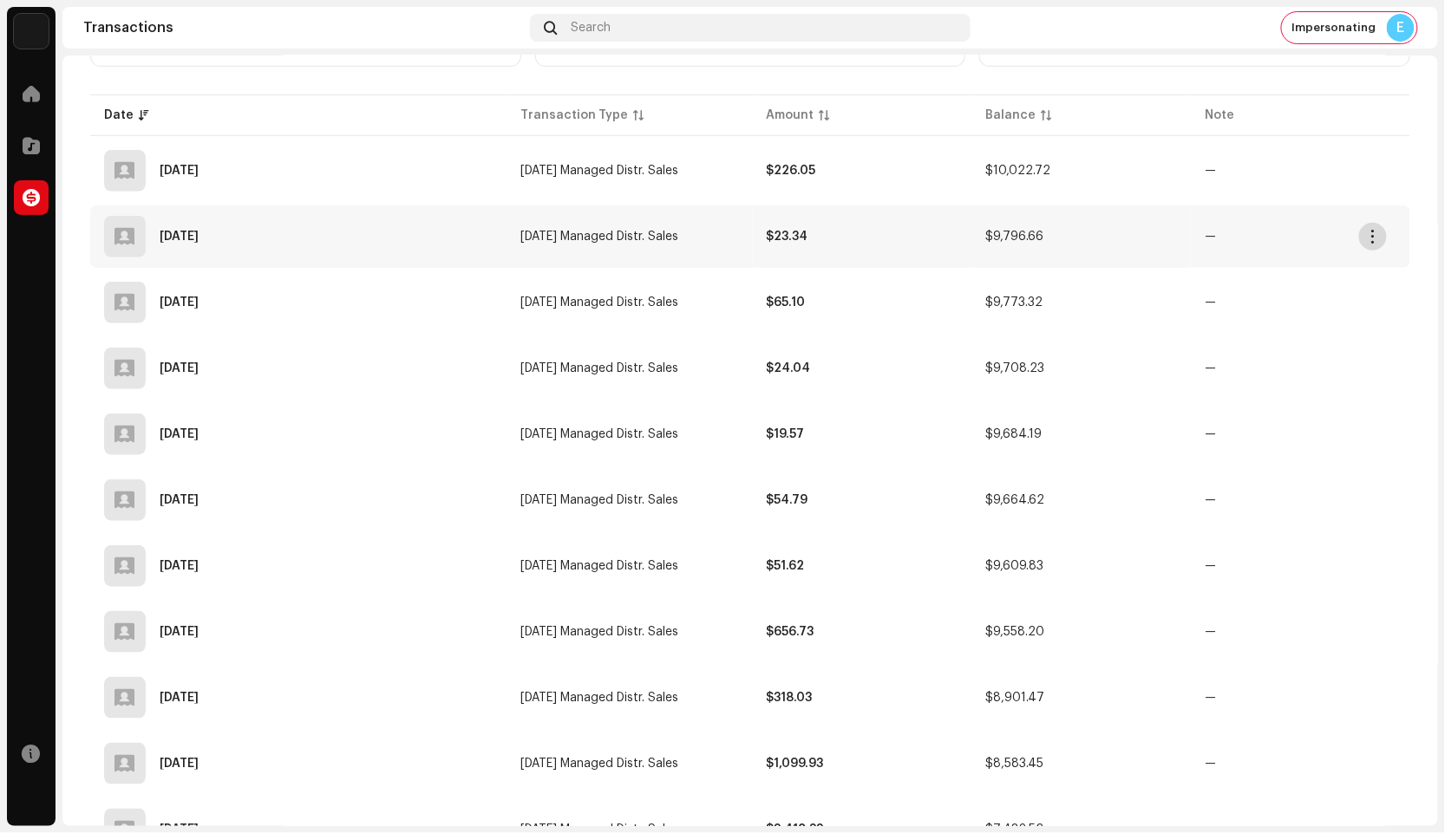
click at [1368, 231] on span "button" at bounding box center [1373, 237] width 13 height 14
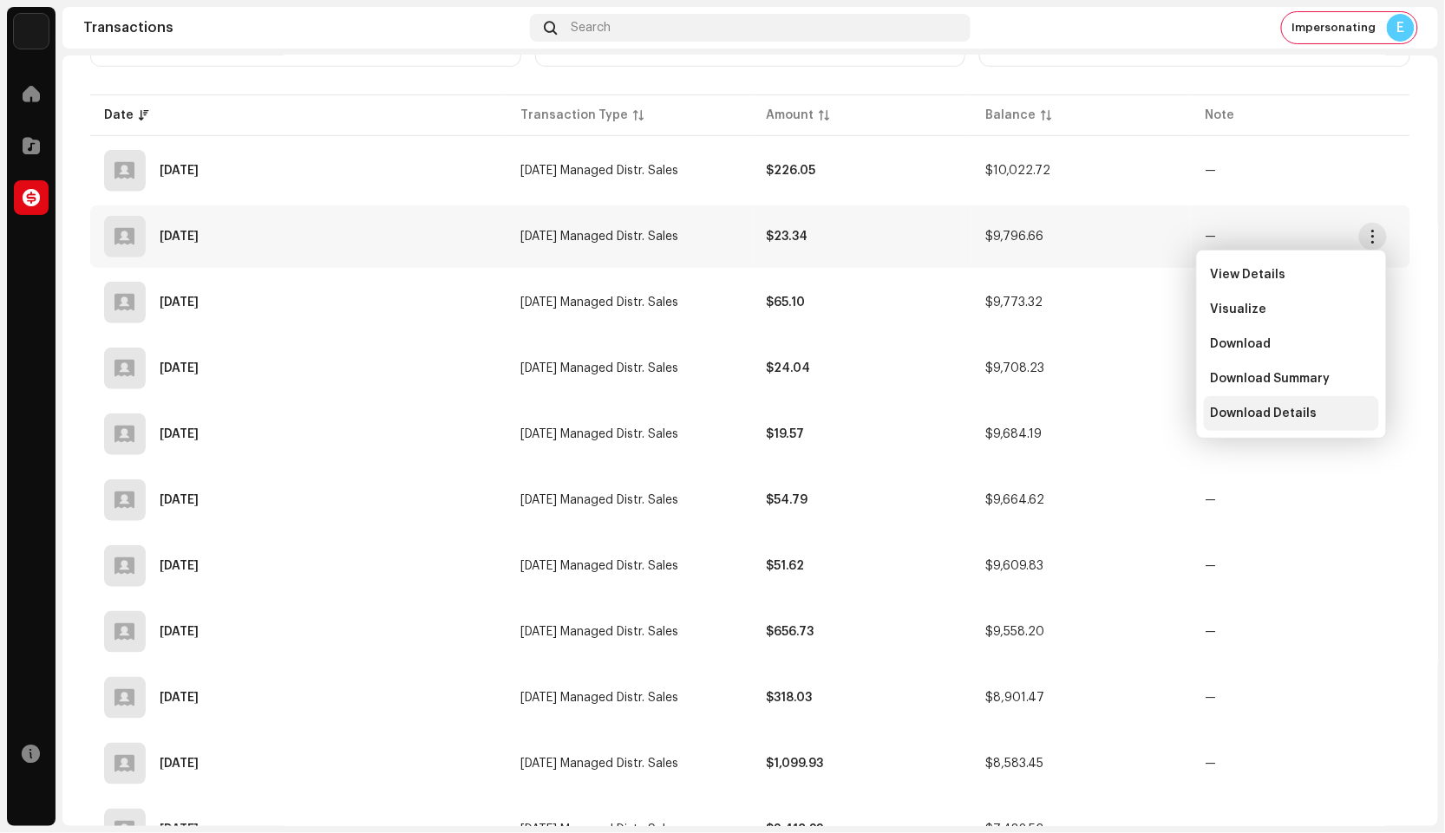
click at [1256, 412] on span "Download Details" at bounding box center [1264, 414] width 107 height 14
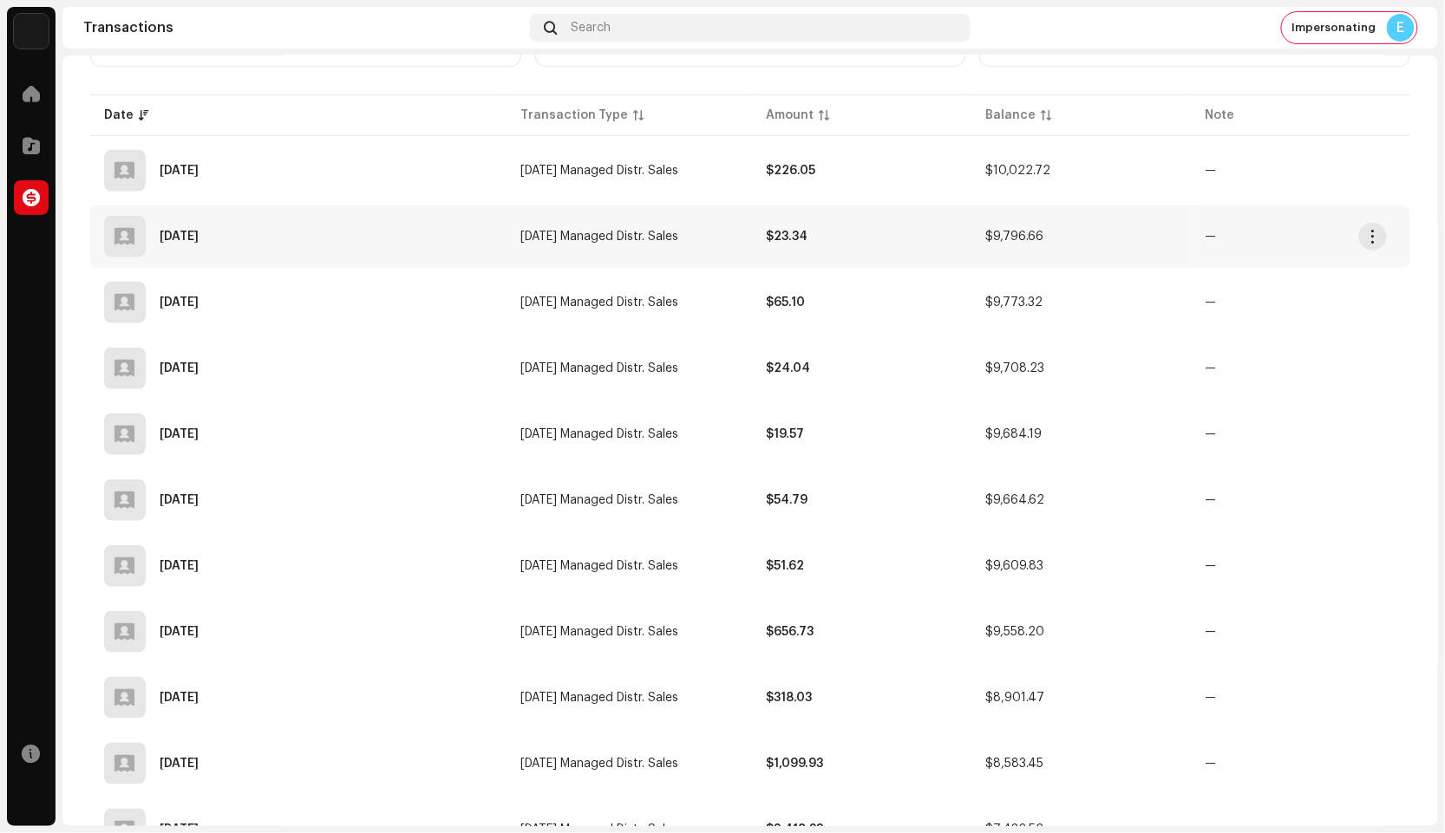
scroll to position [176, 0]
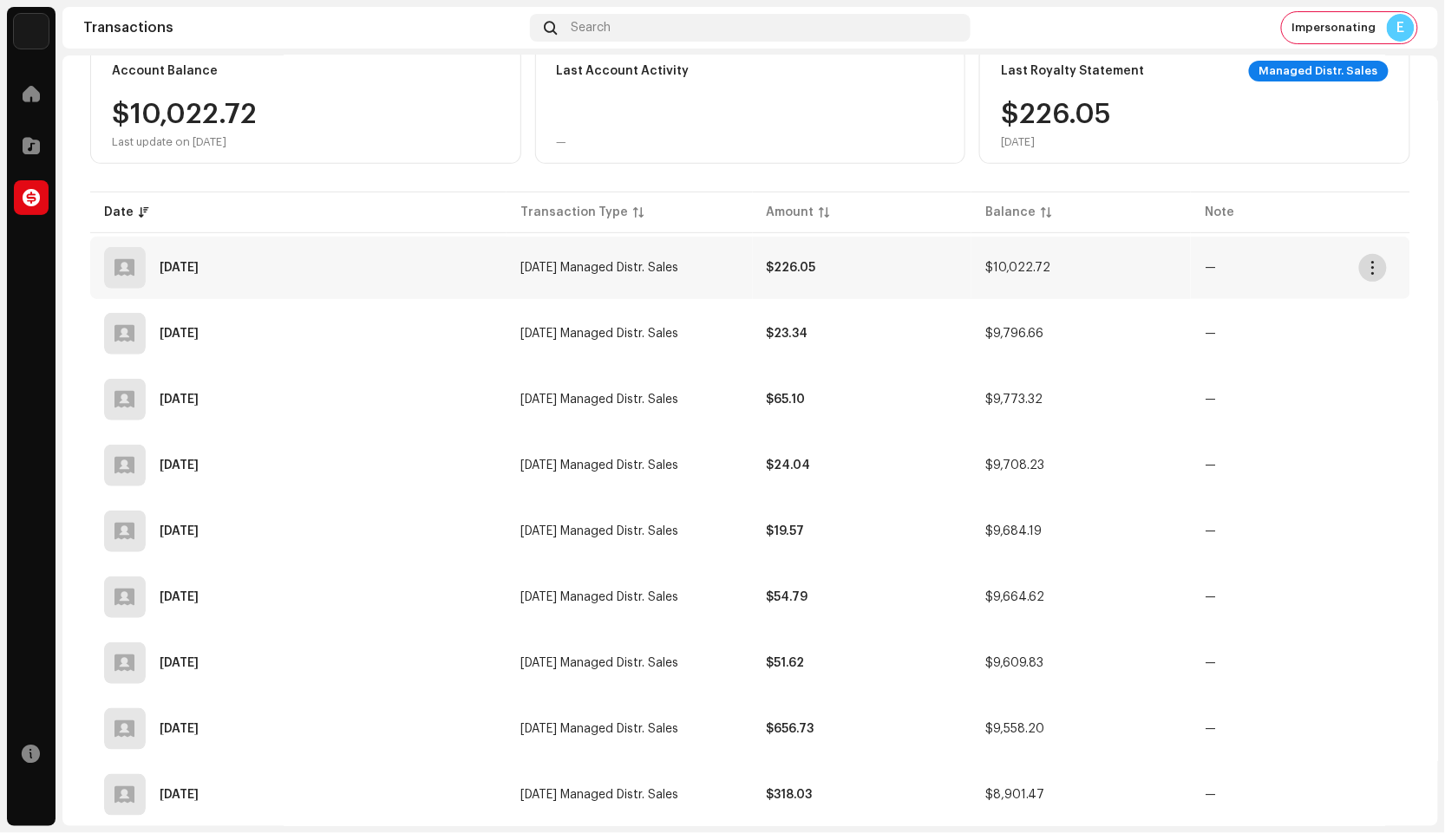
click at [1368, 273] on span "button" at bounding box center [1373, 268] width 13 height 14
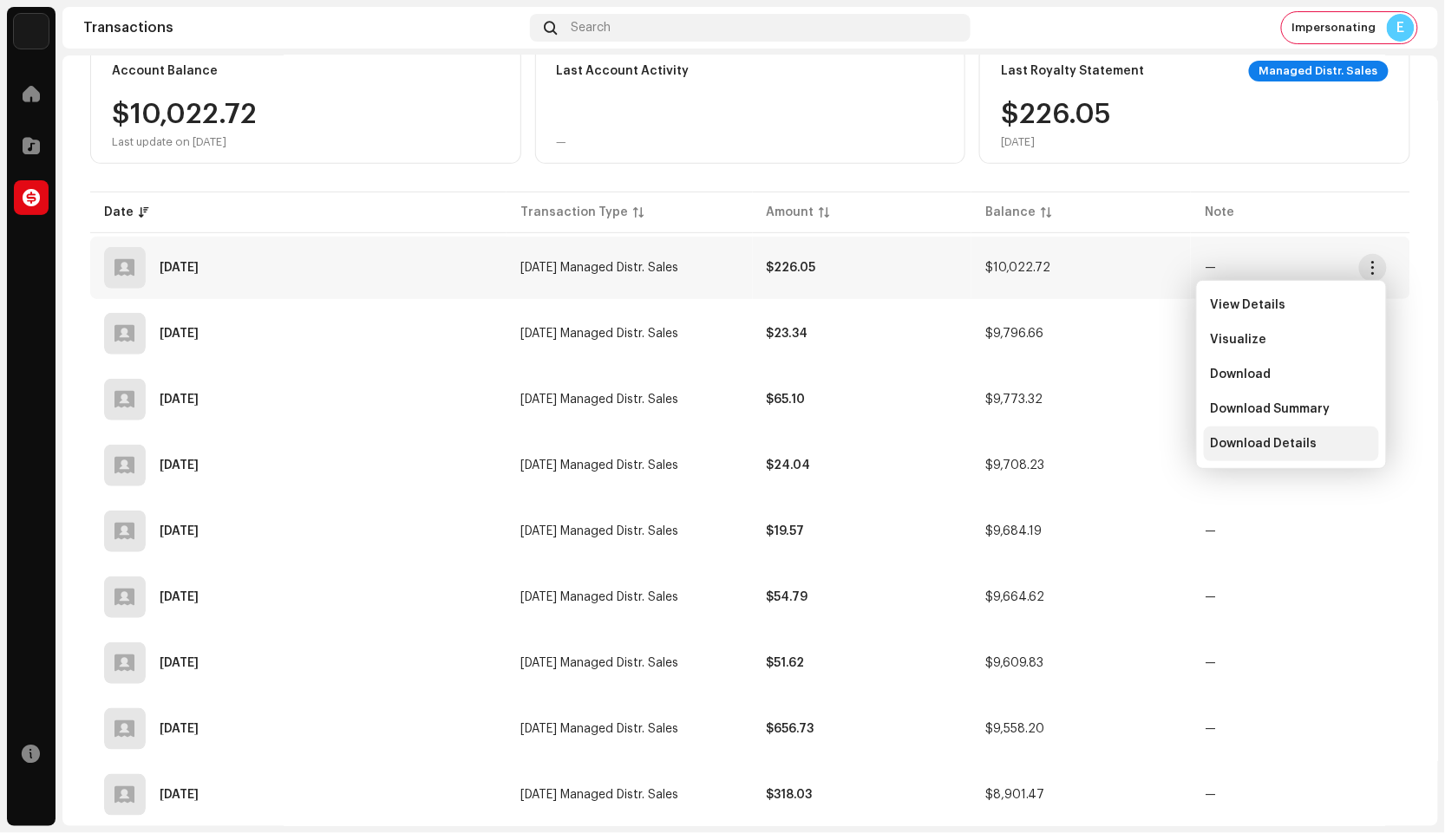
click at [1257, 441] on span "Download Details" at bounding box center [1264, 444] width 107 height 14
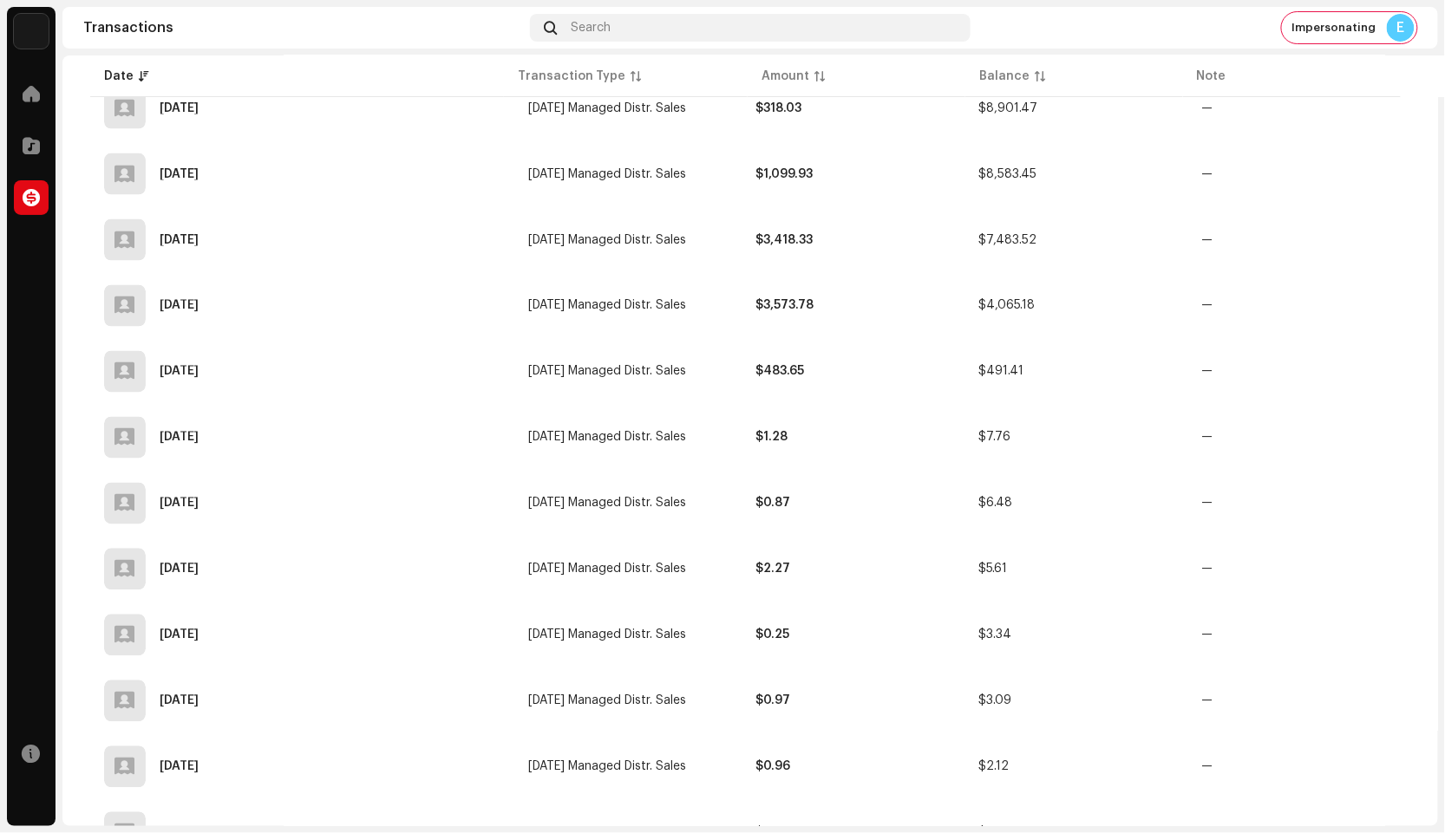
scroll to position [947, 0]
